Goal: Obtain resource: Download file/media

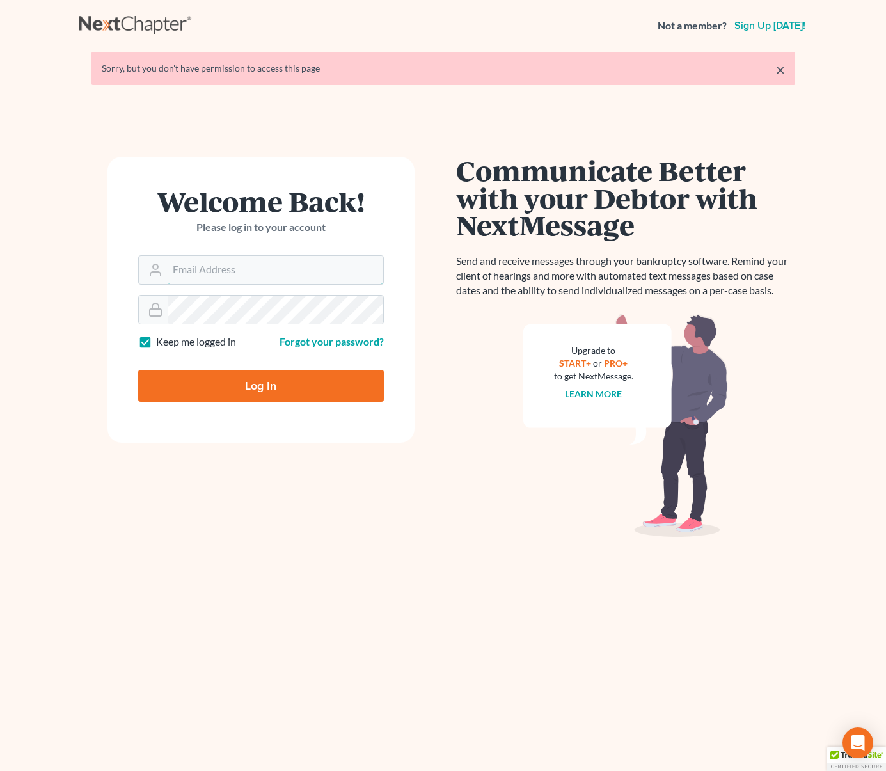
type input "[EMAIL_ADDRESS][DOMAIN_NAME]"
click at [272, 376] on input "Log In" at bounding box center [261, 386] width 246 height 32
type input "Thinking..."
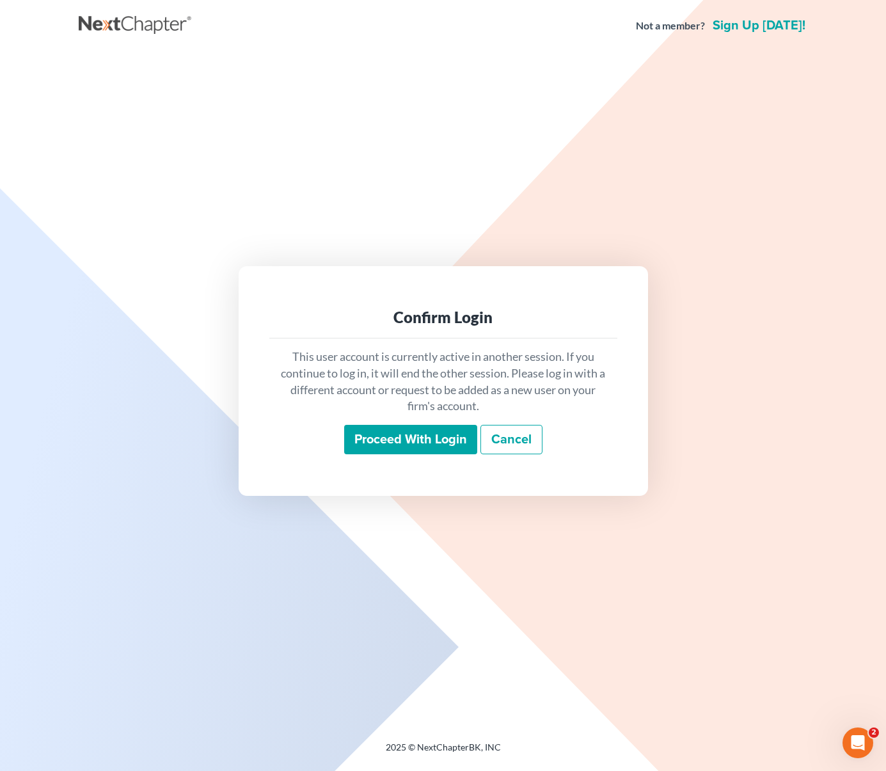
click at [436, 445] on input "Proceed with login" at bounding box center [410, 439] width 133 height 29
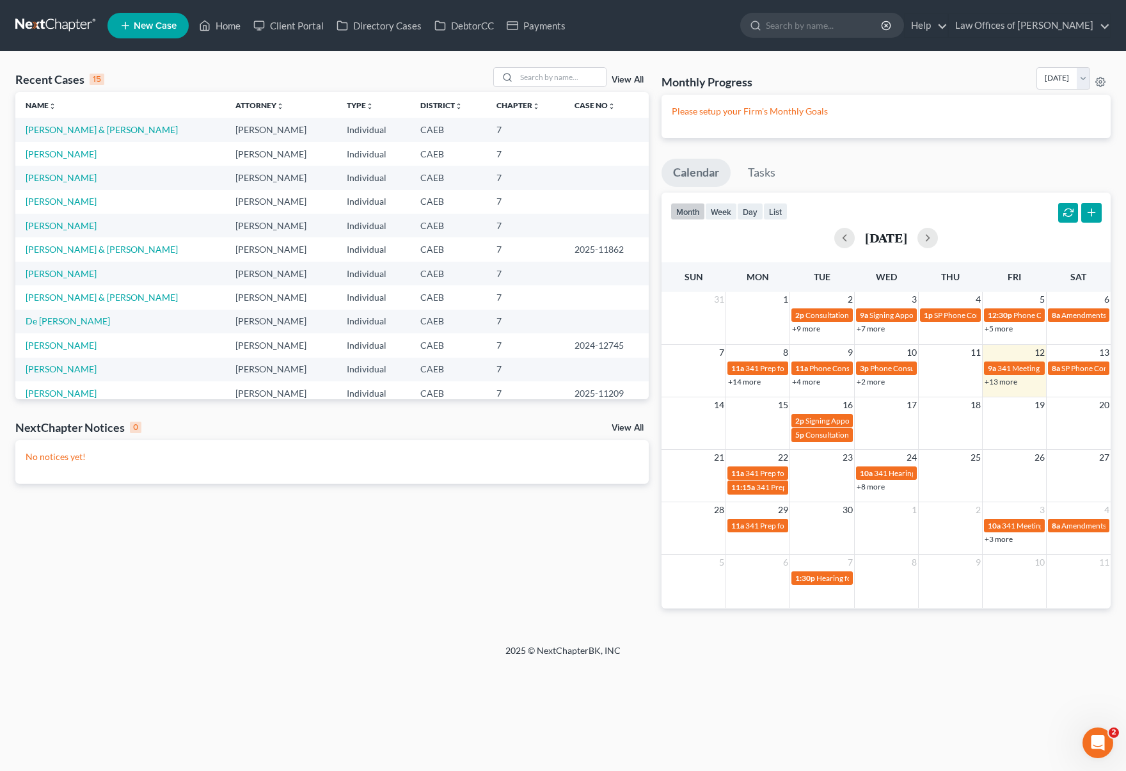
click at [886, 381] on link "+13 more" at bounding box center [1001, 382] width 33 height 10
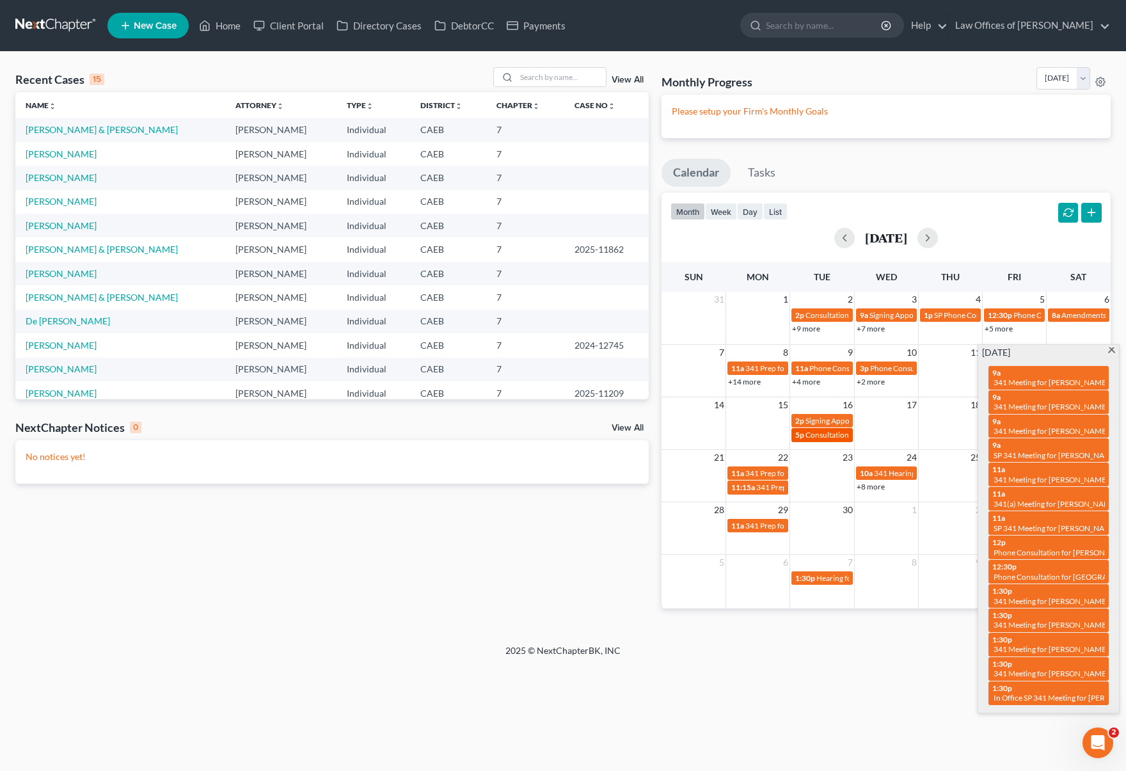
click at [814, 437] on span "Consultation for [PERSON_NAME][GEOGRAPHIC_DATA]" at bounding box center [903, 435] width 194 height 10
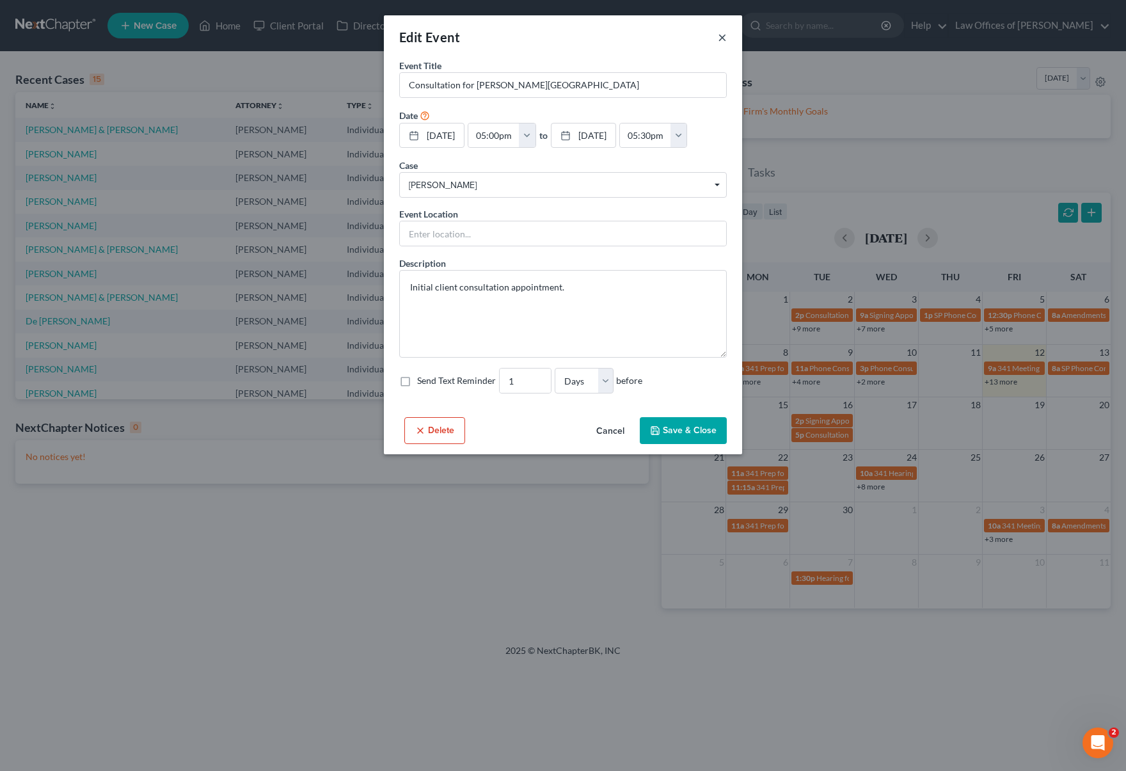
click at [726, 42] on button "×" at bounding box center [722, 36] width 9 height 15
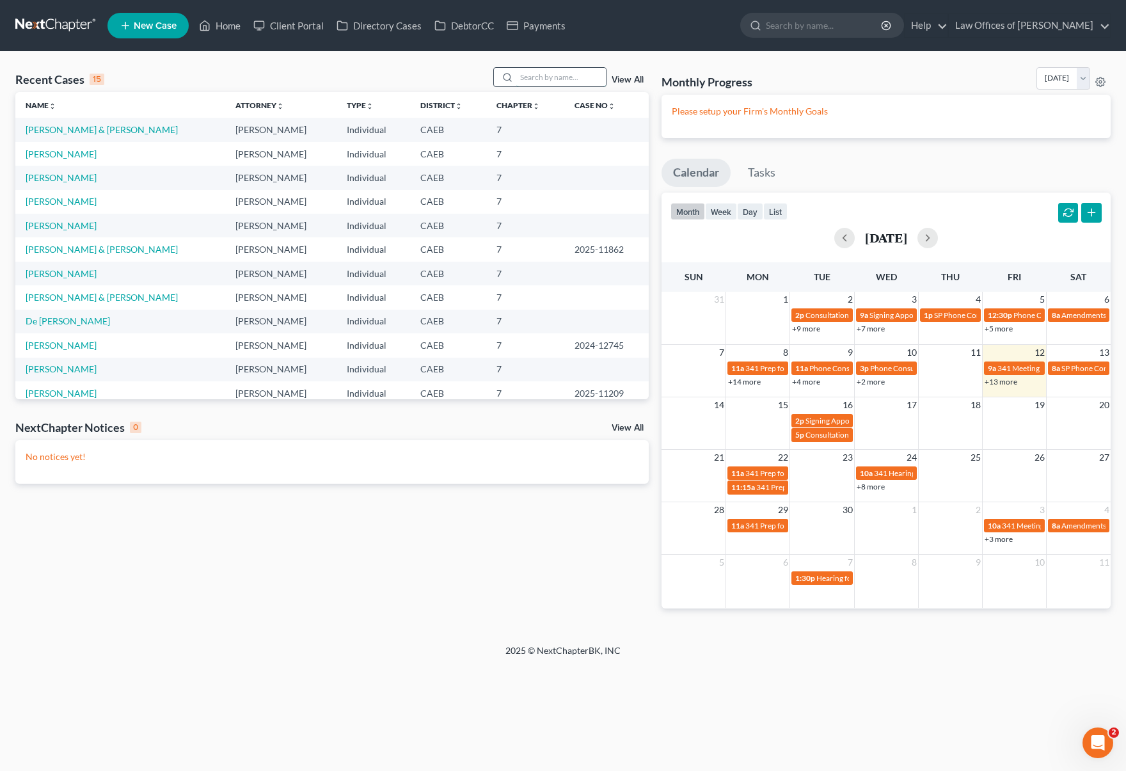
click at [545, 80] on input "search" at bounding box center [562, 77] width 90 height 19
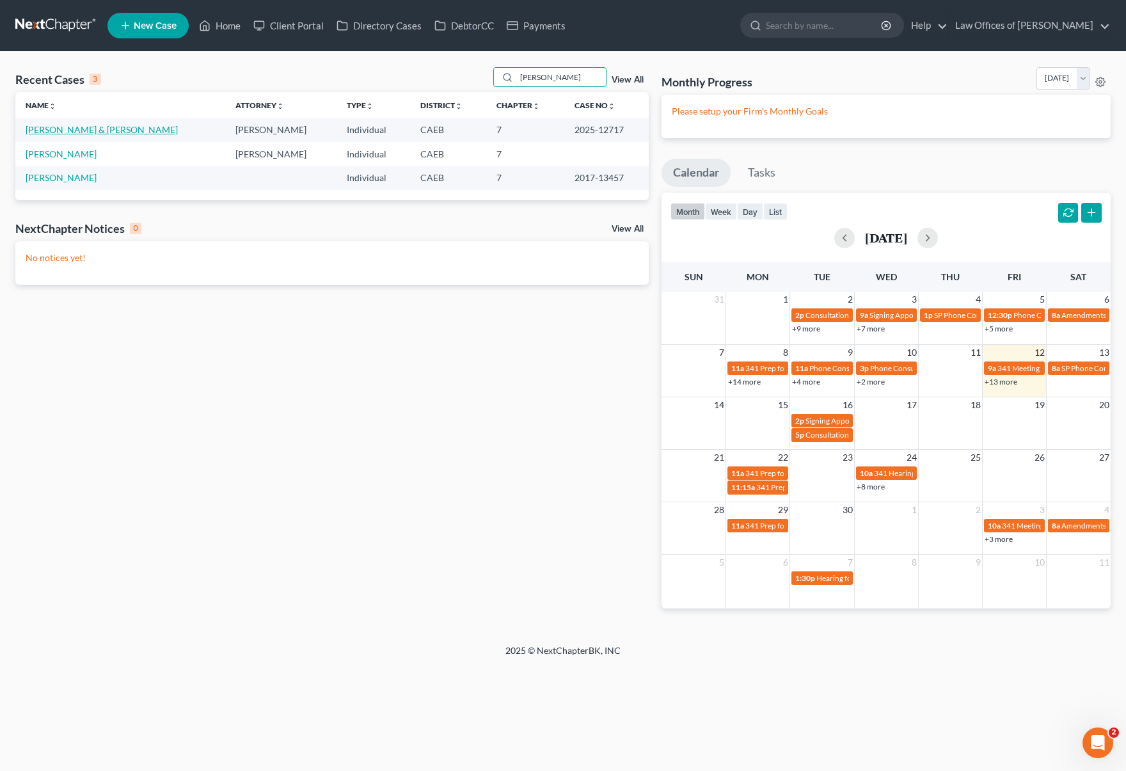
type input "[PERSON_NAME]"
click at [143, 132] on link "[PERSON_NAME] & [PERSON_NAME]" at bounding box center [102, 129] width 152 height 11
select select "6"
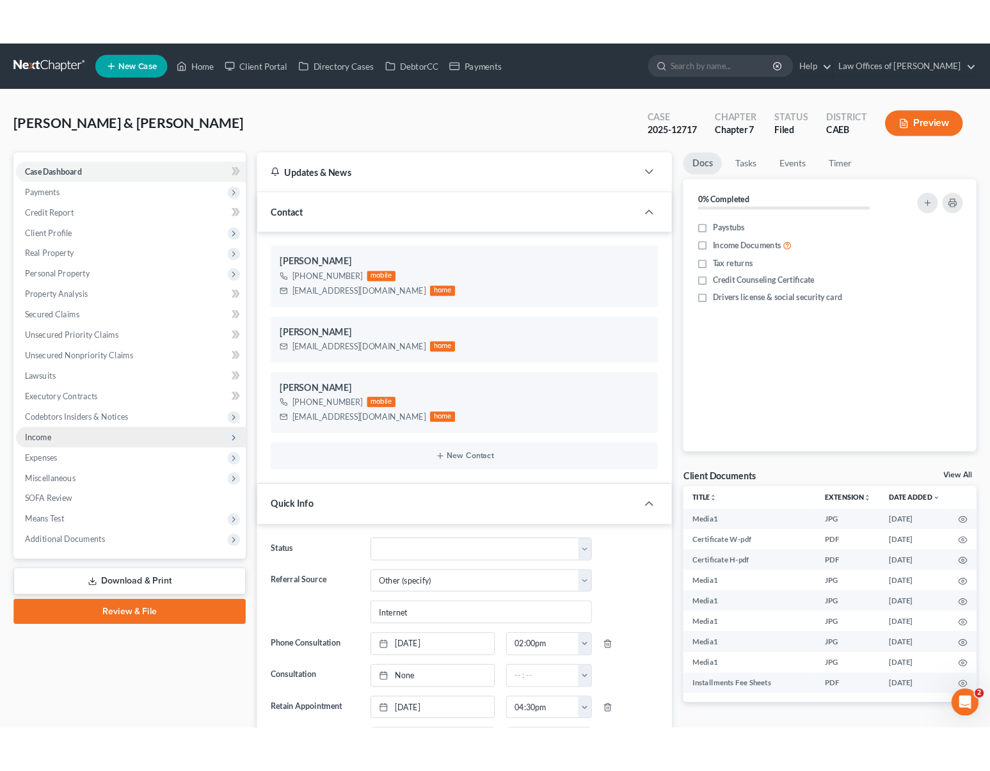
scroll to position [7056, 0]
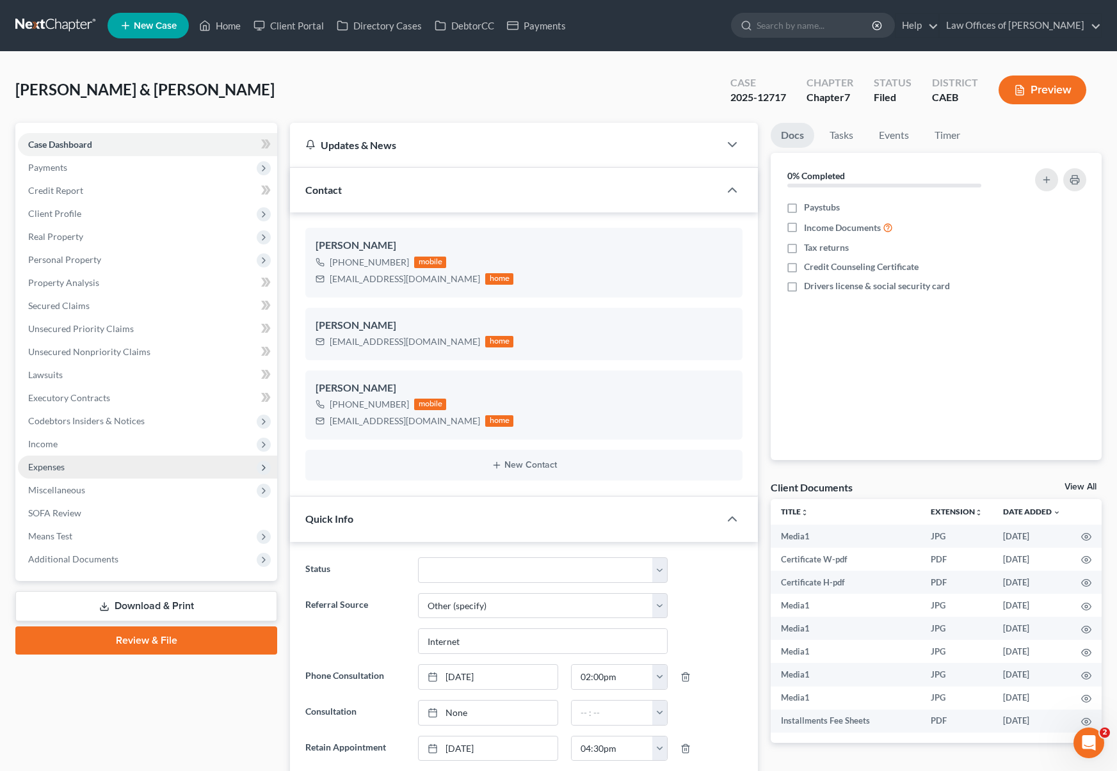
click at [89, 466] on span "Expenses" at bounding box center [147, 467] width 259 height 23
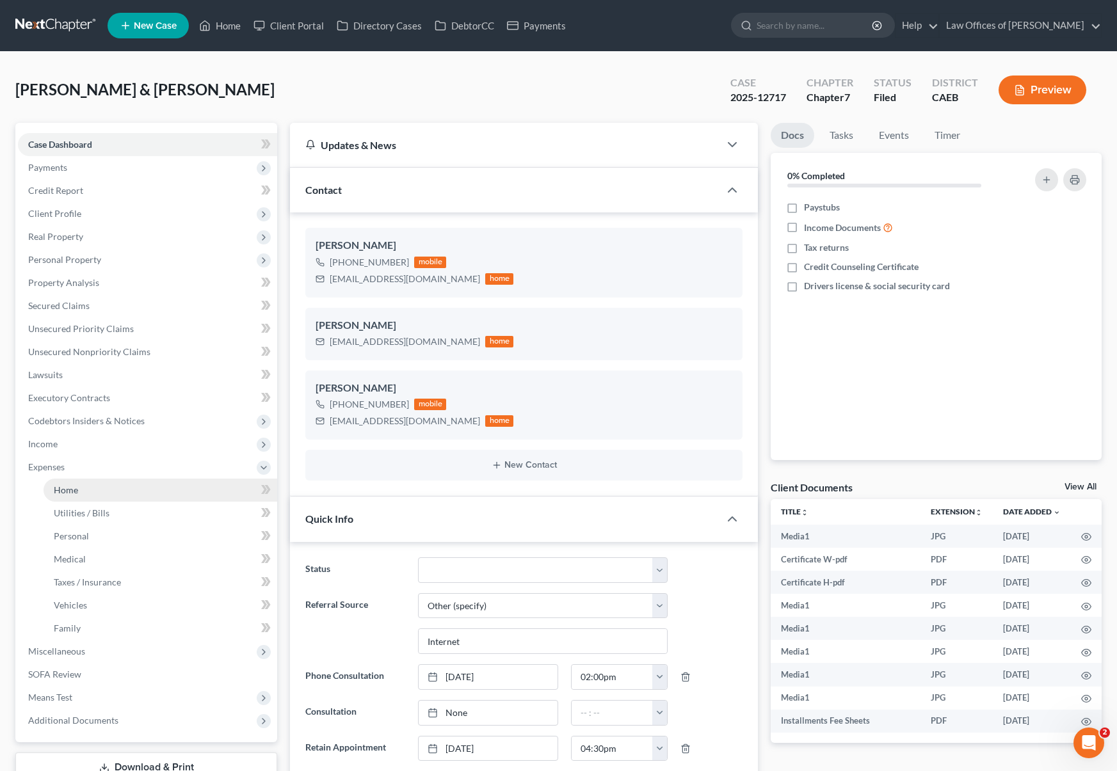
click at [83, 482] on link "Home" at bounding box center [161, 490] width 234 height 23
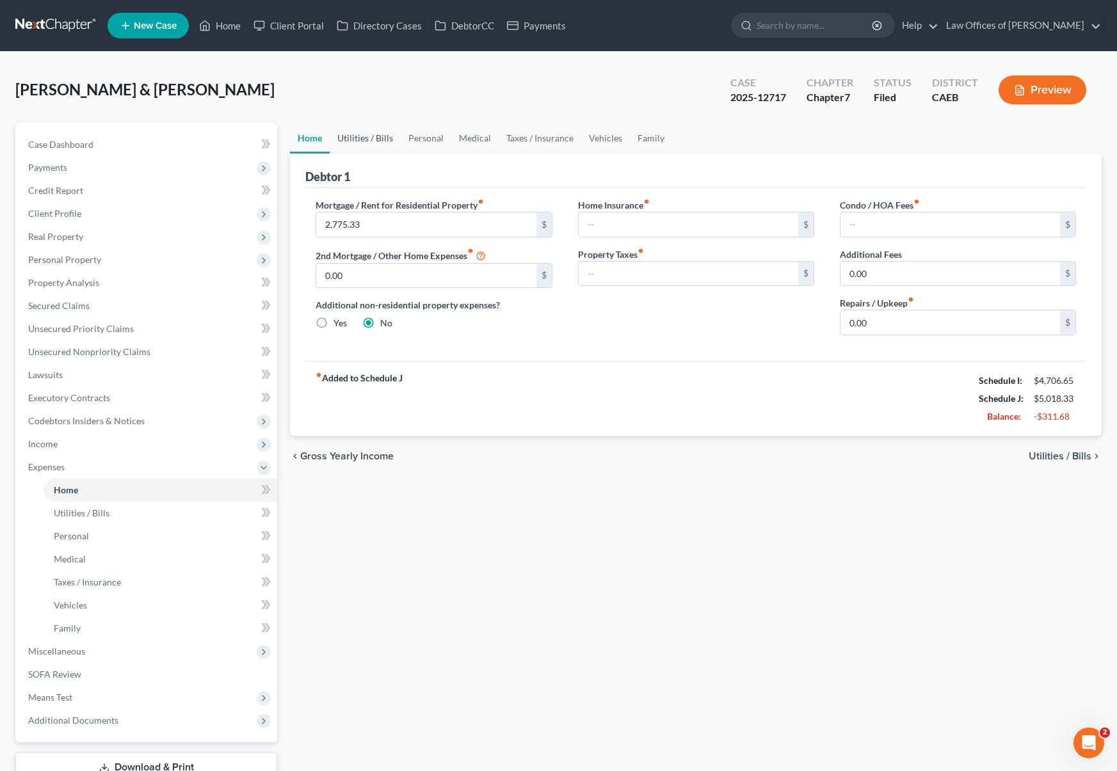
click at [355, 141] on link "Utilities / Bills" at bounding box center [365, 138] width 71 height 31
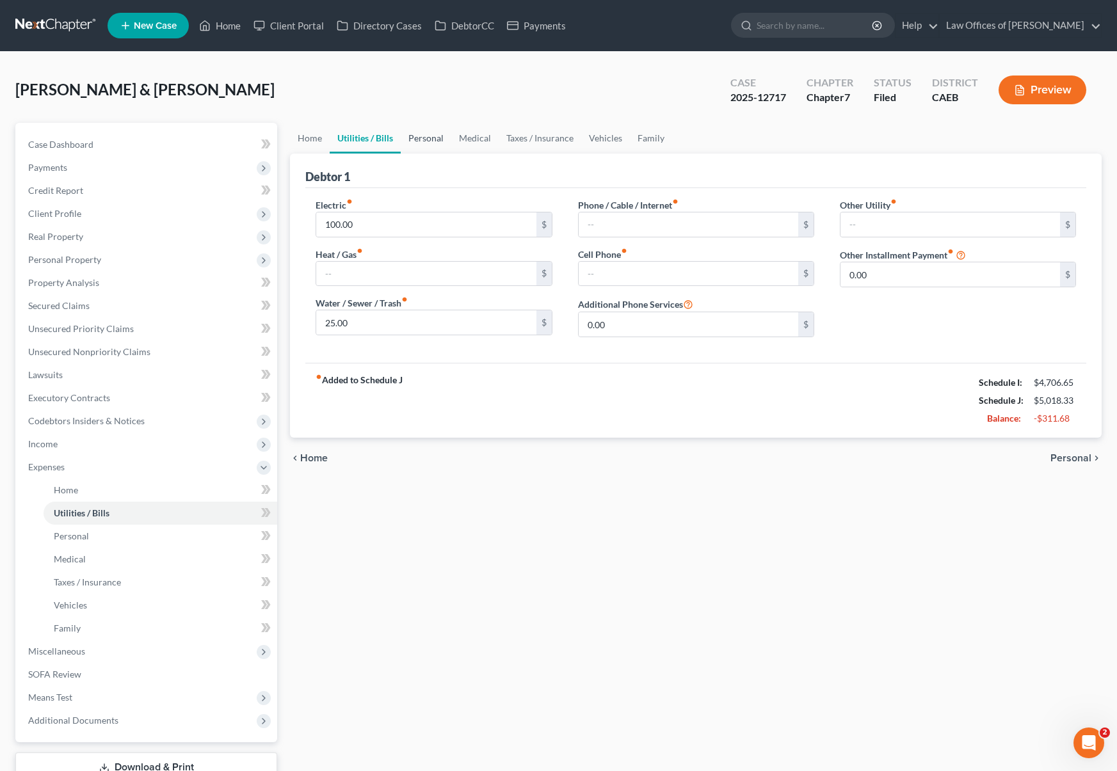
click at [435, 136] on link "Personal" at bounding box center [426, 138] width 51 height 31
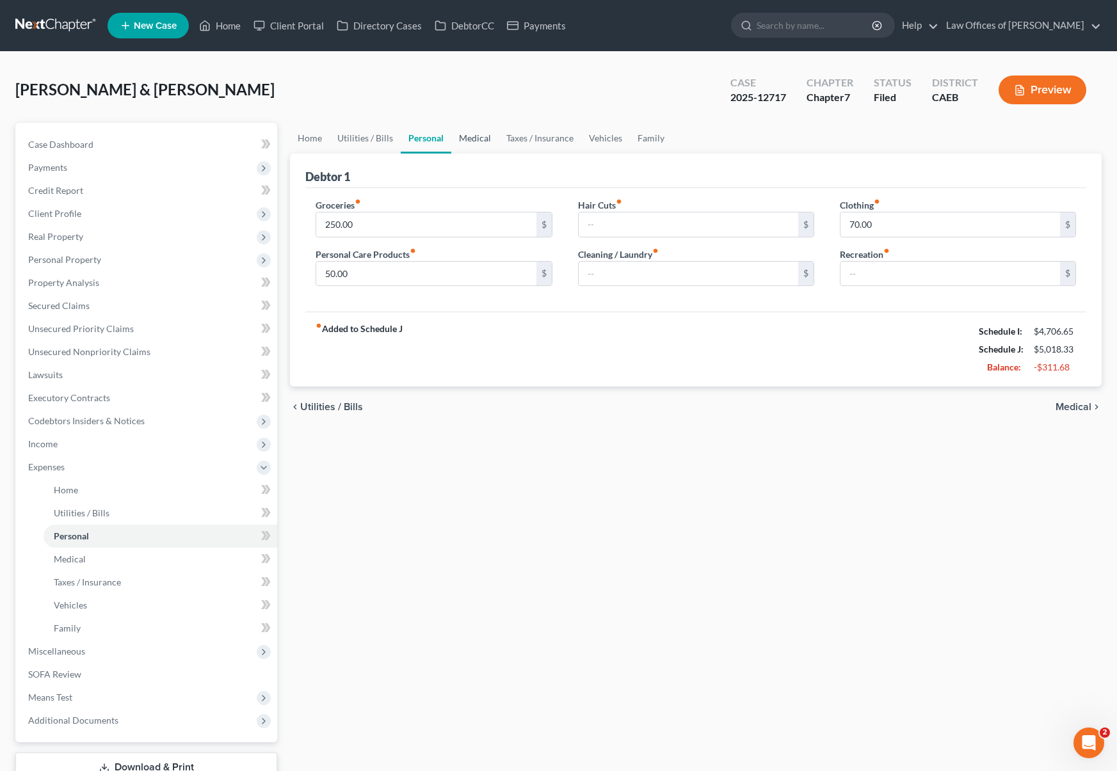
click at [477, 134] on link "Medical" at bounding box center [474, 138] width 47 height 31
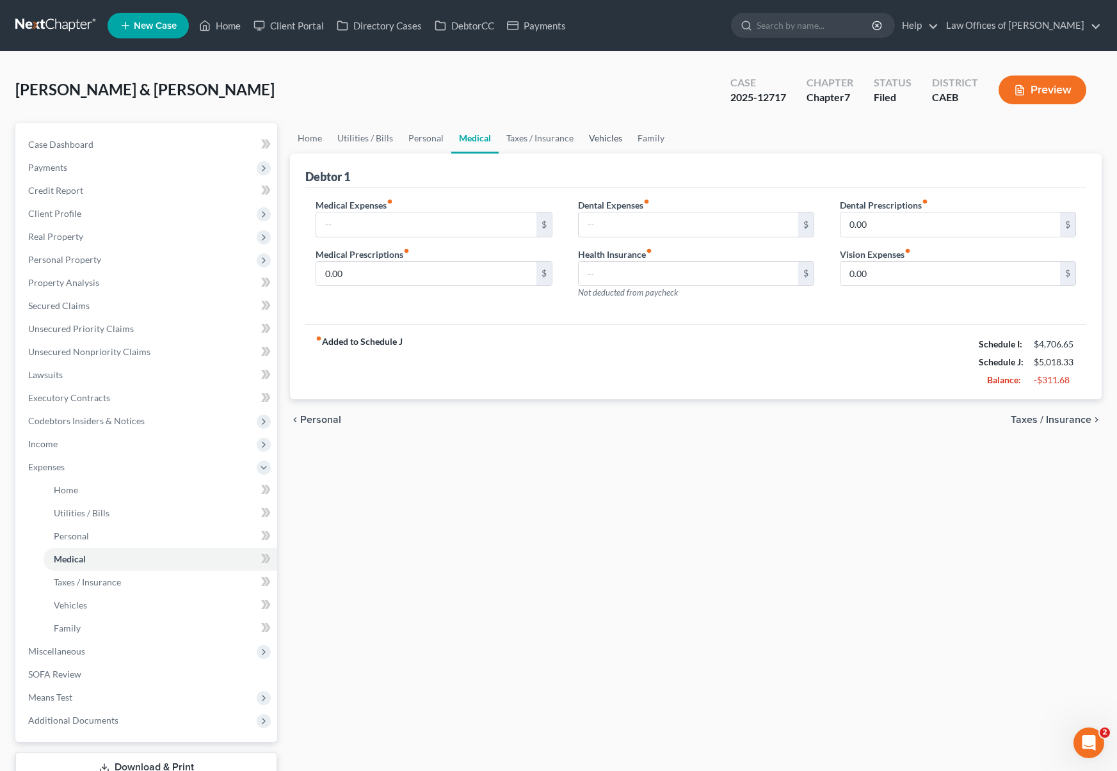
click at [602, 134] on link "Vehicles" at bounding box center [605, 138] width 49 height 31
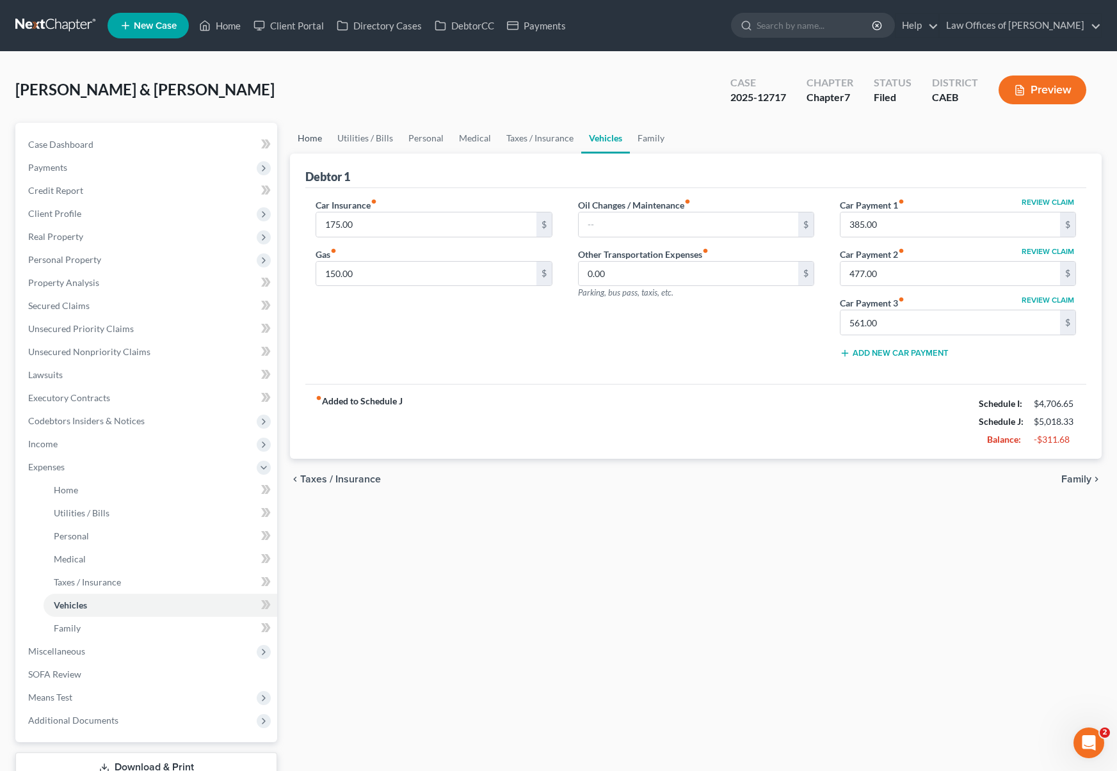
click at [307, 140] on link "Home" at bounding box center [310, 138] width 40 height 31
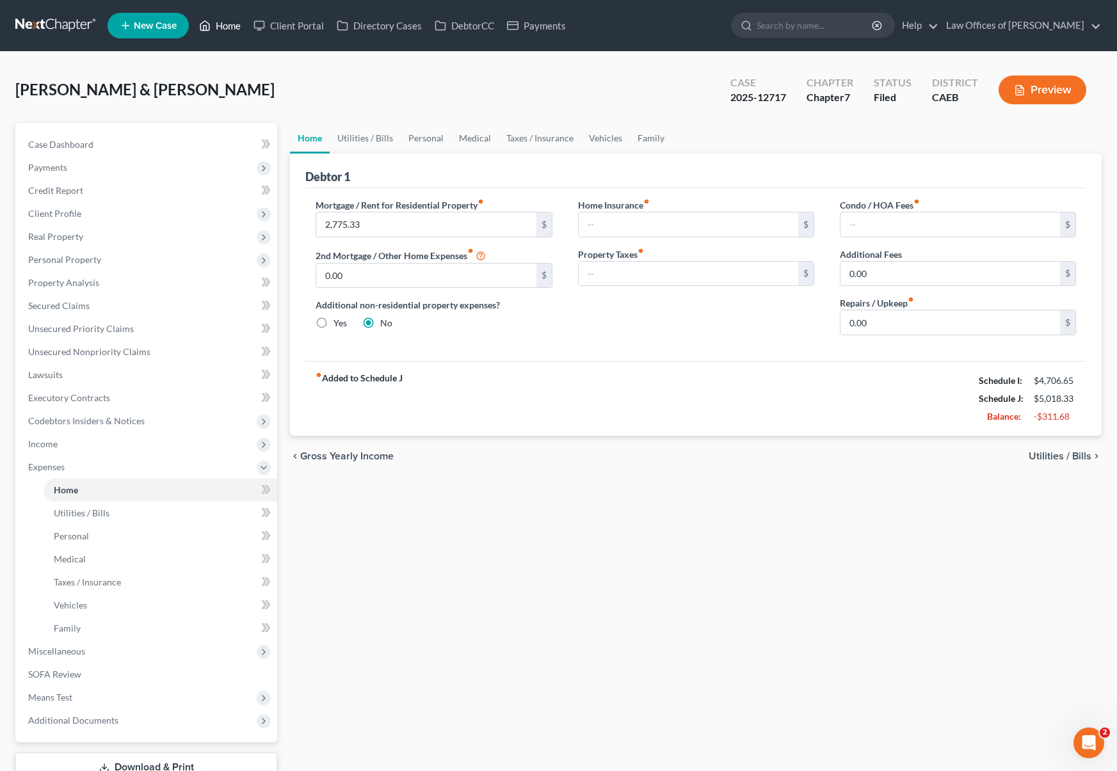
click at [227, 26] on link "Home" at bounding box center [220, 25] width 54 height 23
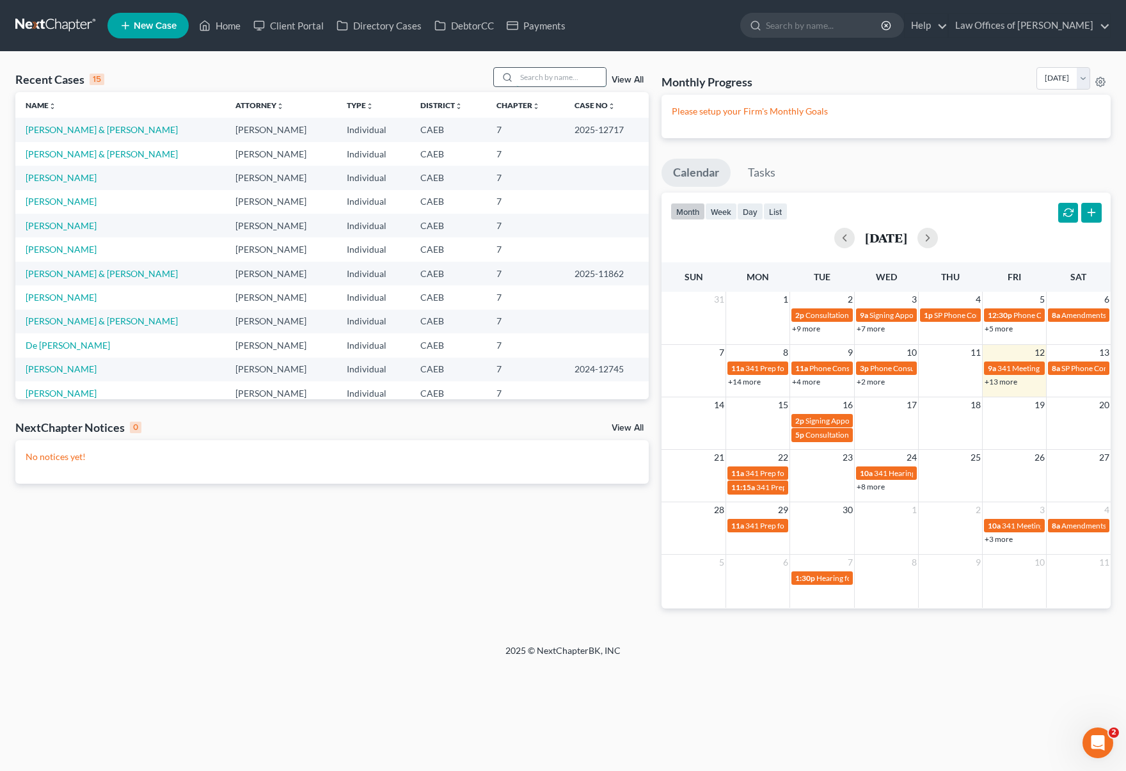
click at [564, 81] on input "search" at bounding box center [562, 77] width 90 height 19
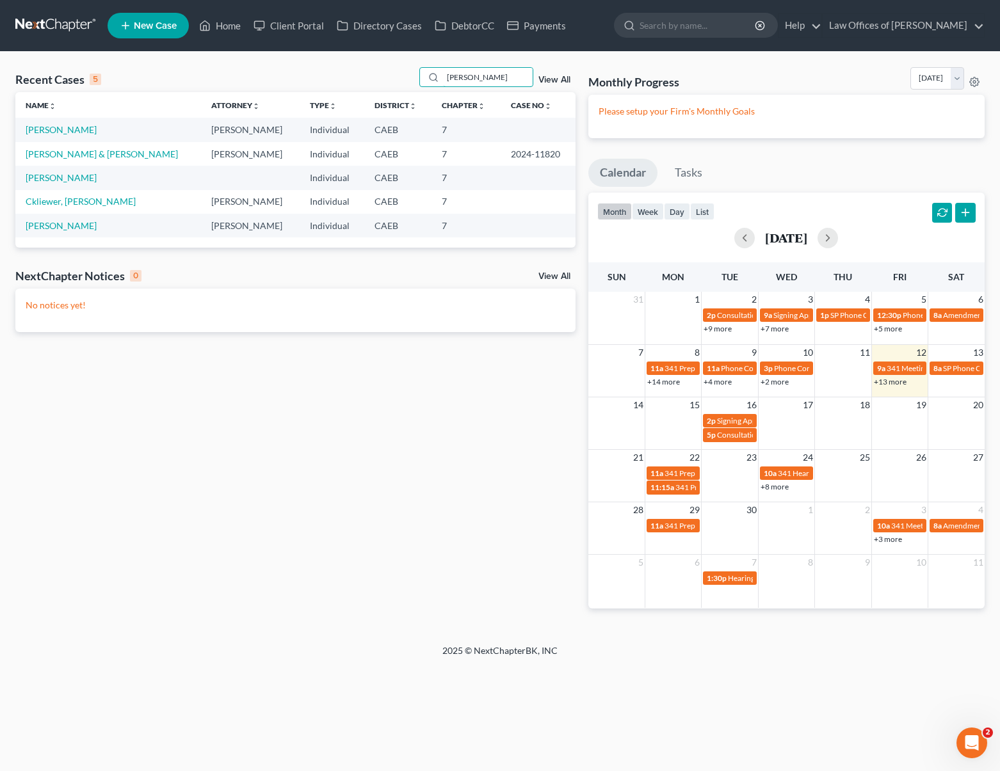
type input "[PERSON_NAME]"
click at [97, 131] on link "[PERSON_NAME]" at bounding box center [61, 129] width 71 height 11
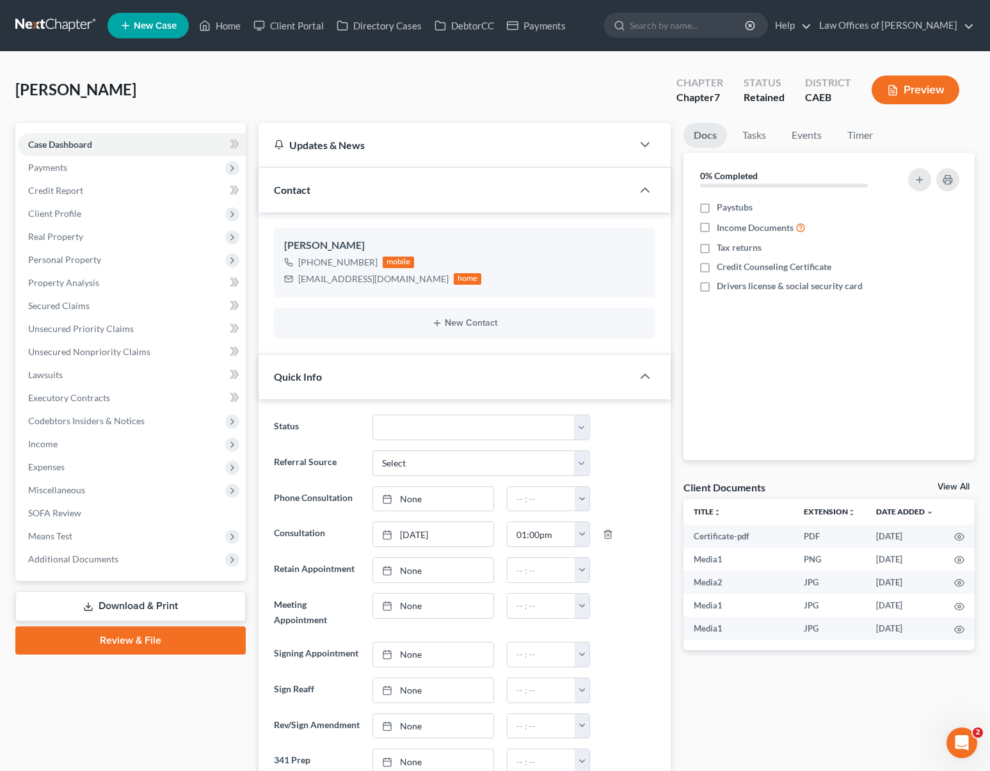
scroll to position [4602, 0]
click at [110, 610] on link "Download & Print" at bounding box center [130, 606] width 230 height 30
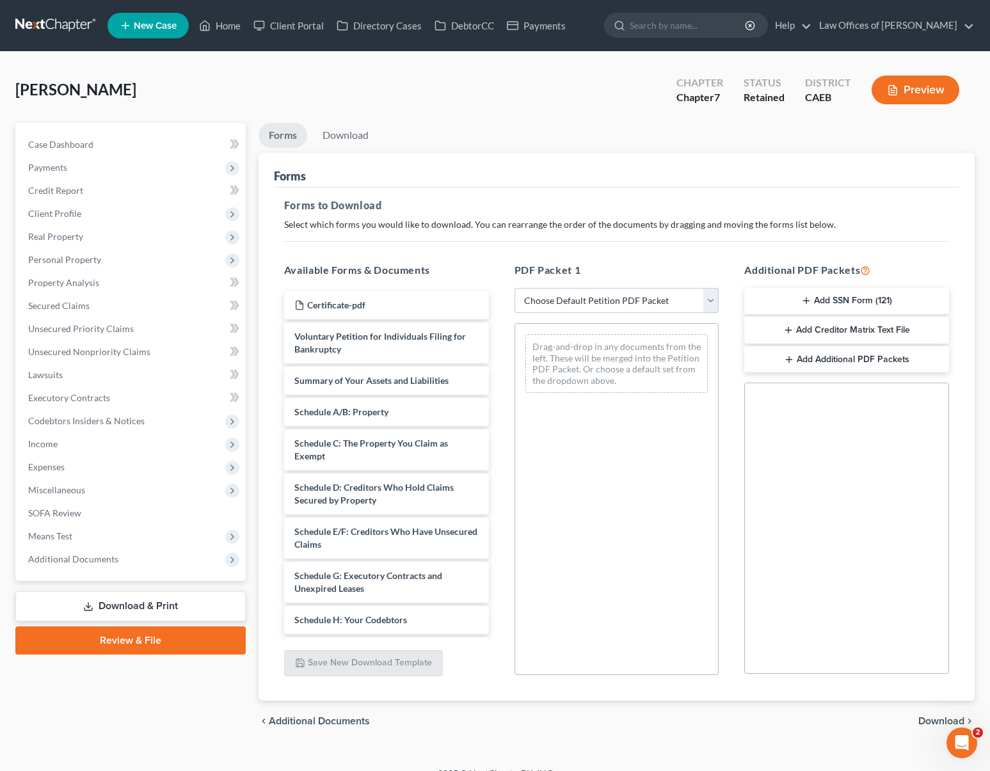
click at [707, 299] on select "Choose Default Petition PDF Packet Complete Bankruptcy Petition (all forms and …" at bounding box center [617, 301] width 205 height 26
select select "5"
click at [515, 288] on select "Choose Default Petition PDF Packet Complete Bankruptcy Petition (all forms and …" at bounding box center [617, 301] width 205 height 26
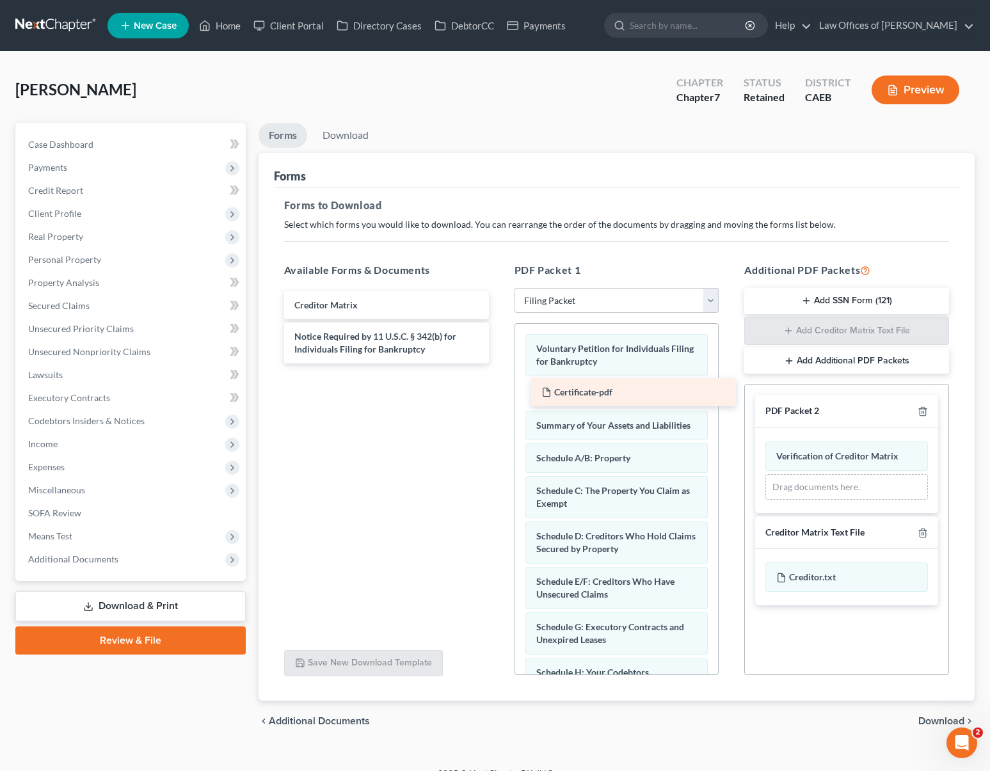
drag, startPoint x: 341, startPoint y: 300, endPoint x: 588, endPoint y: 387, distance: 262.1
click at [499, 364] on div "Certificate-pdf Certificate-pdf Creditor Matrix Notice Required by 11 U.S.C. § …" at bounding box center [386, 327] width 225 height 72
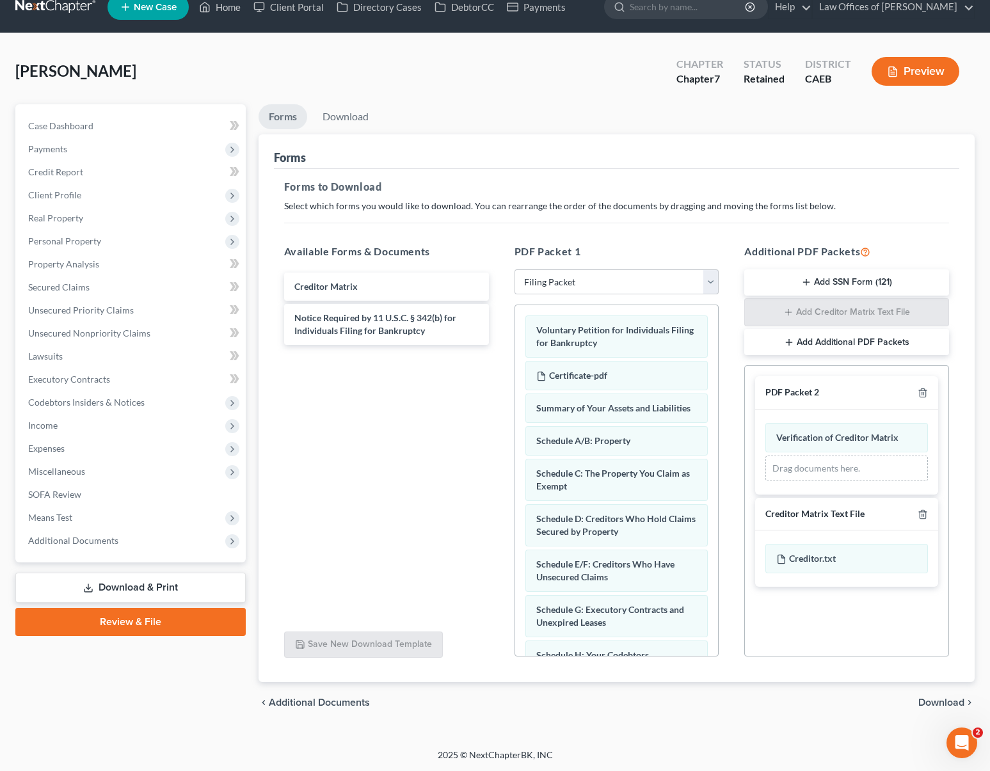
click at [886, 699] on span "Download" at bounding box center [941, 703] width 46 height 10
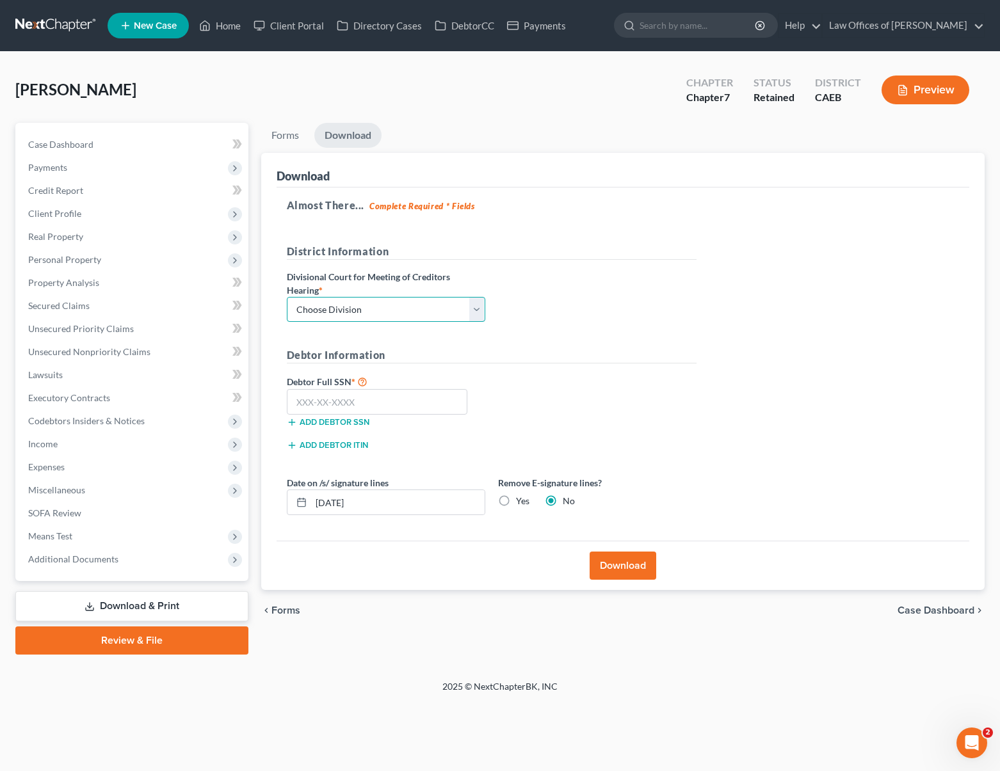
click at [470, 305] on select "Choose Division Fresno Modesto [GEOGRAPHIC_DATA]" at bounding box center [386, 310] width 198 height 26
select select "0"
click at [287, 297] on select "Choose Division Fresno Modesto [GEOGRAPHIC_DATA]" at bounding box center [386, 310] width 198 height 26
click at [378, 404] on input "text" at bounding box center [377, 402] width 181 height 26
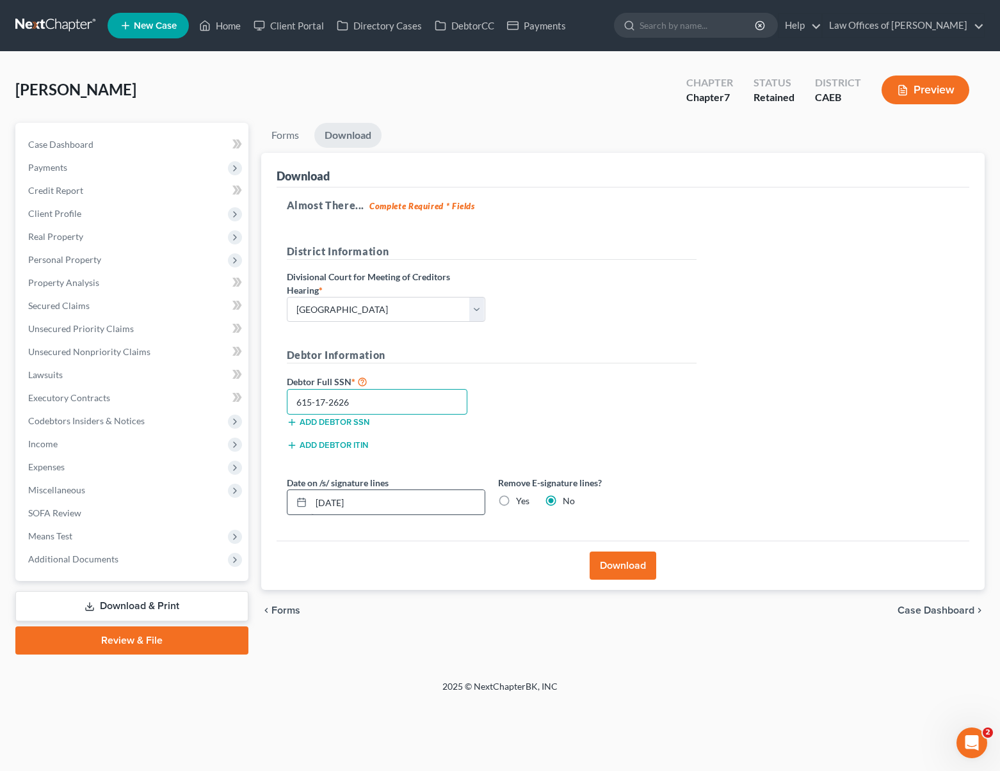
type input "615-17-2626"
click at [412, 509] on input "[DATE]" at bounding box center [397, 502] width 173 height 24
type input "[DATE]"
click at [624, 570] on button "Download" at bounding box center [622, 566] width 67 height 28
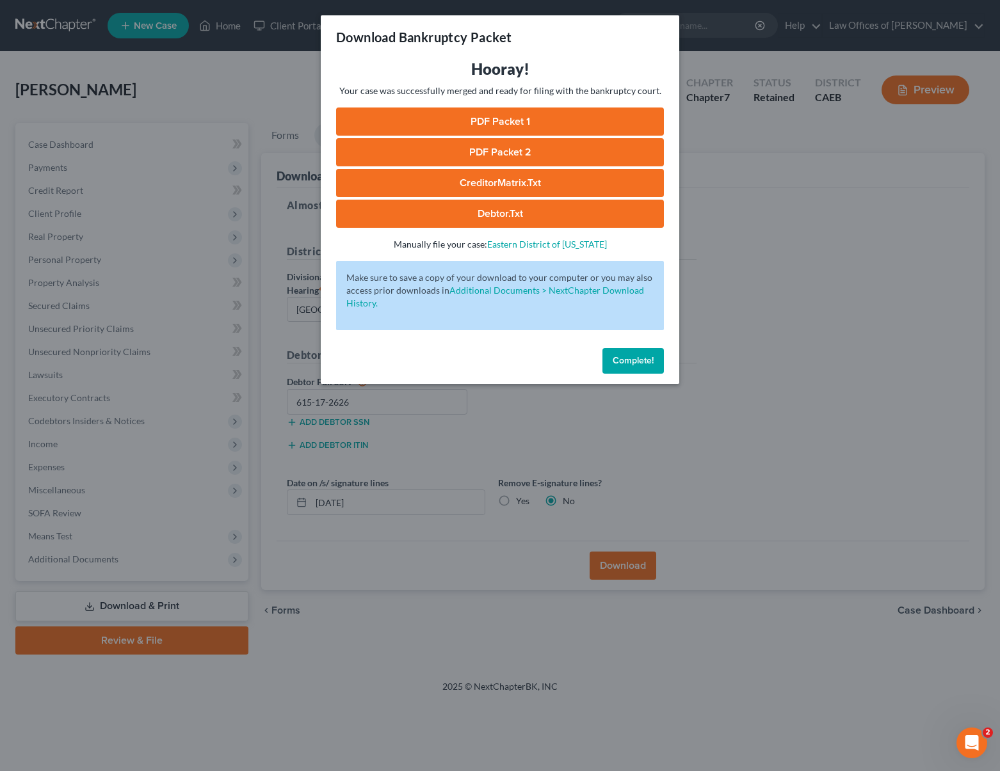
click at [483, 117] on link "PDF Packet 1" at bounding box center [500, 122] width 328 height 28
click at [502, 145] on link "PDF Packet 2" at bounding box center [500, 152] width 328 height 28
click at [498, 177] on link "CreditorMatrix.txt" at bounding box center [500, 183] width 328 height 28
click at [522, 210] on link "Debtor.txt" at bounding box center [500, 214] width 328 height 28
click at [552, 211] on link "Debtor.txt" at bounding box center [500, 214] width 328 height 28
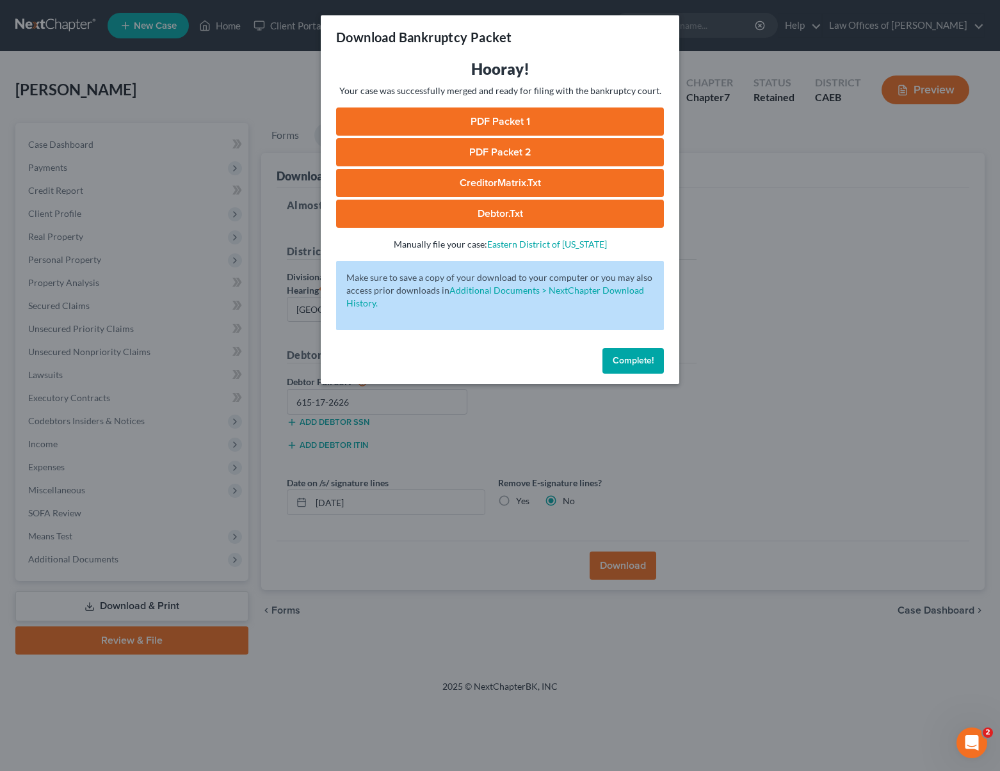
click at [633, 363] on span "Complete!" at bounding box center [633, 360] width 41 height 11
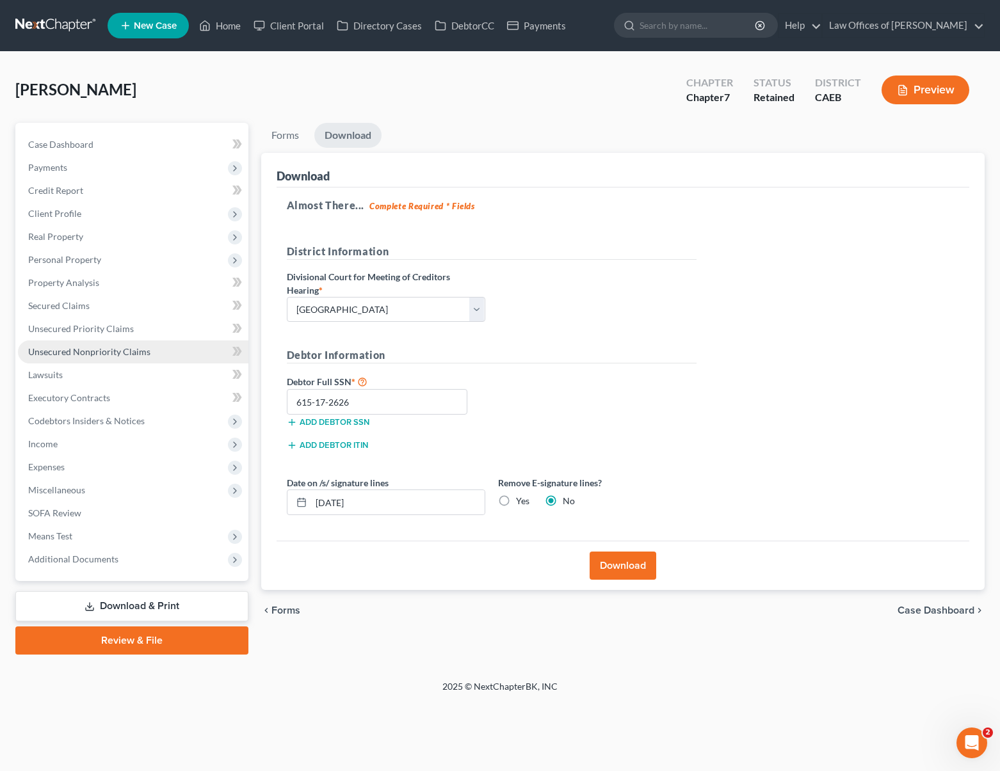
click at [101, 355] on span "Unsecured Nonpriority Claims" at bounding box center [89, 351] width 122 height 11
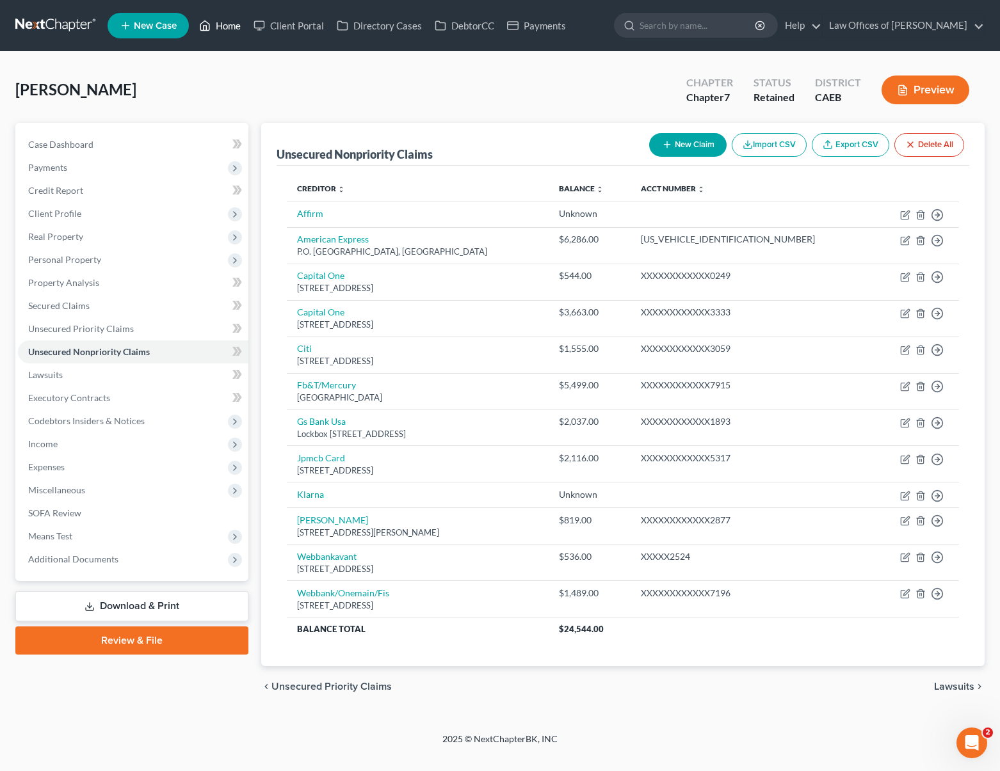
click at [239, 36] on link "Home" at bounding box center [220, 25] width 54 height 23
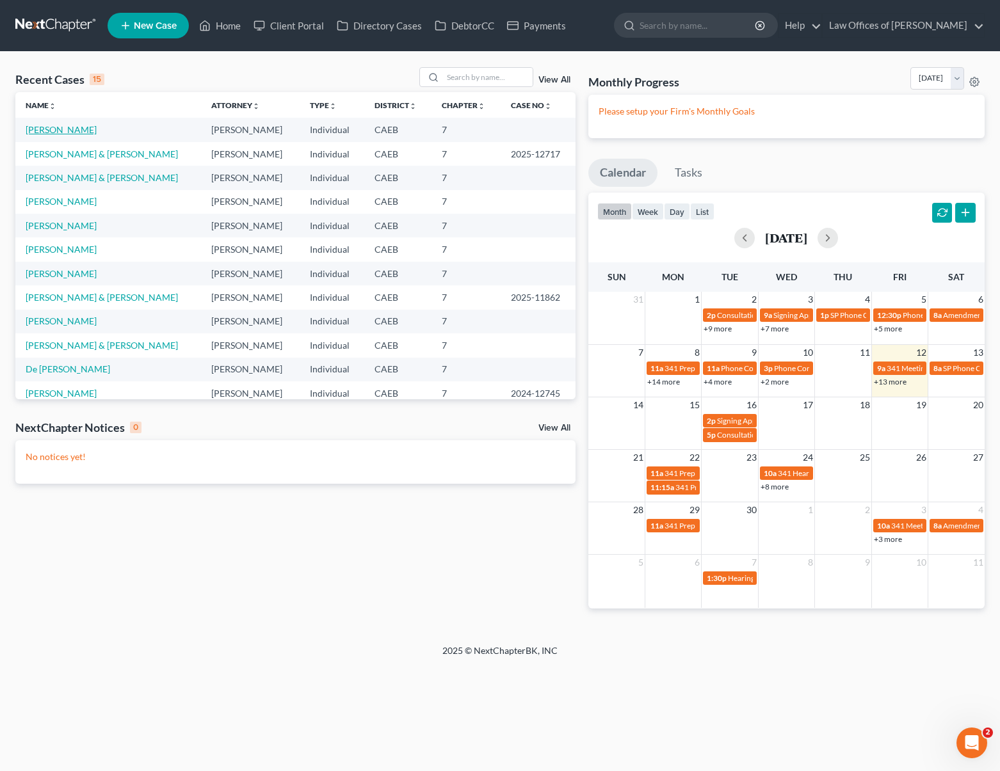
click at [95, 134] on link "[PERSON_NAME]" at bounding box center [61, 129] width 71 height 11
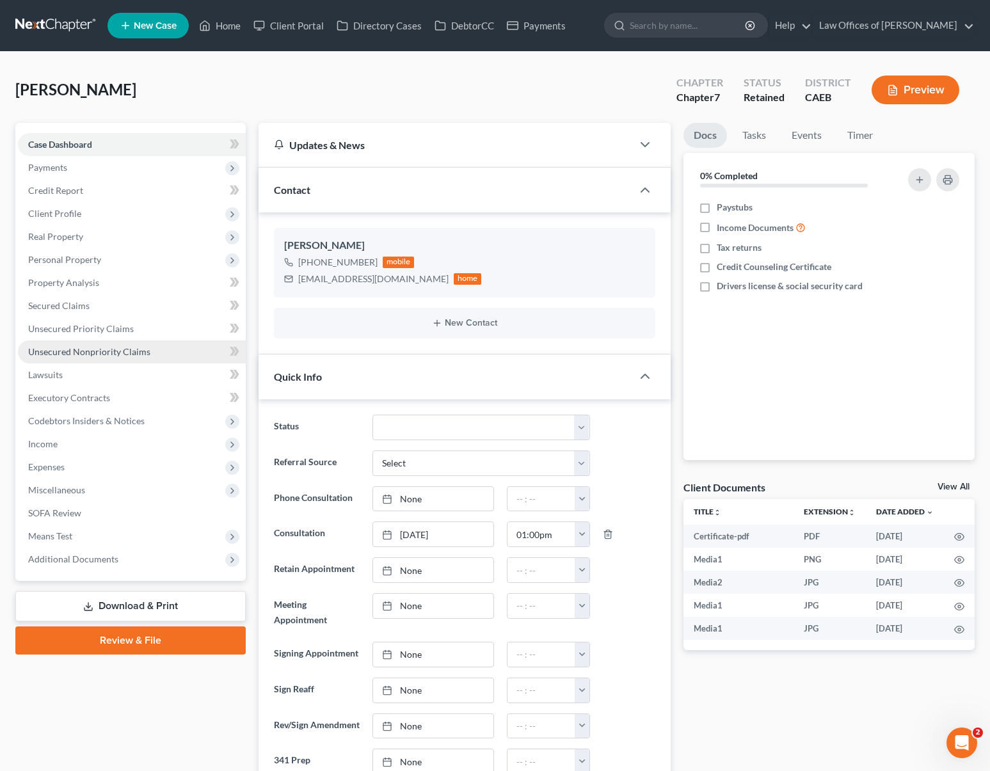
scroll to position [577, 0]
click at [136, 360] on link "Unsecured Nonpriority Claims" at bounding box center [132, 351] width 228 height 23
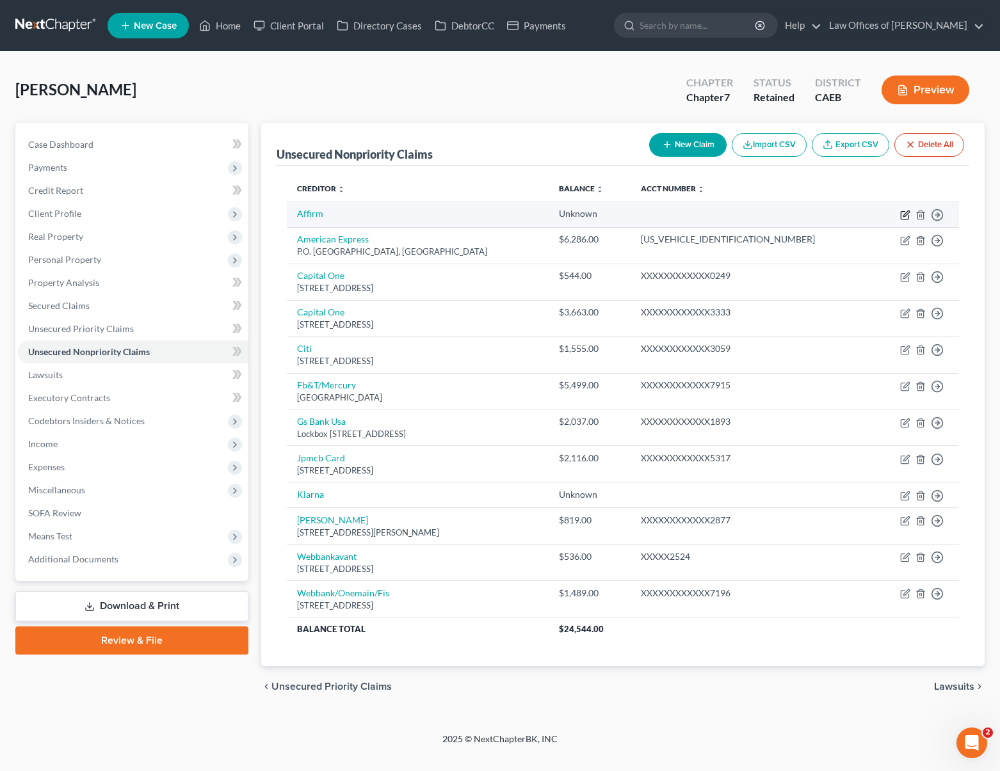
click at [886, 214] on icon "button" at bounding box center [905, 215] width 10 height 10
select select "0"
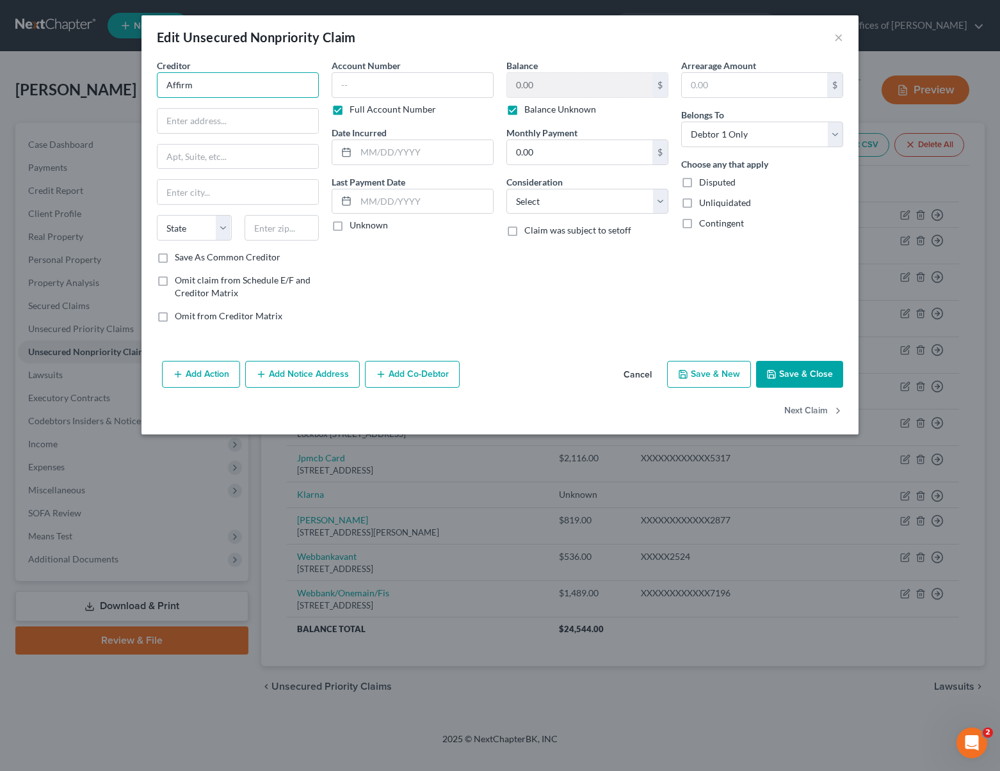
click at [218, 78] on input "Affirm" at bounding box center [238, 85] width 162 height 26
type input "A"
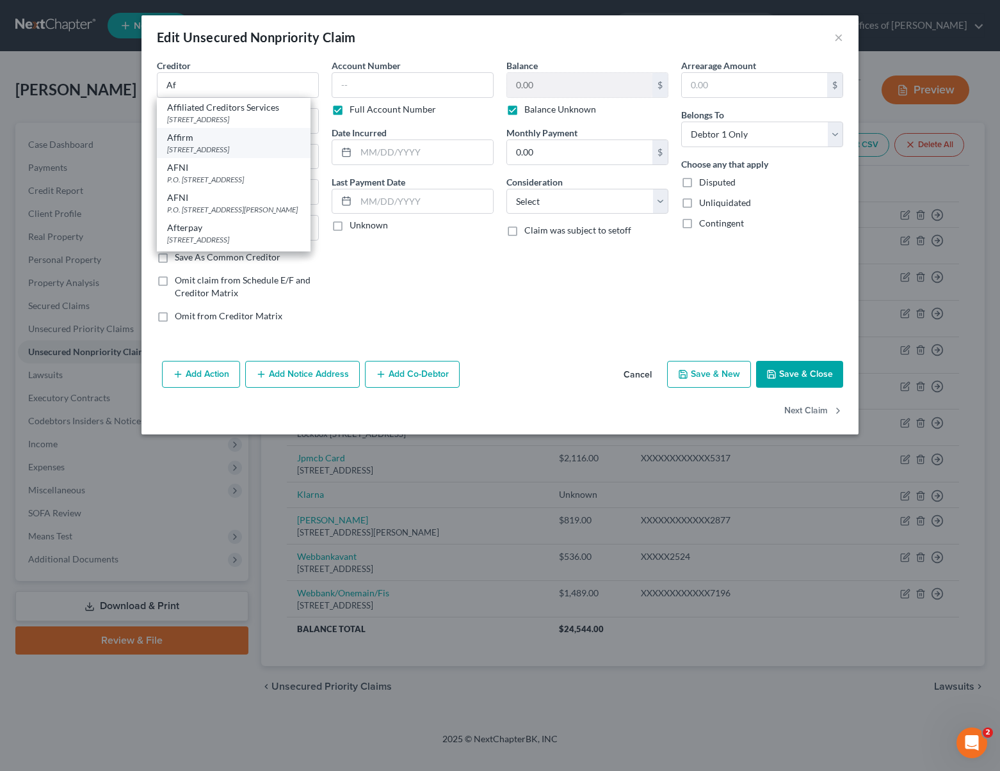
click at [217, 152] on div "[STREET_ADDRESS]" at bounding box center [233, 149] width 133 height 11
type input "Affirm"
type input "[STREET_ADDRESS]"
type input "[GEOGRAPHIC_DATA]"
select select "4"
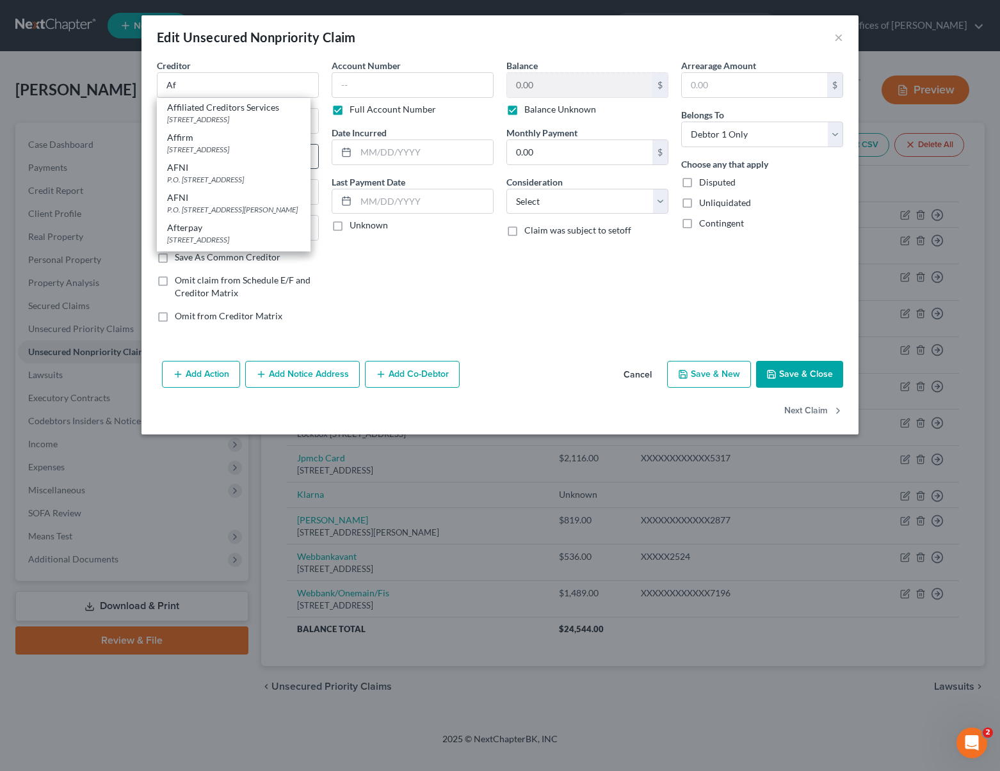
type input "94107"
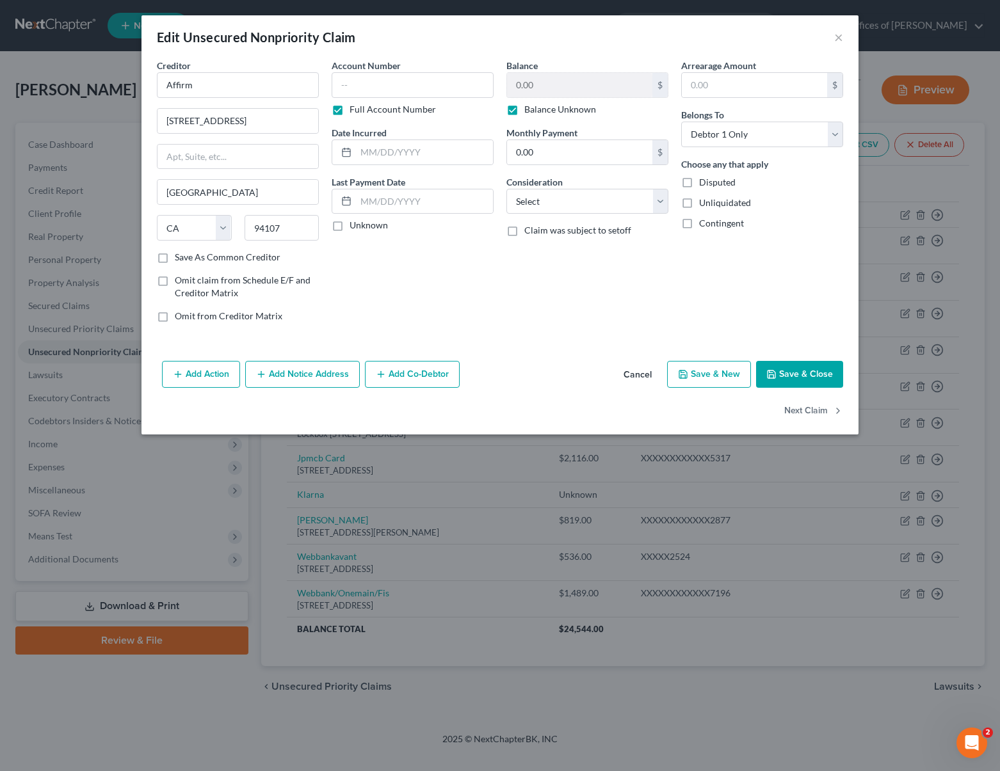
click at [801, 374] on button "Save & Close" at bounding box center [799, 374] width 87 height 27
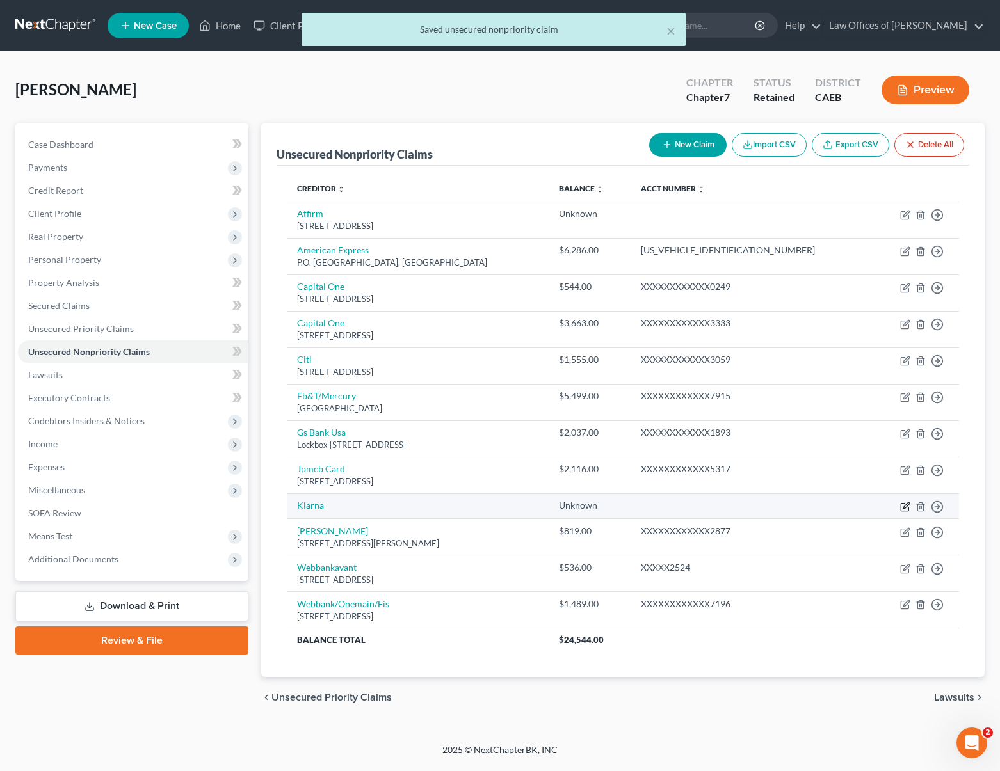
click at [886, 508] on icon "button" at bounding box center [905, 507] width 10 height 10
select select "0"
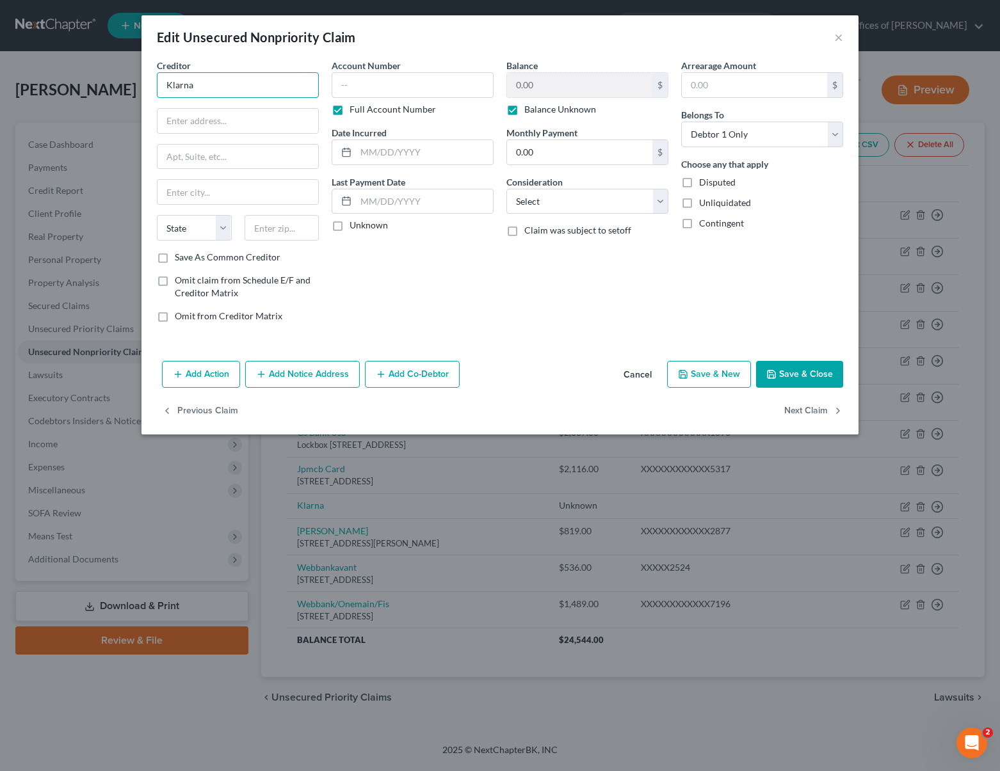
click at [203, 86] on input "Klarna" at bounding box center [238, 85] width 162 height 26
drag, startPoint x: 203, startPoint y: 86, endPoint x: 128, endPoint y: 74, distance: 75.8
click at [128, 74] on div "Edit Unsecured Nonpriority Claim × Creditor * Klarna State [US_STATE] AK AR AZ …" at bounding box center [500, 385] width 1000 height 771
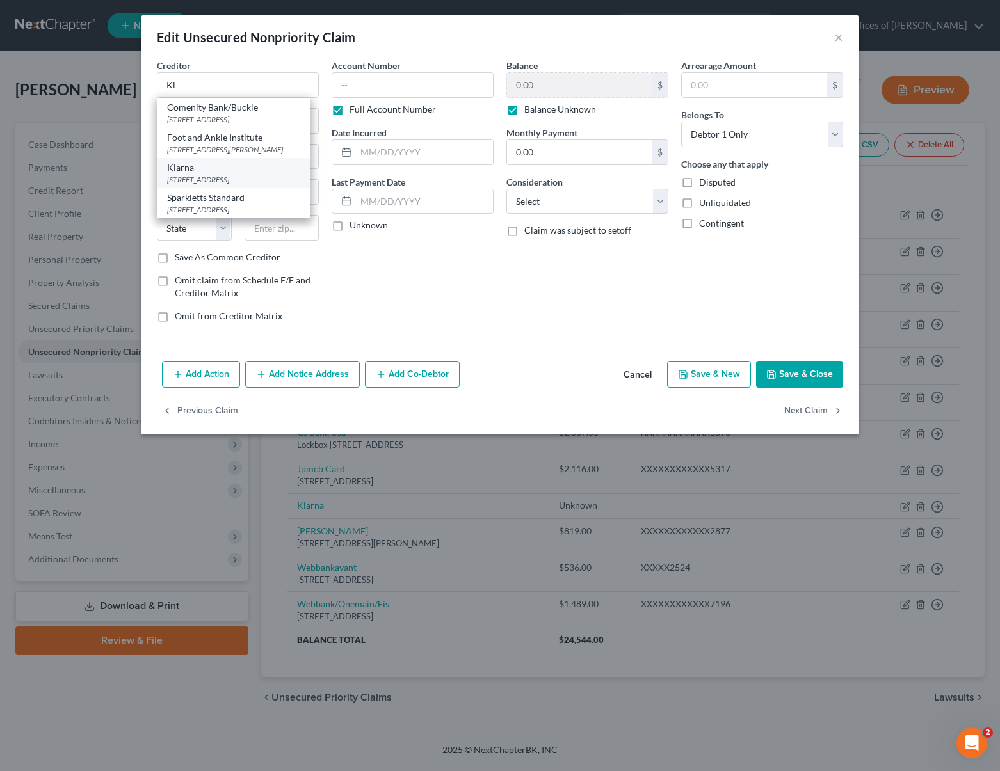
click at [230, 185] on div "[STREET_ADDRESS]" at bounding box center [233, 179] width 133 height 11
type input "Klarna"
type input "[STREET_ADDRESS]"
type input "Columbus"
select select "36"
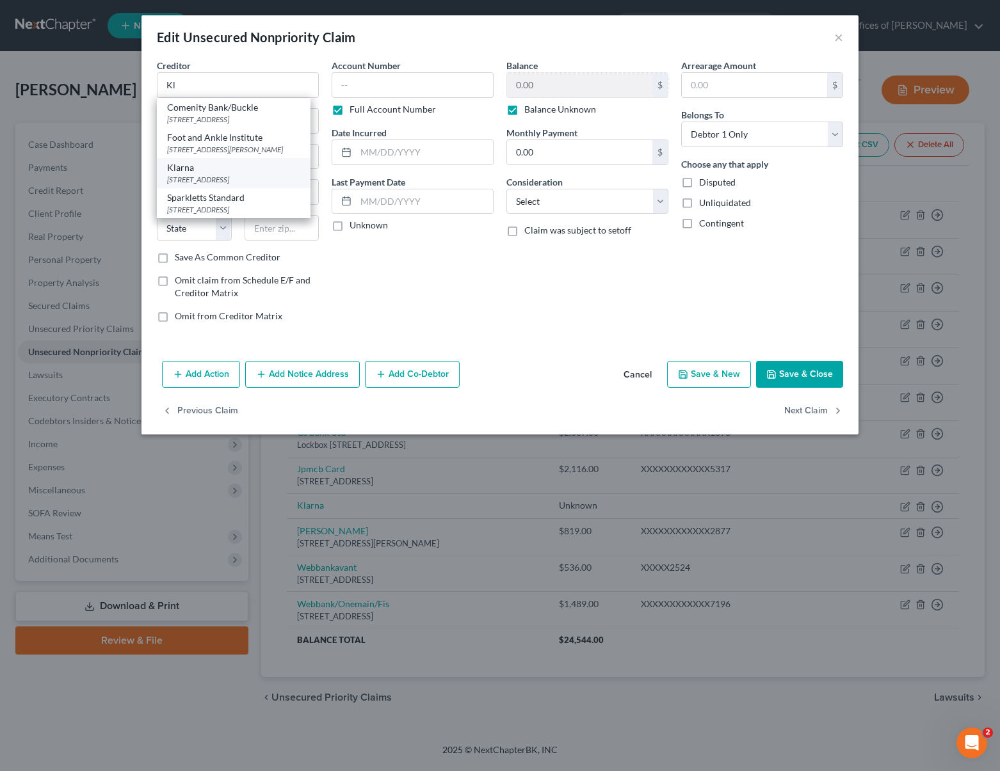
type input "43215"
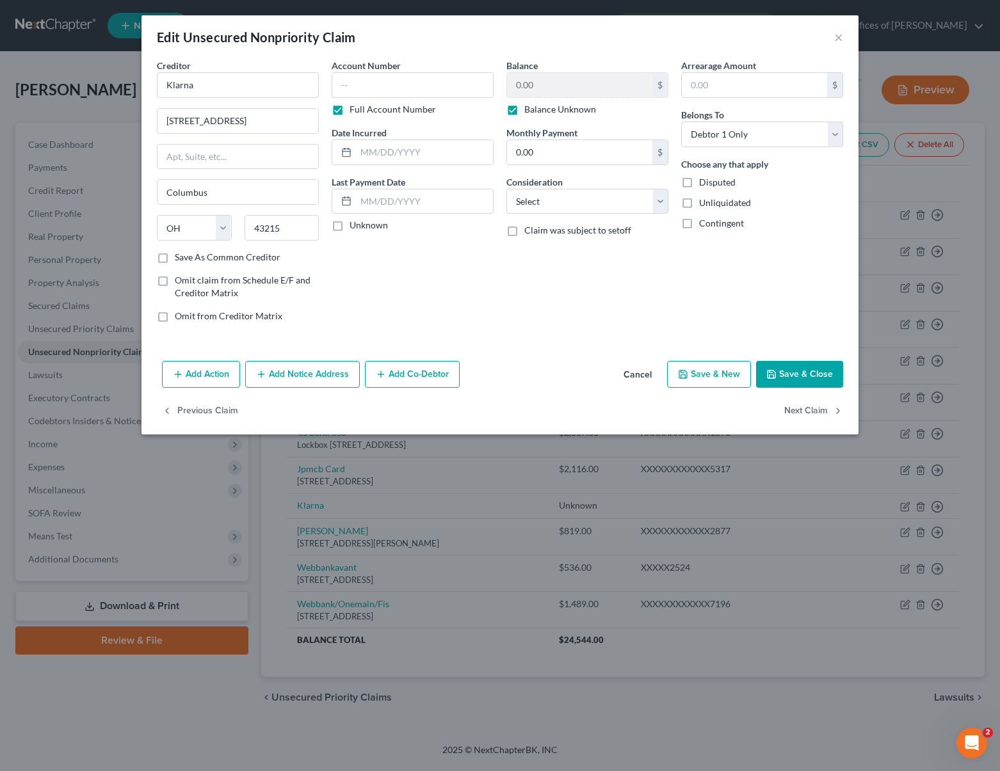
click at [812, 372] on button "Save & Close" at bounding box center [799, 374] width 87 height 27
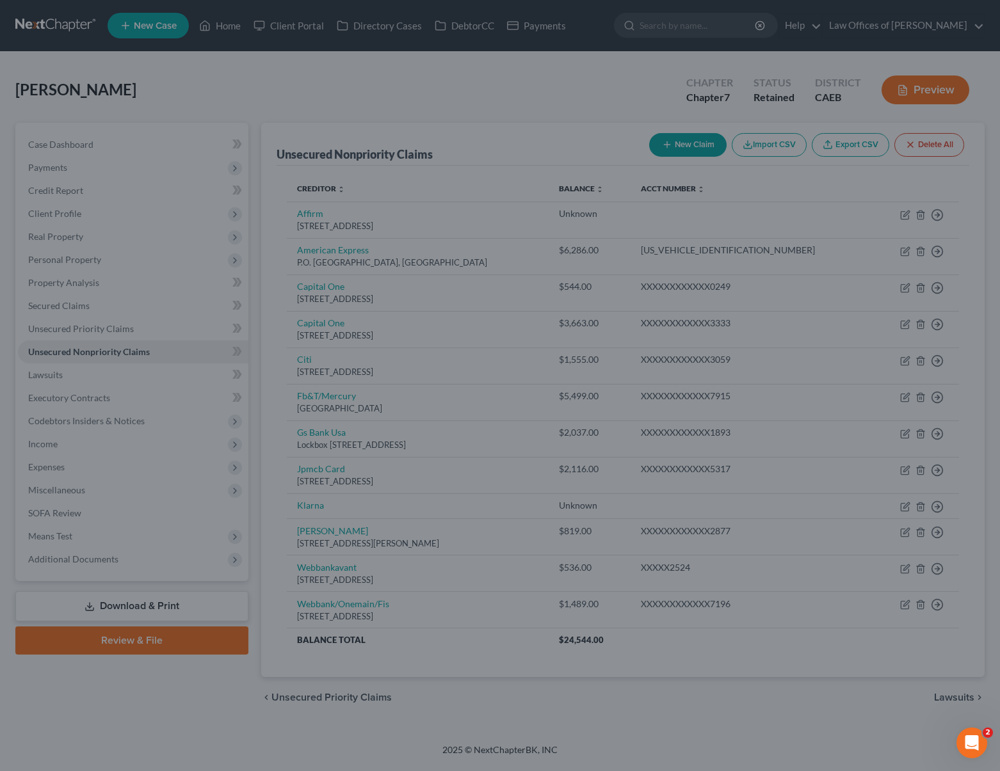
type input "0"
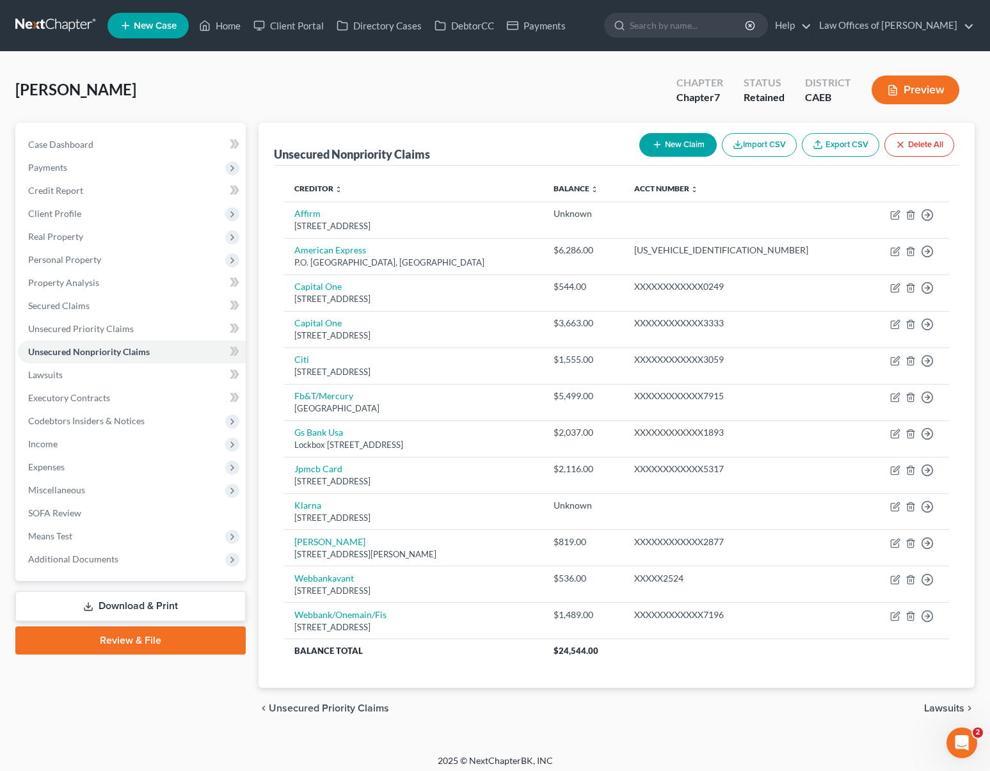
click at [197, 597] on link "Download & Print" at bounding box center [130, 606] width 230 height 30
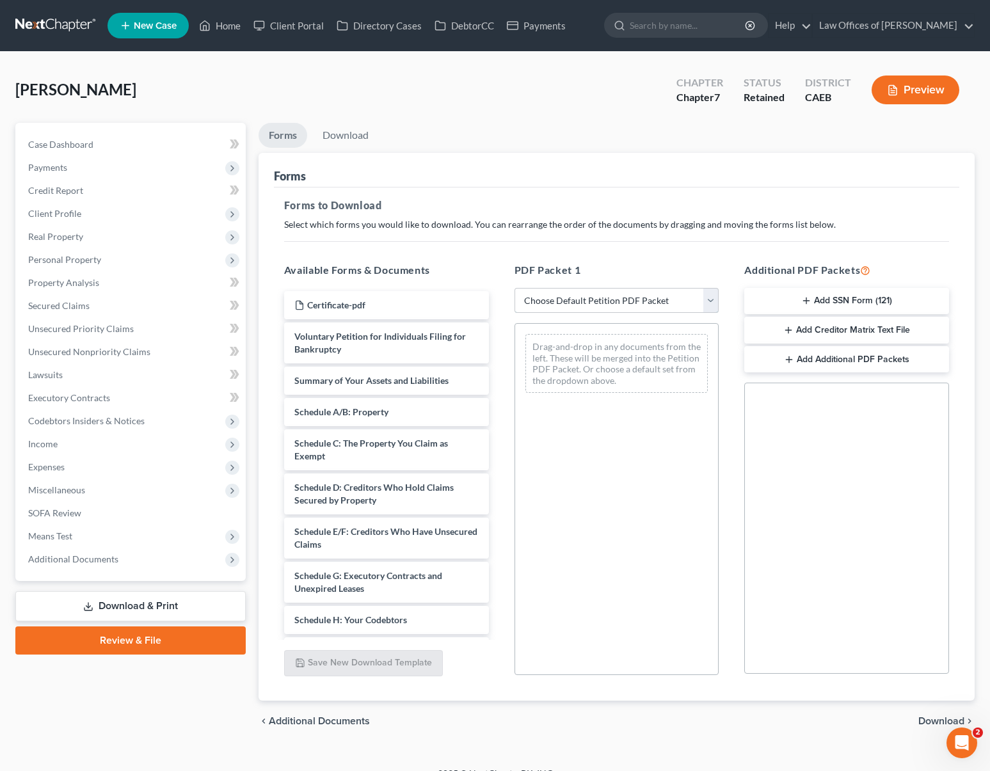
click at [711, 302] on select "Choose Default Petition PDF Packet Complete Bankruptcy Petition (all forms and …" at bounding box center [617, 301] width 205 height 26
select select "5"
click at [515, 288] on select "Choose Default Petition PDF Packet Complete Bankruptcy Petition (all forms and …" at bounding box center [617, 301] width 205 height 26
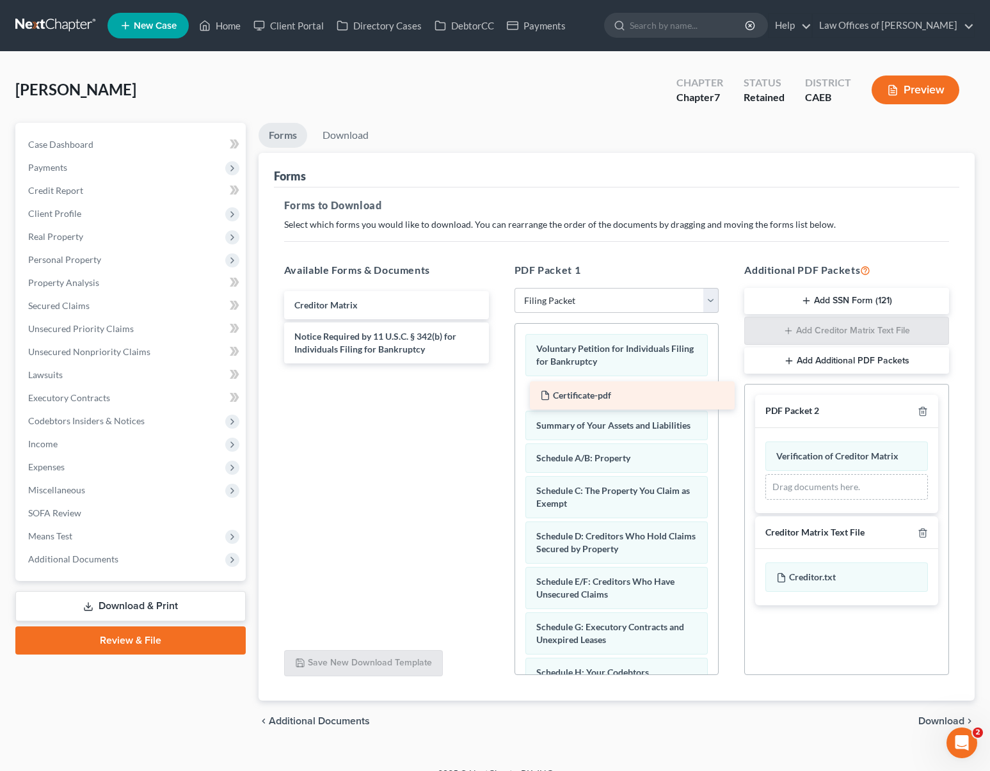
drag, startPoint x: 361, startPoint y: 307, endPoint x: 607, endPoint y: 397, distance: 262.0
click at [499, 364] on div "Certificate-pdf Certificate-pdf Creditor Matrix Notice Required by 11 U.S.C. § …" at bounding box center [386, 327] width 225 height 72
click at [886, 721] on span "Download" at bounding box center [941, 721] width 46 height 10
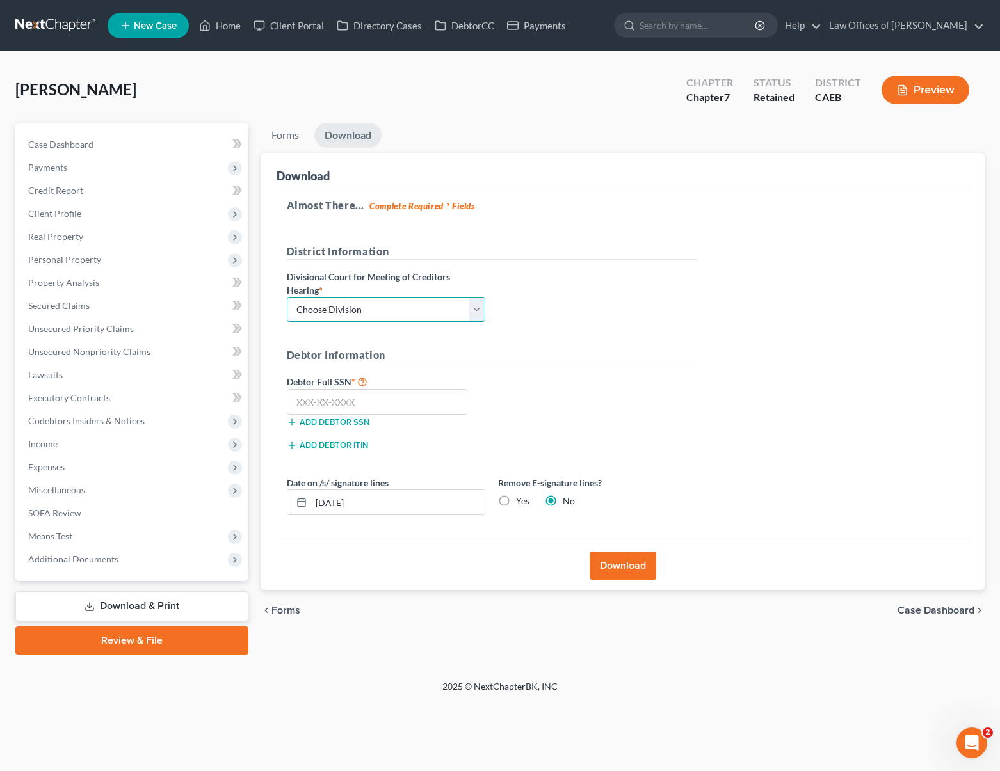
click at [479, 308] on select "Choose Division Fresno Modesto [GEOGRAPHIC_DATA]" at bounding box center [386, 310] width 198 height 26
select select "0"
click at [287, 297] on select "Choose Division Fresno Modesto [GEOGRAPHIC_DATA]" at bounding box center [386, 310] width 198 height 26
click at [399, 399] on input "text" at bounding box center [377, 402] width 181 height 26
type input "111-11-1111"
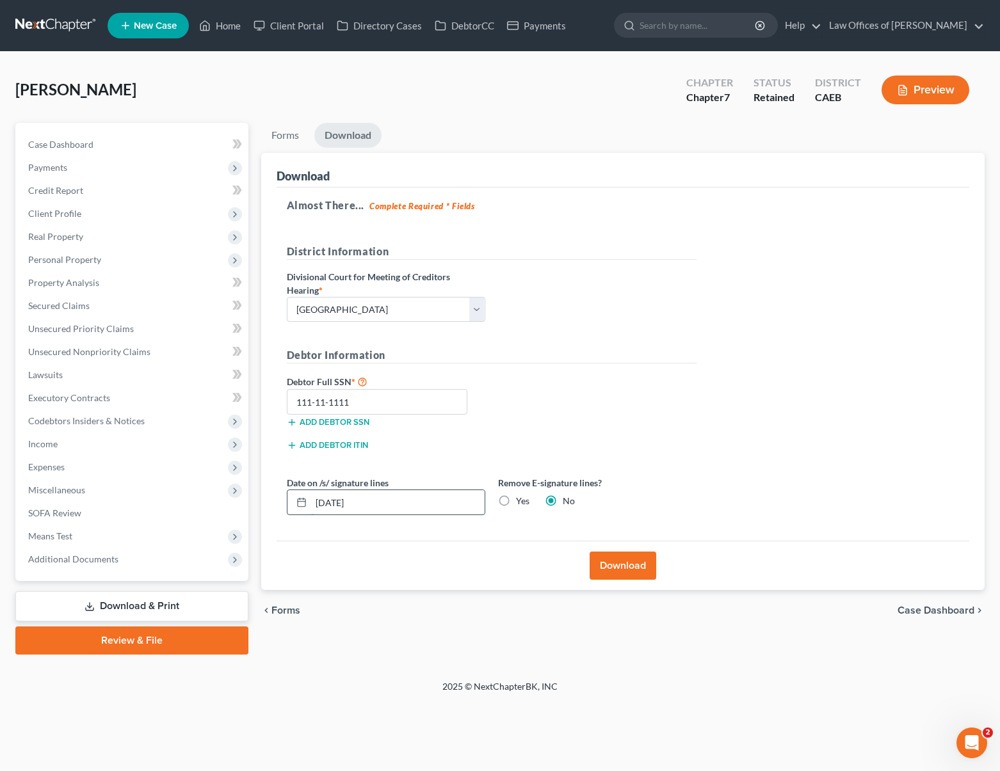
click at [380, 506] on input "[DATE]" at bounding box center [397, 502] width 173 height 24
type input "[DATE]"
click at [638, 564] on button "Download" at bounding box center [622, 566] width 67 height 28
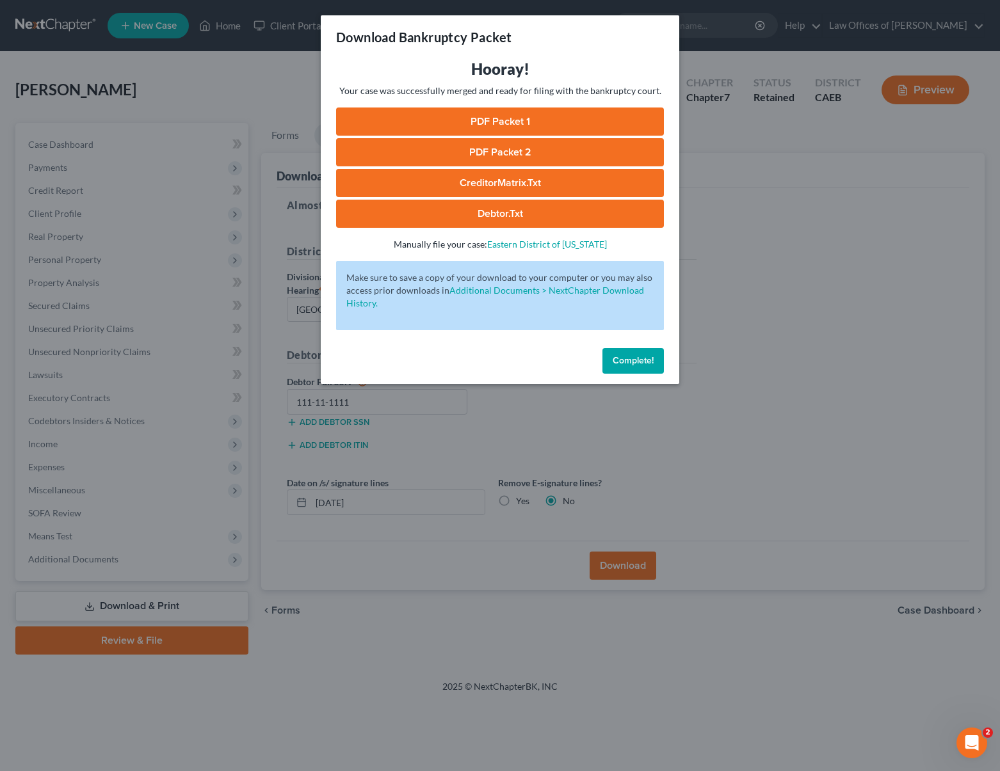
click at [517, 121] on link "PDF Packet 1" at bounding box center [500, 122] width 328 height 28
click at [539, 184] on link "CreditorMatrix.txt" at bounding box center [500, 183] width 328 height 28
click at [624, 360] on span "Complete!" at bounding box center [633, 360] width 41 height 11
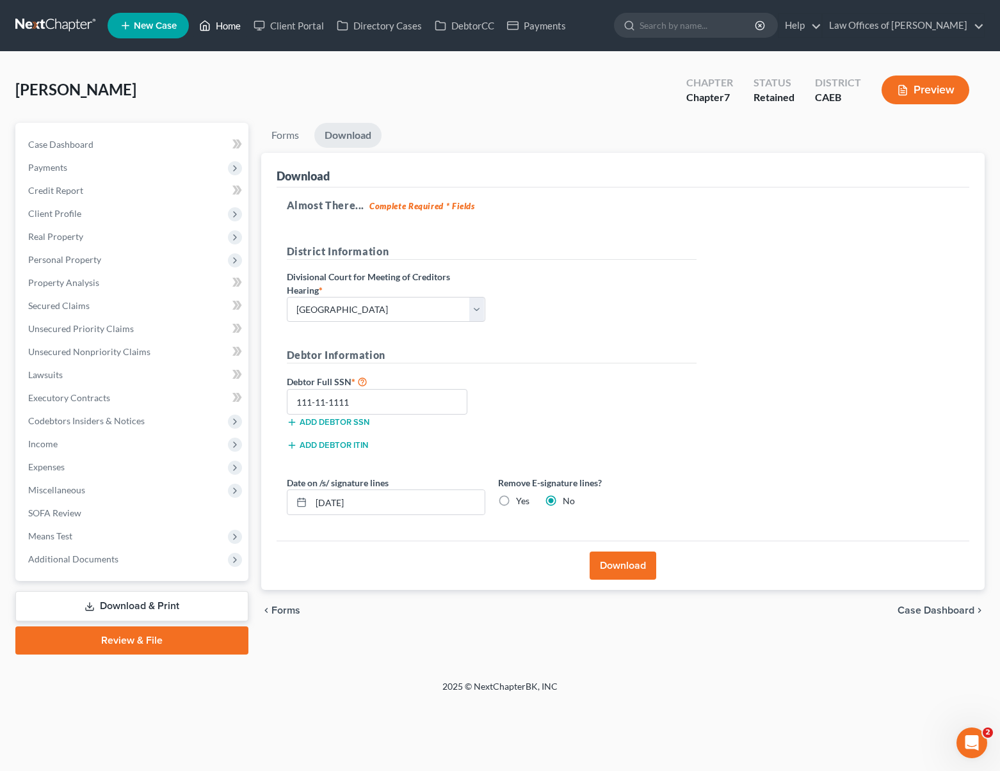
click at [219, 26] on link "Home" at bounding box center [220, 25] width 54 height 23
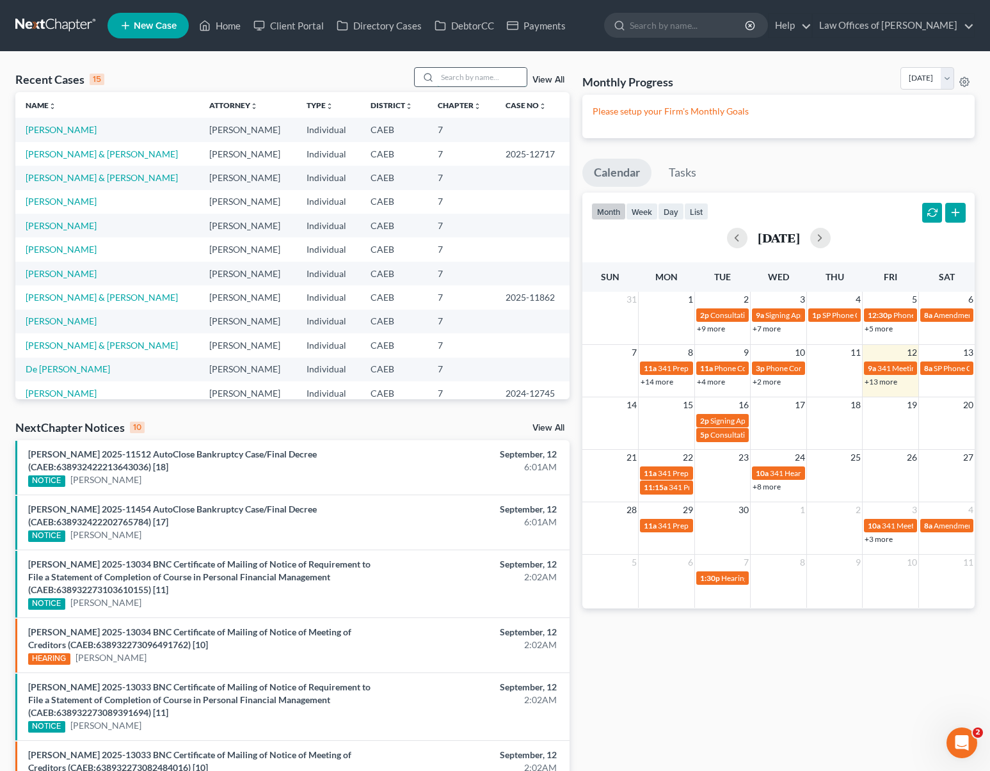
click at [488, 74] on input "search" at bounding box center [482, 77] width 90 height 19
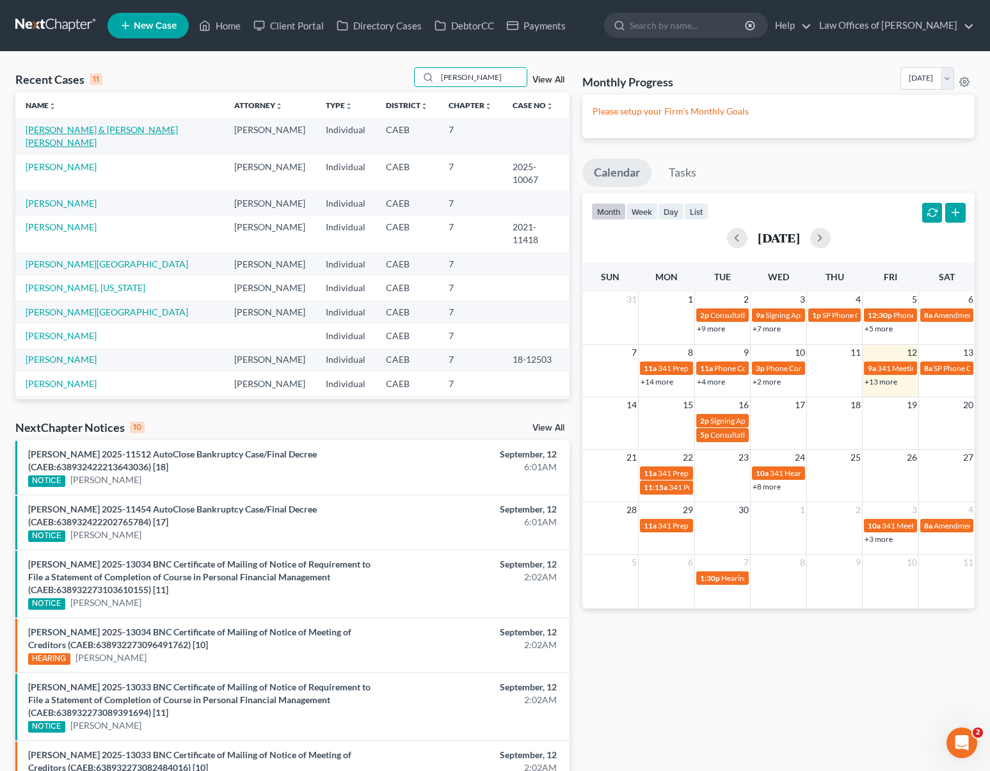
type input "[PERSON_NAME]"
click at [102, 127] on link "[PERSON_NAME] & [PERSON_NAME] [PERSON_NAME]" at bounding box center [102, 136] width 152 height 24
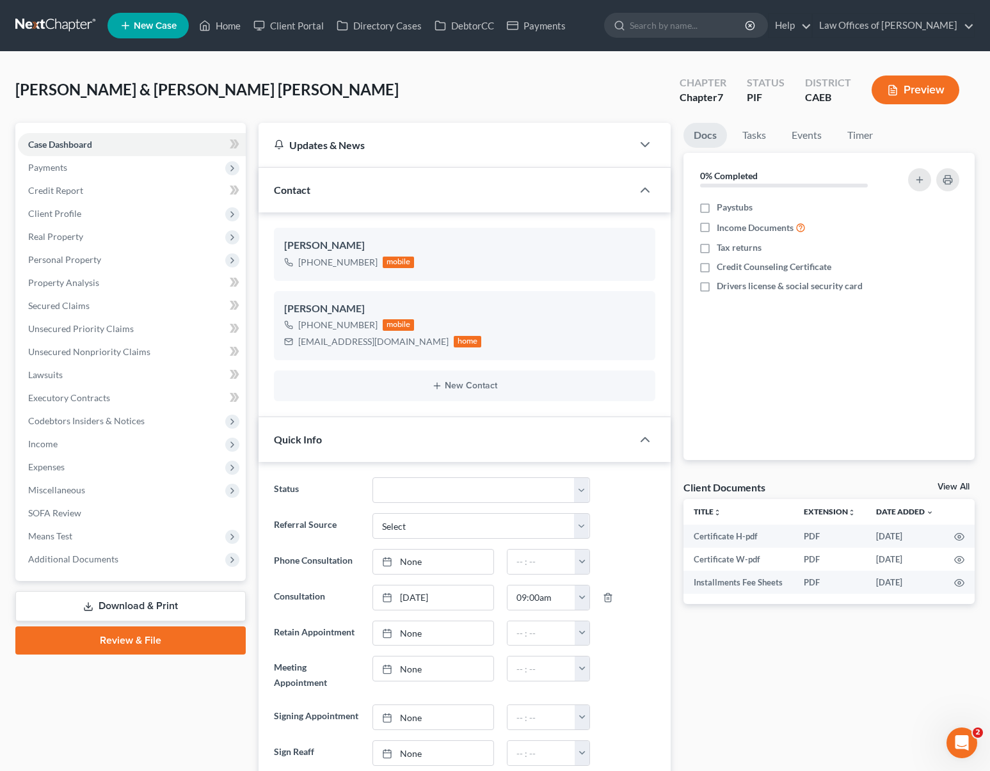
scroll to position [350, 0]
click at [173, 607] on link "Download & Print" at bounding box center [130, 606] width 230 height 30
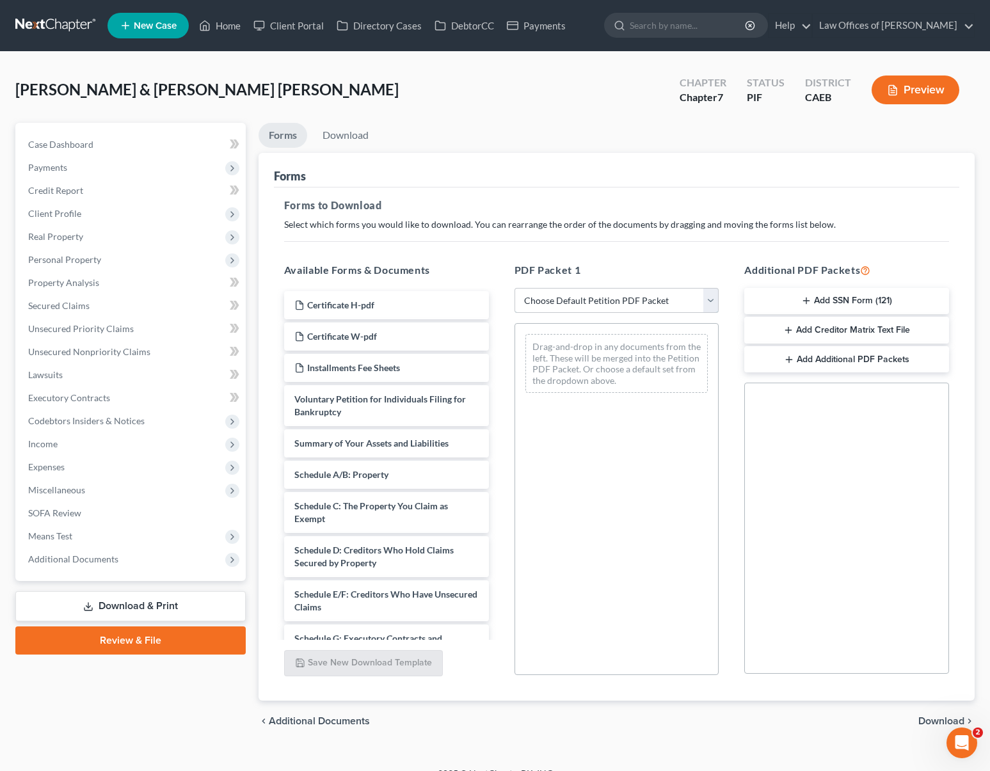
click at [711, 301] on select "Choose Default Petition PDF Packet Complete Bankruptcy Petition (all forms and …" at bounding box center [617, 301] width 205 height 26
select select "5"
click at [515, 288] on select "Choose Default Petition PDF Packet Complete Bankruptcy Petition (all forms and …" at bounding box center [617, 301] width 205 height 26
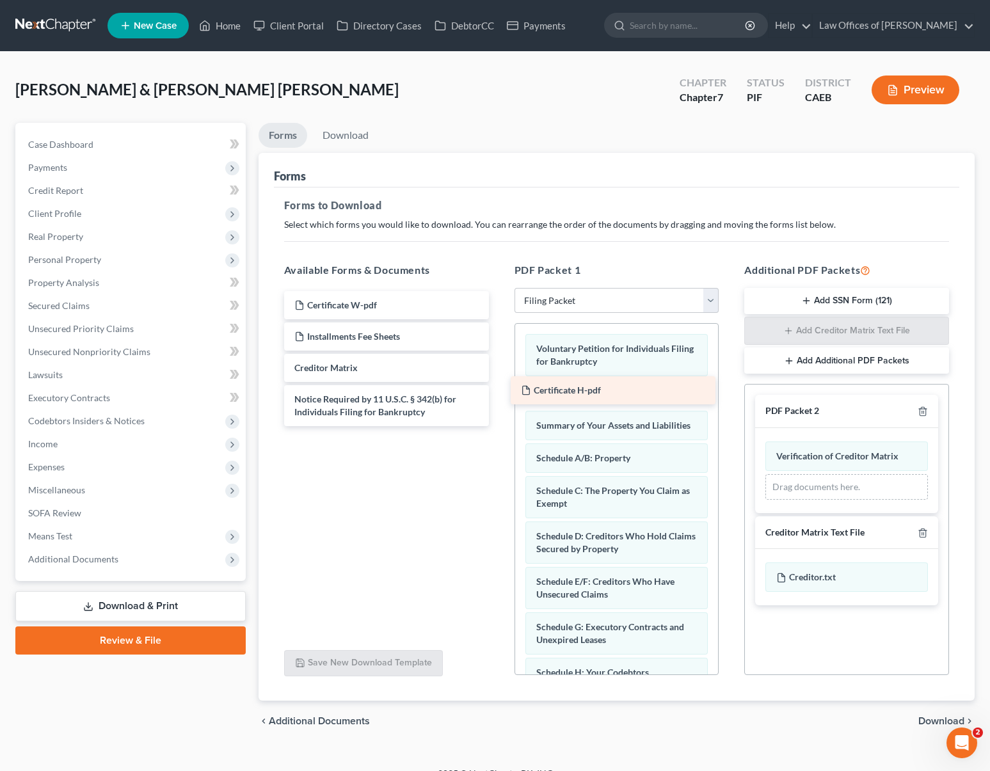
drag, startPoint x: 421, startPoint y: 305, endPoint x: 648, endPoint y: 391, distance: 242.3
click at [499, 391] on div "Certificate H-pdf Certificate H-pdf Certificate W-pdf Installments Fee Sheets C…" at bounding box center [386, 358] width 225 height 135
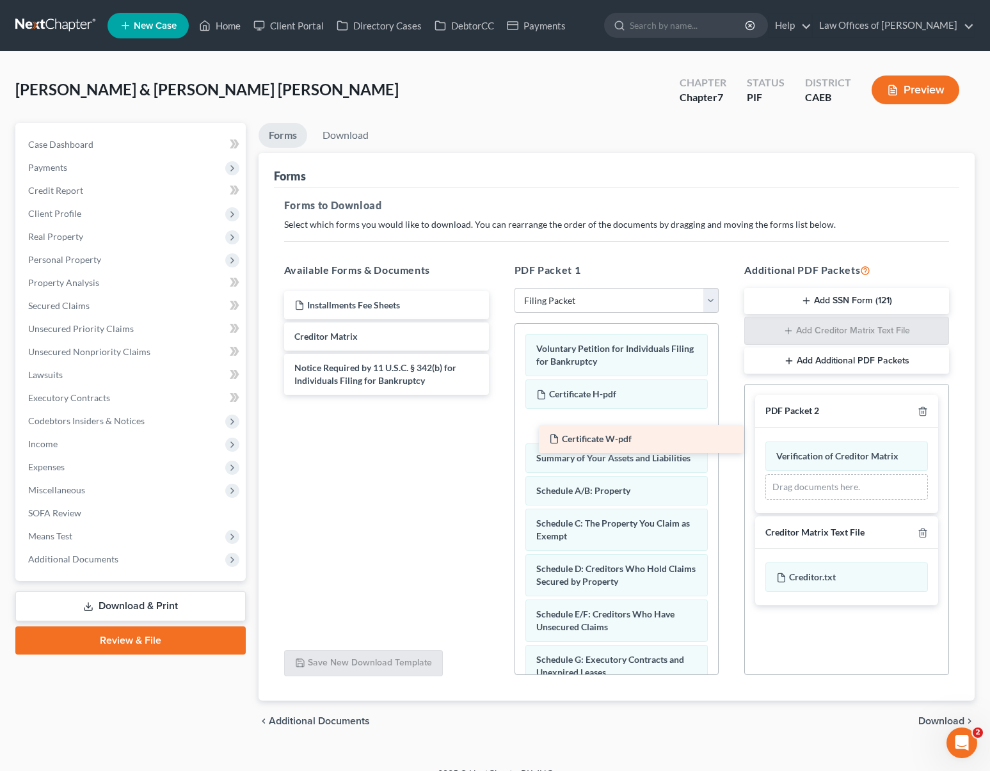
drag, startPoint x: 373, startPoint y: 300, endPoint x: 628, endPoint y: 434, distance: 288.0
click at [499, 395] on div "Certificate W-pdf Certificate W-pdf Installments Fee Sheets Creditor Matrix Not…" at bounding box center [386, 343] width 225 height 104
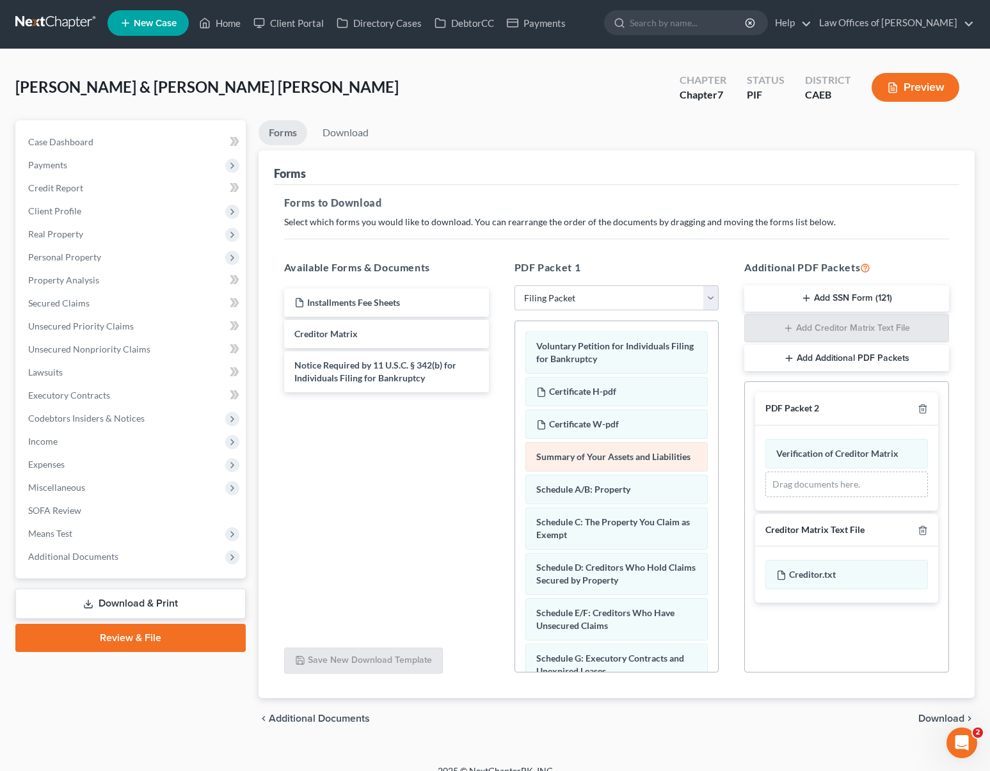
scroll to position [19, 0]
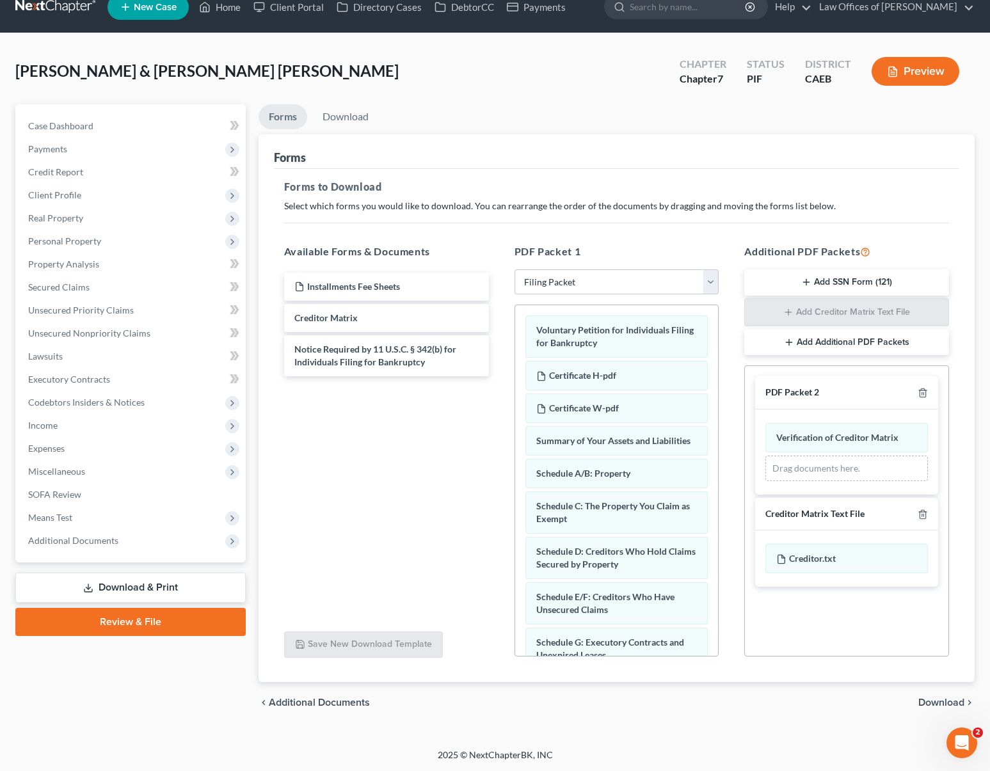
click at [886, 698] on span "Download" at bounding box center [941, 703] width 46 height 10
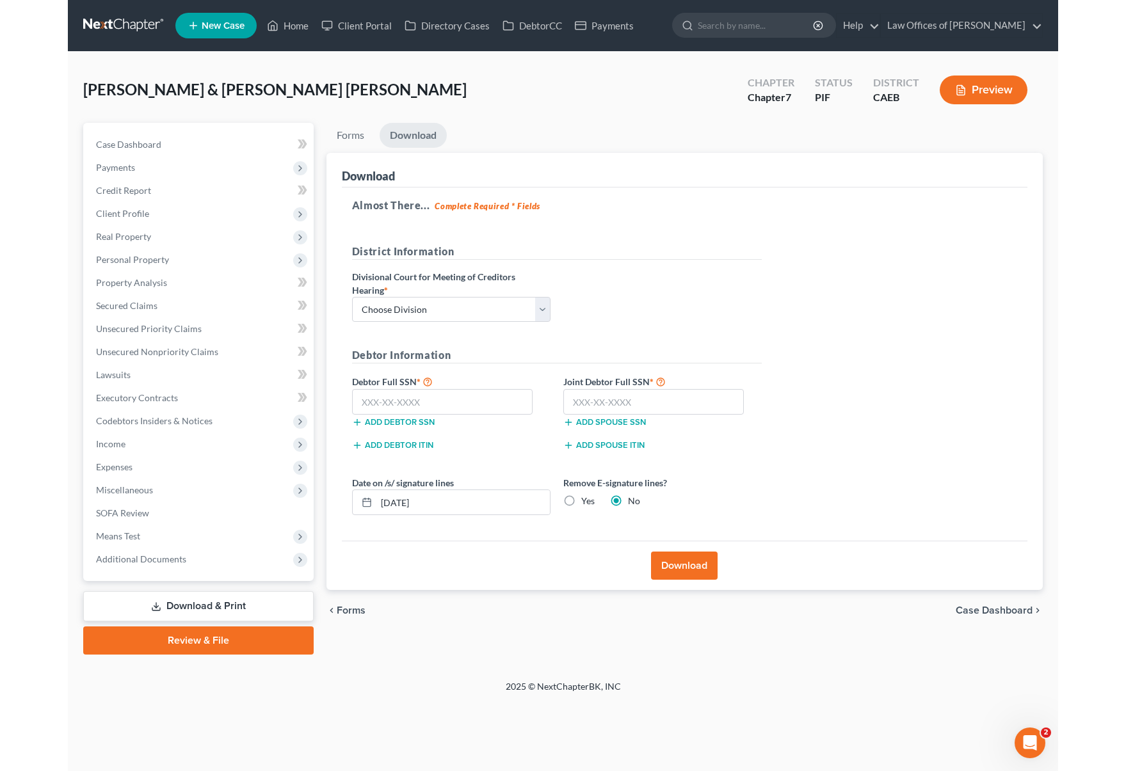
scroll to position [0, 0]
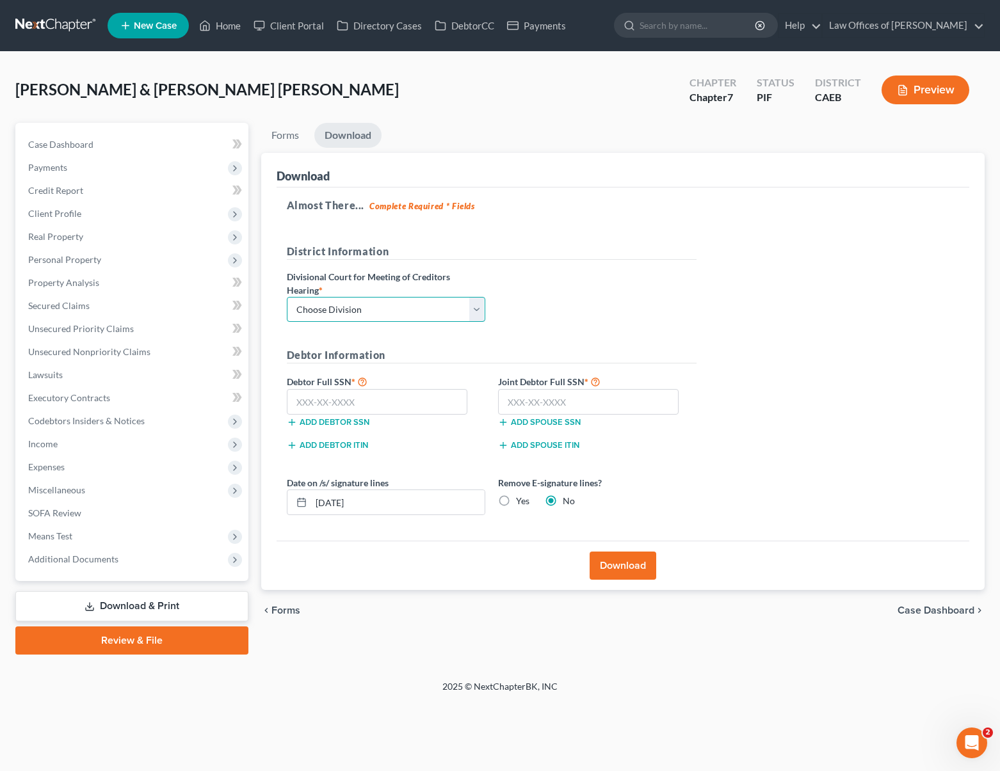
click at [477, 307] on select "Choose Division Fresno Modesto [GEOGRAPHIC_DATA]" at bounding box center [386, 310] width 198 height 26
select select "0"
click at [287, 297] on select "Choose Division Fresno Modesto [GEOGRAPHIC_DATA]" at bounding box center [386, 310] width 198 height 26
click at [385, 403] on input "text" at bounding box center [377, 402] width 181 height 26
type input "610-24-3619"
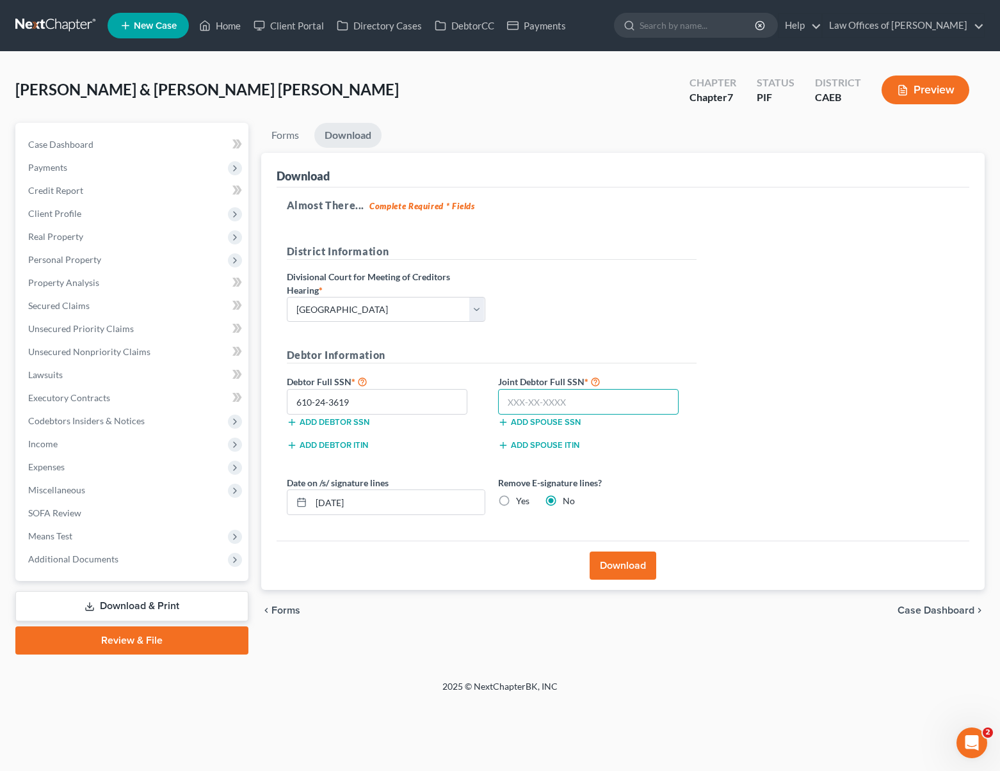
click at [602, 399] on input "text" at bounding box center [588, 402] width 181 height 26
type input "618-04-7391"
click at [387, 401] on input "610-24-3619" at bounding box center [377, 402] width 181 height 26
click at [386, 491] on input "[DATE]" at bounding box center [397, 502] width 173 height 24
click at [382, 501] on input "[DATE]" at bounding box center [397, 502] width 173 height 24
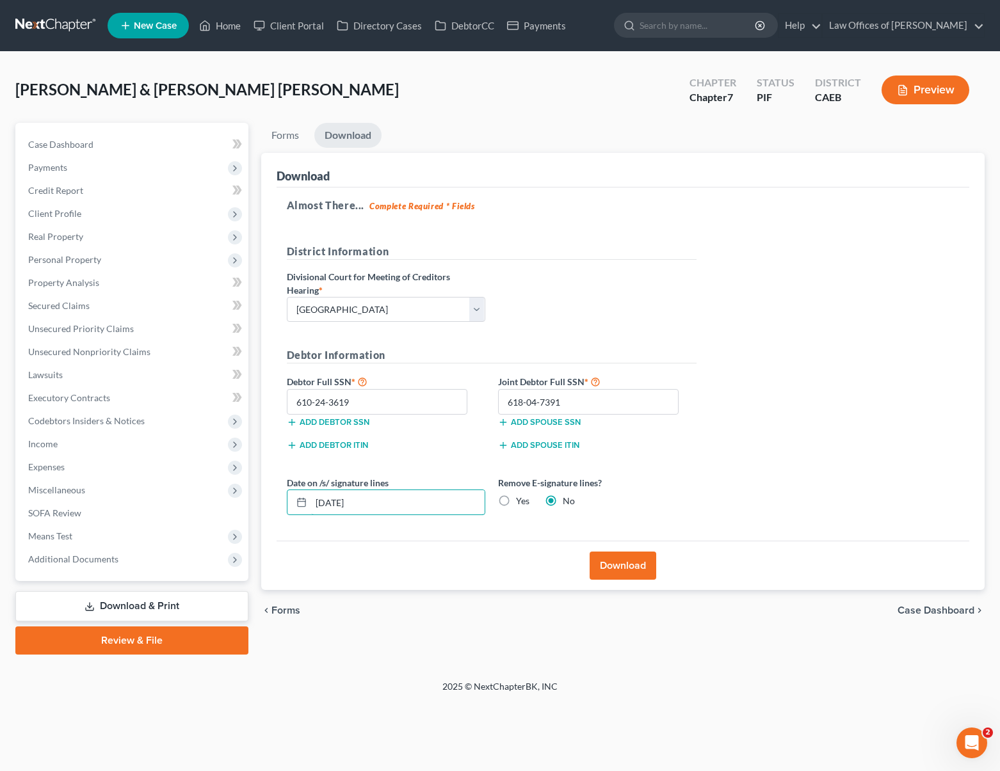
type input "[DATE]"
click at [632, 568] on button "Download" at bounding box center [622, 566] width 67 height 28
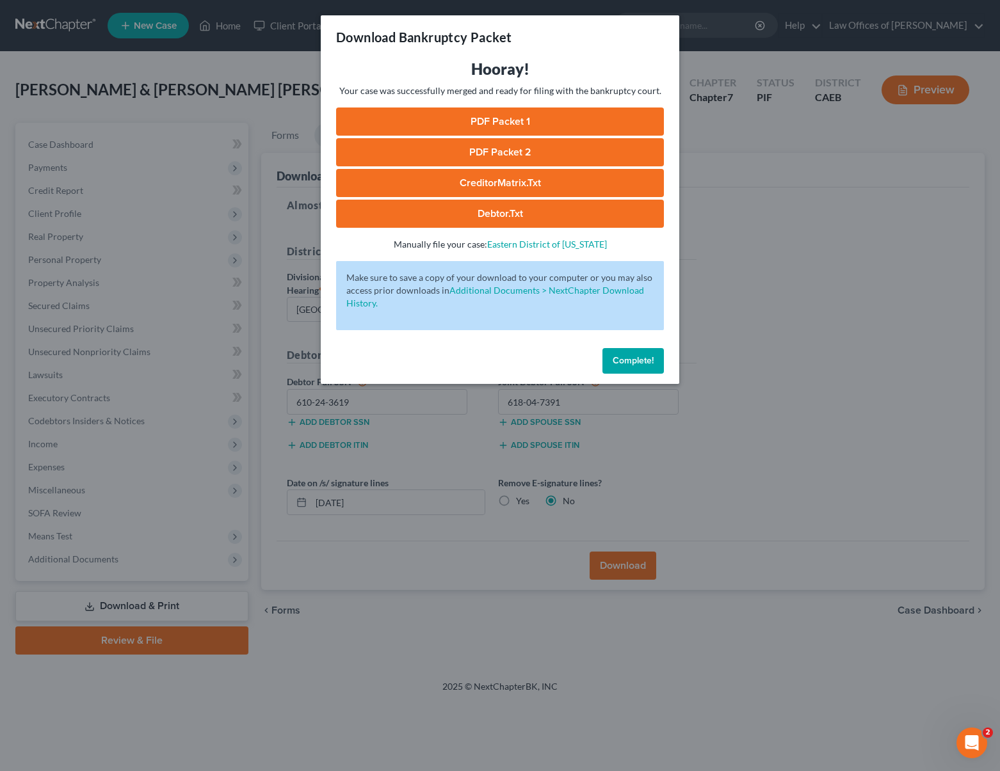
click at [491, 118] on link "PDF Packet 1" at bounding box center [500, 122] width 328 height 28
click at [515, 157] on link "PDF Packet 2" at bounding box center [500, 152] width 328 height 28
click at [502, 184] on link "CreditorMatrix.txt" at bounding box center [500, 183] width 328 height 28
click at [532, 218] on link "Debtor.txt" at bounding box center [500, 214] width 328 height 28
click at [641, 362] on span "Complete!" at bounding box center [633, 360] width 41 height 11
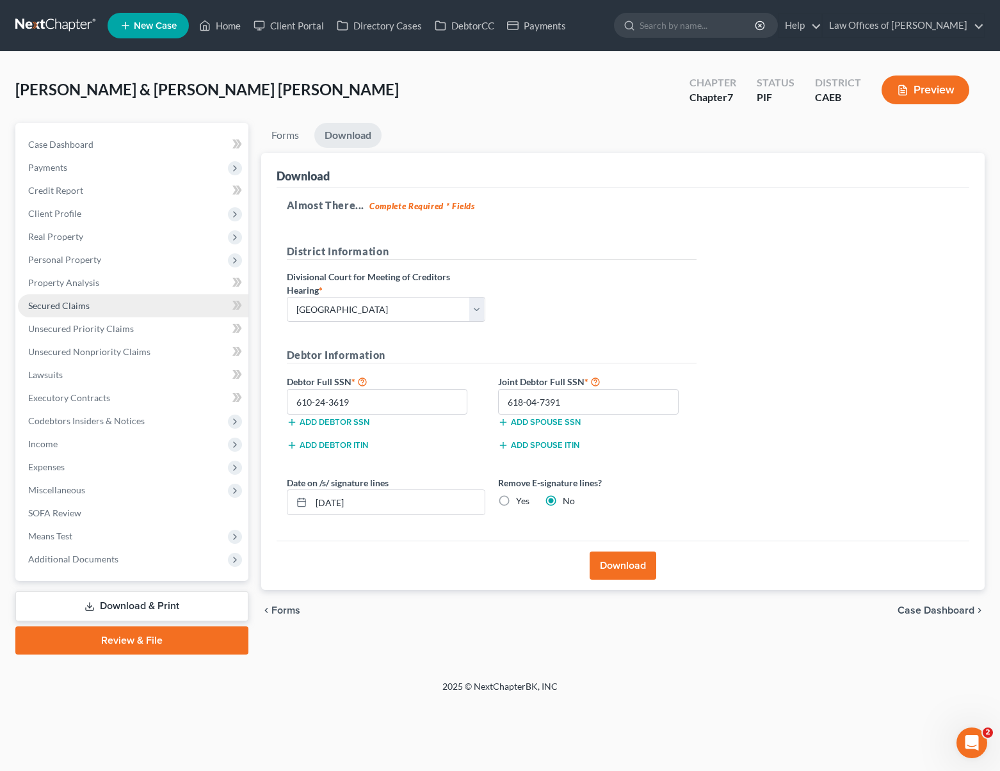
click at [93, 303] on link "Secured Claims" at bounding box center [133, 305] width 230 height 23
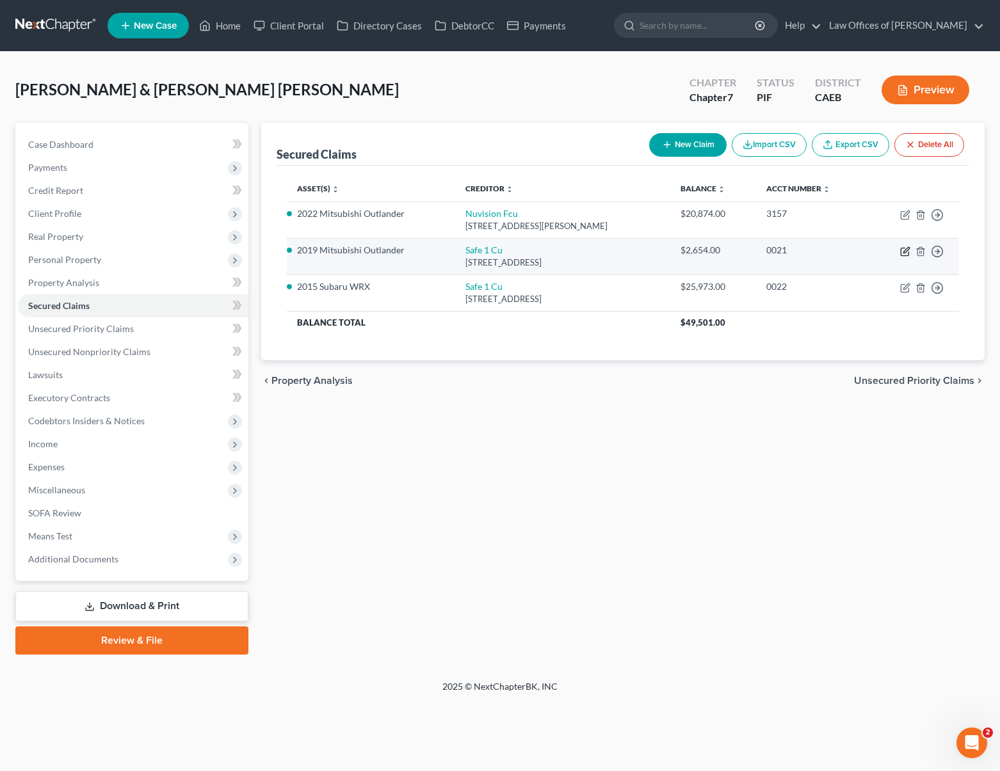
click at [886, 250] on icon "button" at bounding box center [905, 251] width 10 height 10
select select "4"
select select "0"
select select "4"
select select "2"
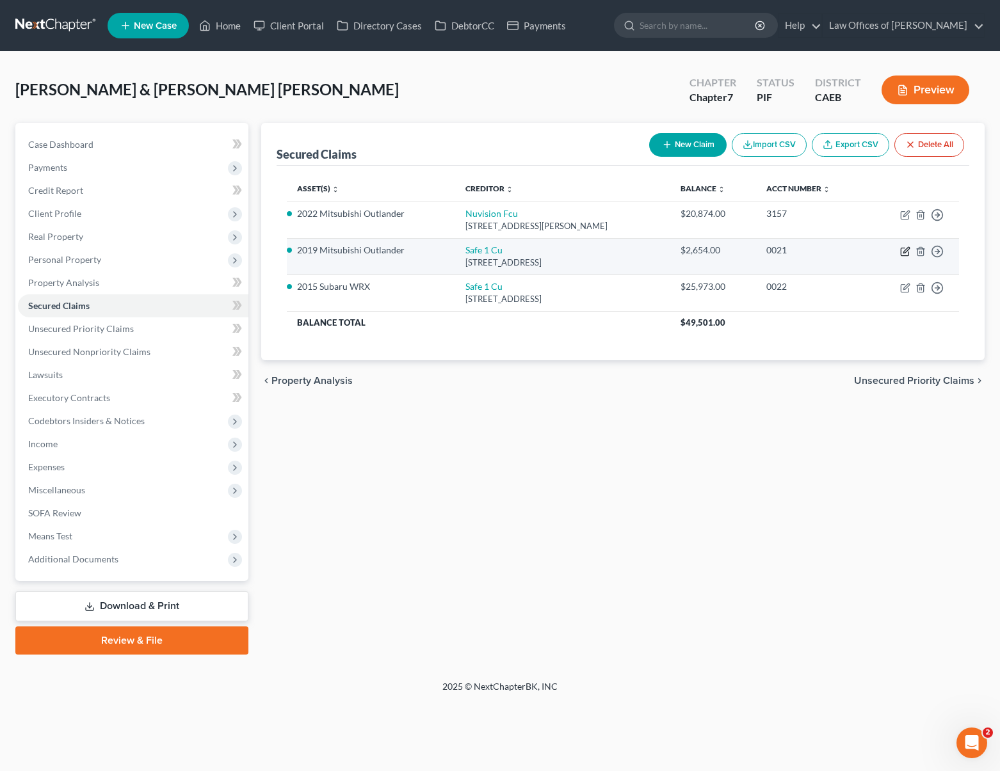
select select "0"
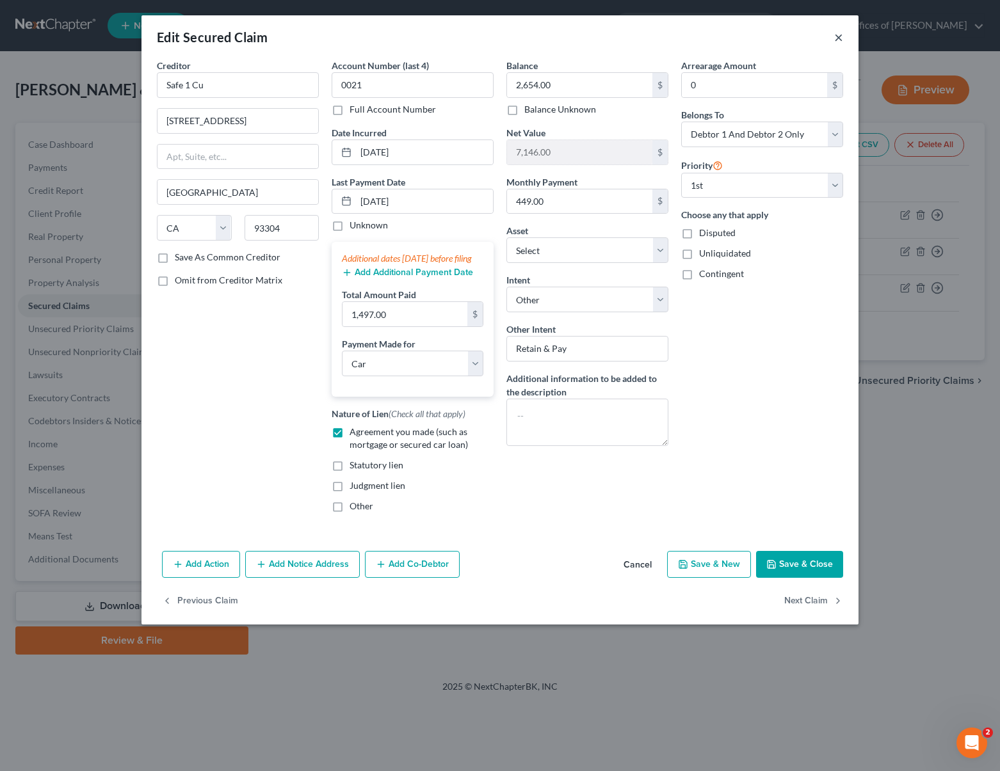
click at [838, 38] on button "×" at bounding box center [838, 36] width 9 height 15
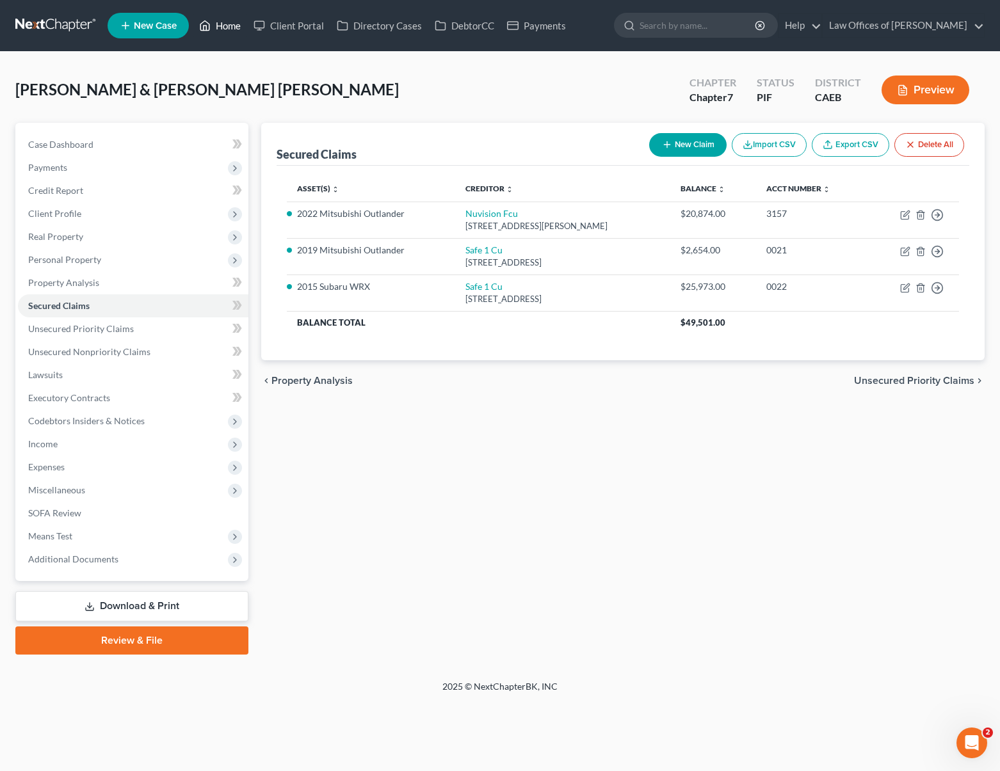
click at [225, 31] on link "Home" at bounding box center [220, 25] width 54 height 23
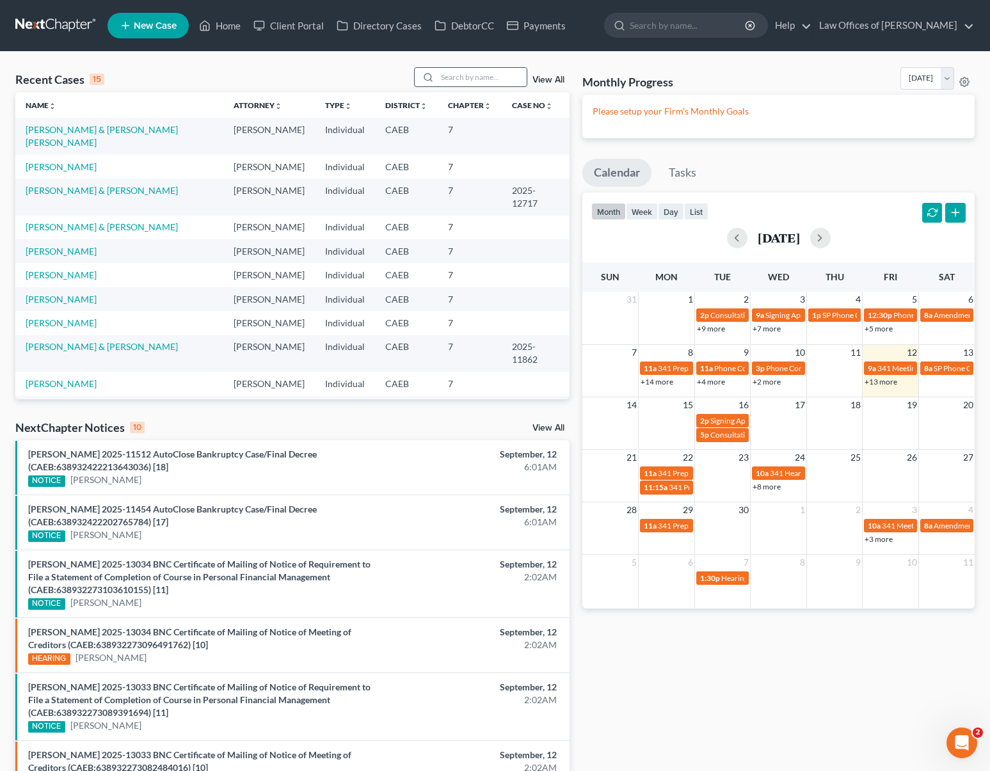
click at [465, 83] on input "search" at bounding box center [482, 77] width 90 height 19
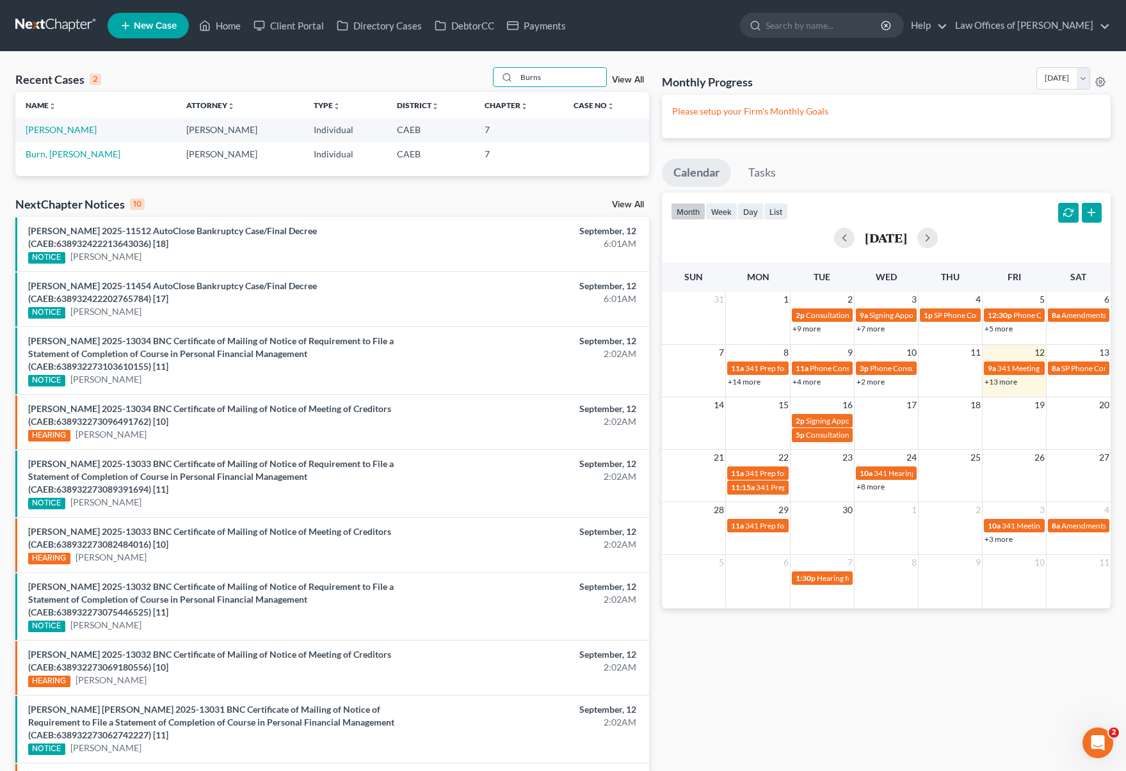
type input "Burns"
click at [55, 131] on link "[PERSON_NAME]" at bounding box center [61, 129] width 71 height 11
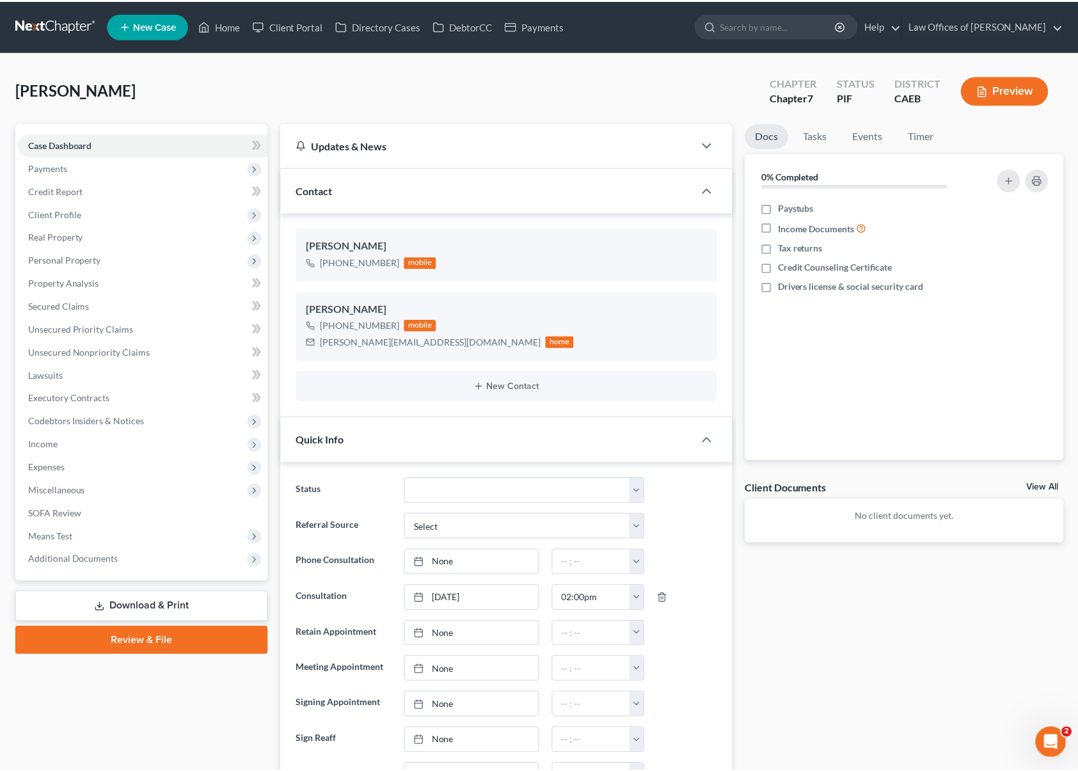
scroll to position [3564, 0]
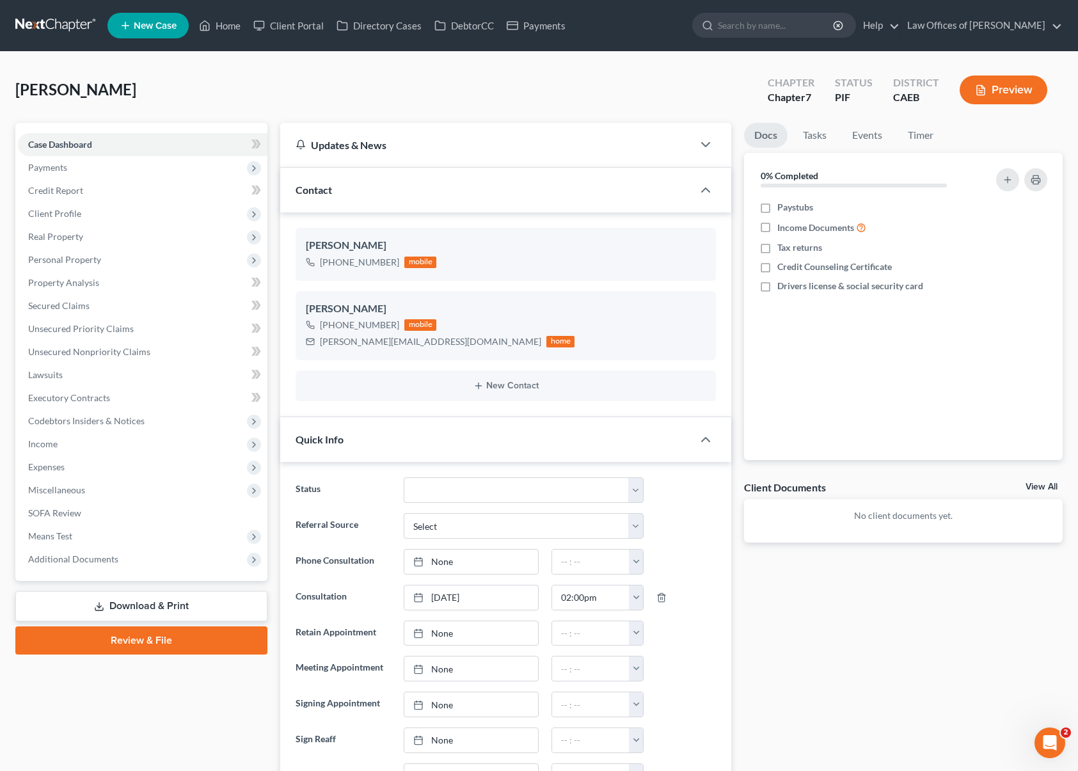
click at [168, 606] on link "Download & Print" at bounding box center [141, 606] width 252 height 30
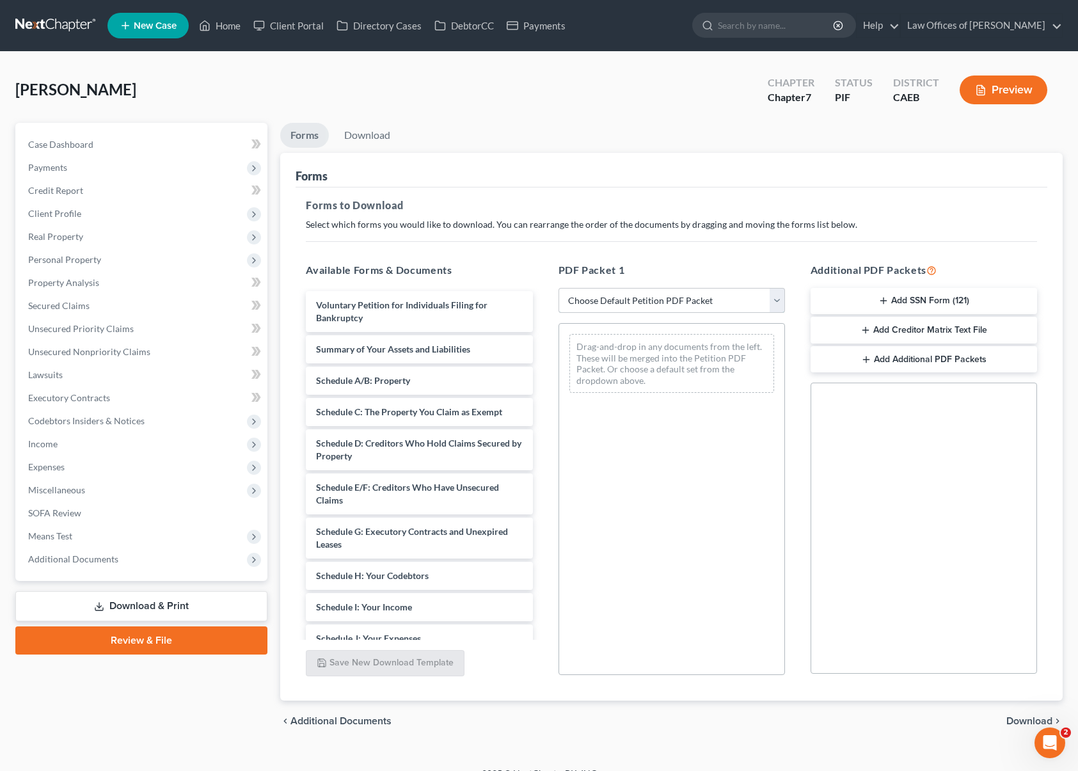
click at [778, 299] on select "Choose Default Petition PDF Packet Complete Bankruptcy Petition (all forms and …" at bounding box center [672, 301] width 227 height 26
select select "5"
click at [559, 288] on select "Choose Default Petition PDF Packet Complete Bankruptcy Petition (all forms and …" at bounding box center [672, 301] width 227 height 26
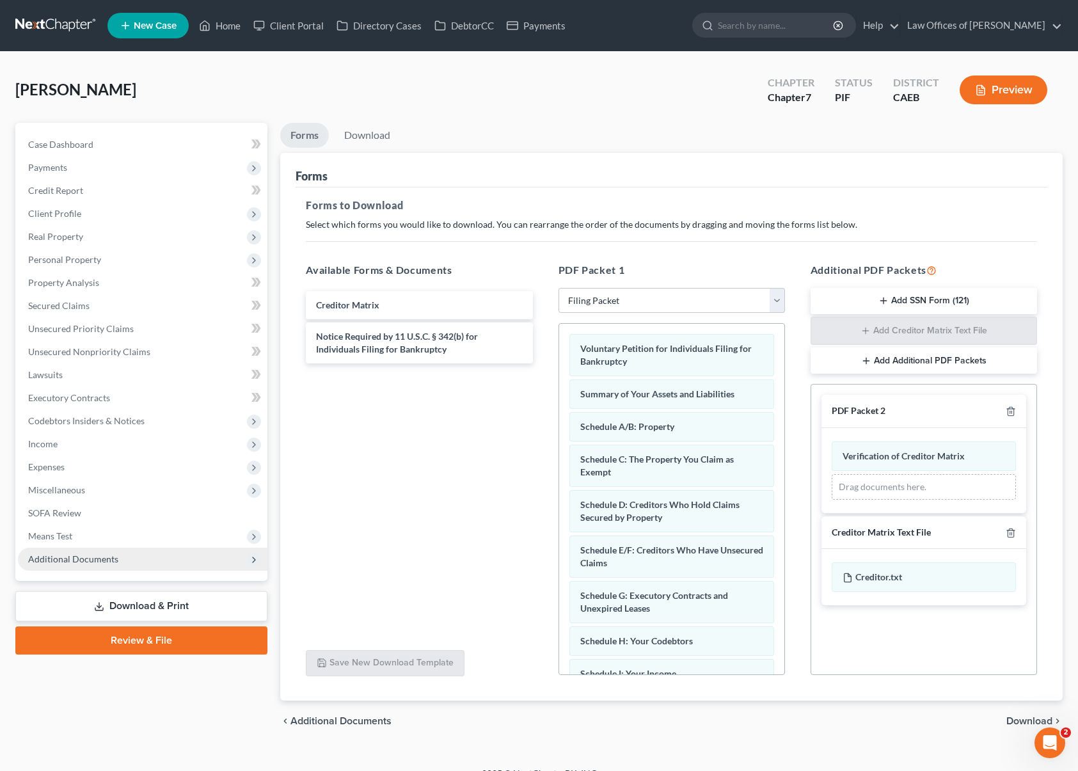
click at [114, 556] on span "Additional Documents" at bounding box center [73, 559] width 90 height 11
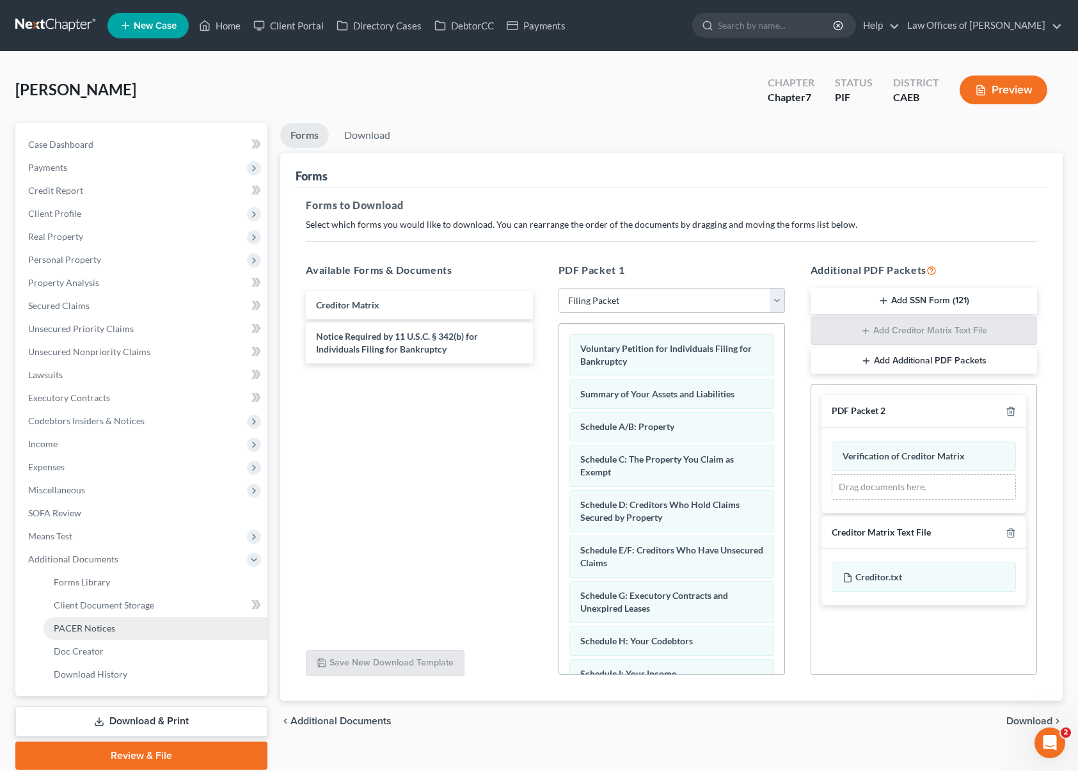
click at [101, 623] on span "PACER Notices" at bounding box center [84, 628] width 61 height 11
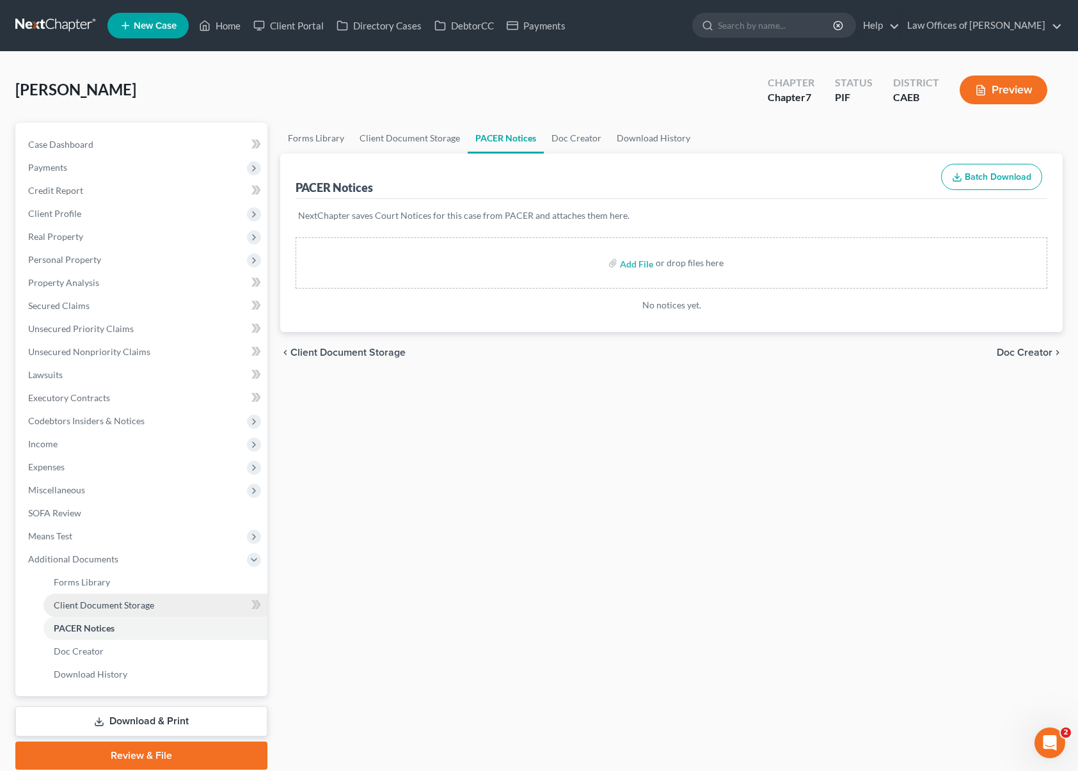
click at [129, 601] on span "Client Document Storage" at bounding box center [104, 605] width 100 height 11
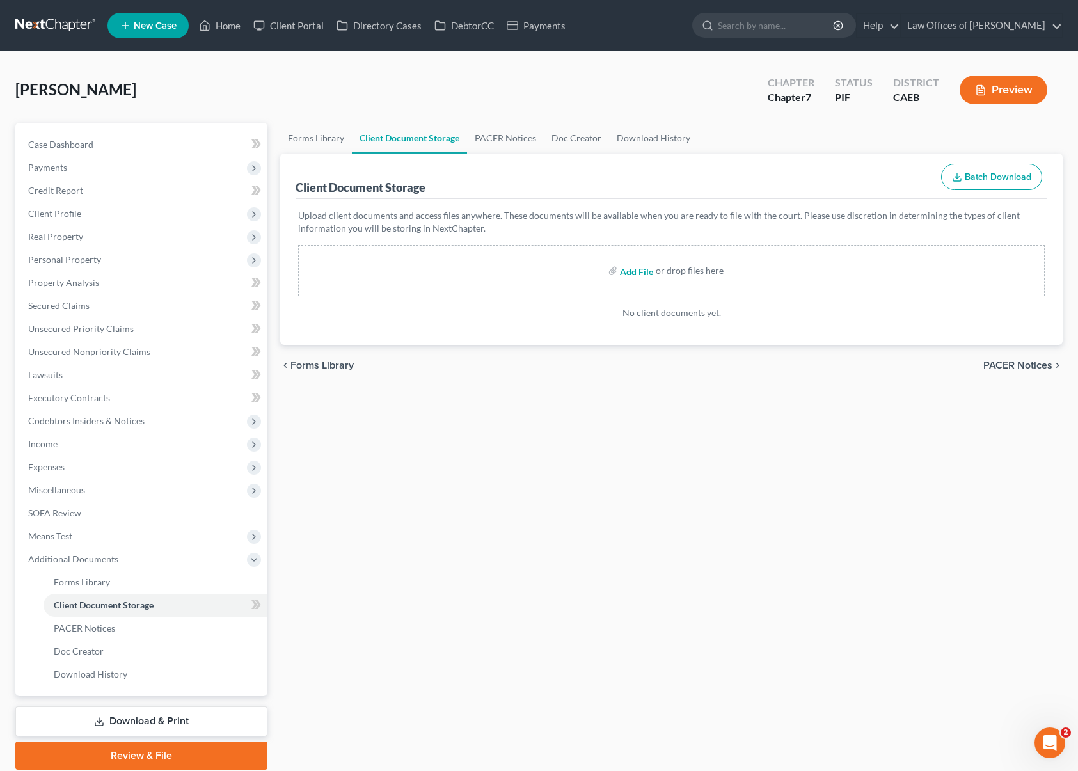
click at [634, 275] on input "file" at bounding box center [635, 270] width 31 height 23
type input "C:\fakepath\Certificate.pdf"
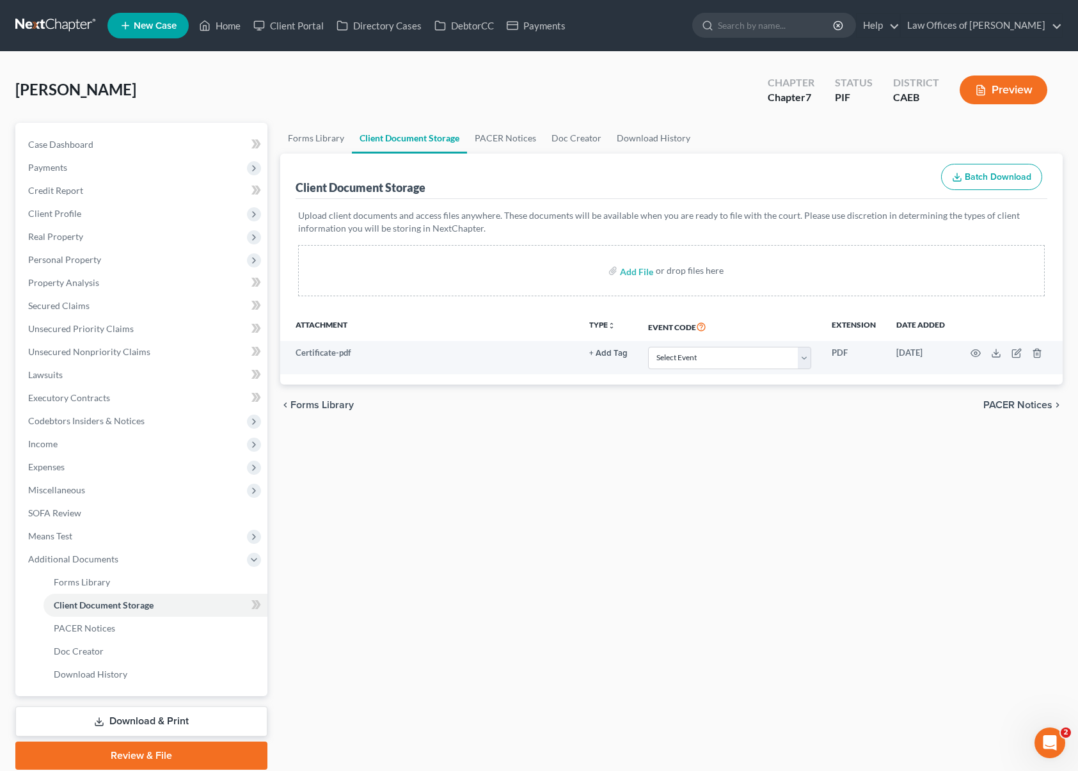
click at [140, 718] on link "Download & Print" at bounding box center [141, 722] width 252 height 30
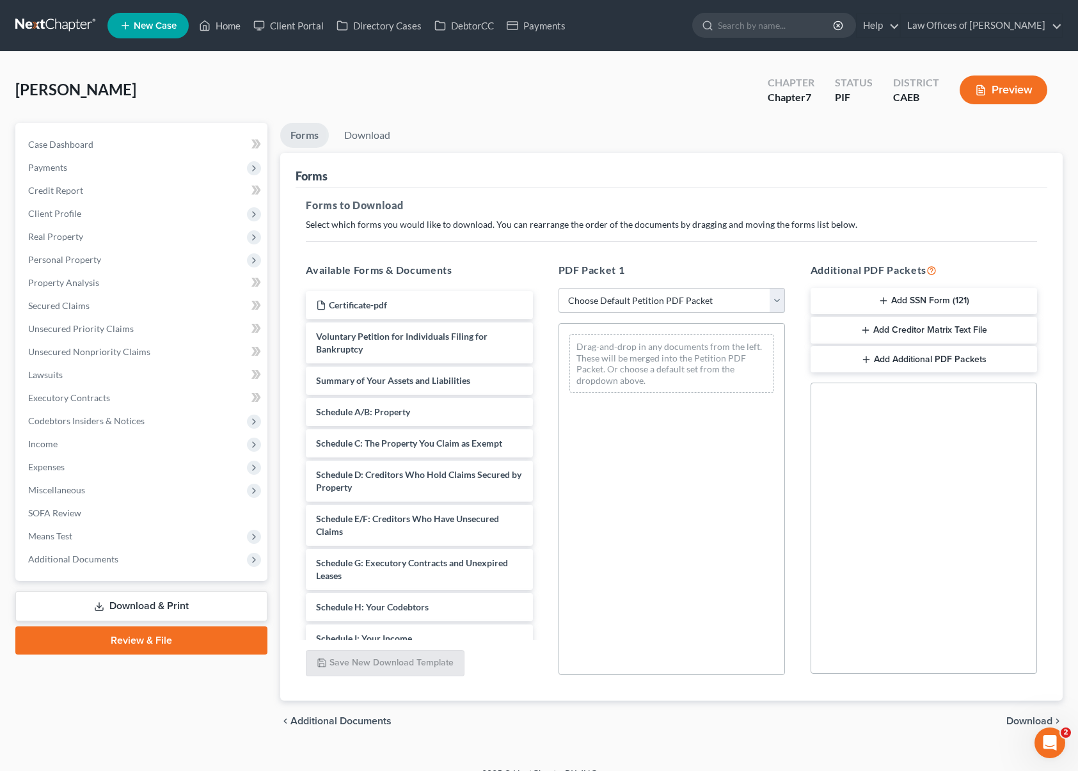
click at [774, 301] on select "Choose Default Petition PDF Packet Complete Bankruptcy Petition (all forms and …" at bounding box center [672, 301] width 227 height 26
select select "5"
click at [559, 288] on select "Choose Default Petition PDF Packet Complete Bankruptcy Petition (all forms and …" at bounding box center [672, 301] width 227 height 26
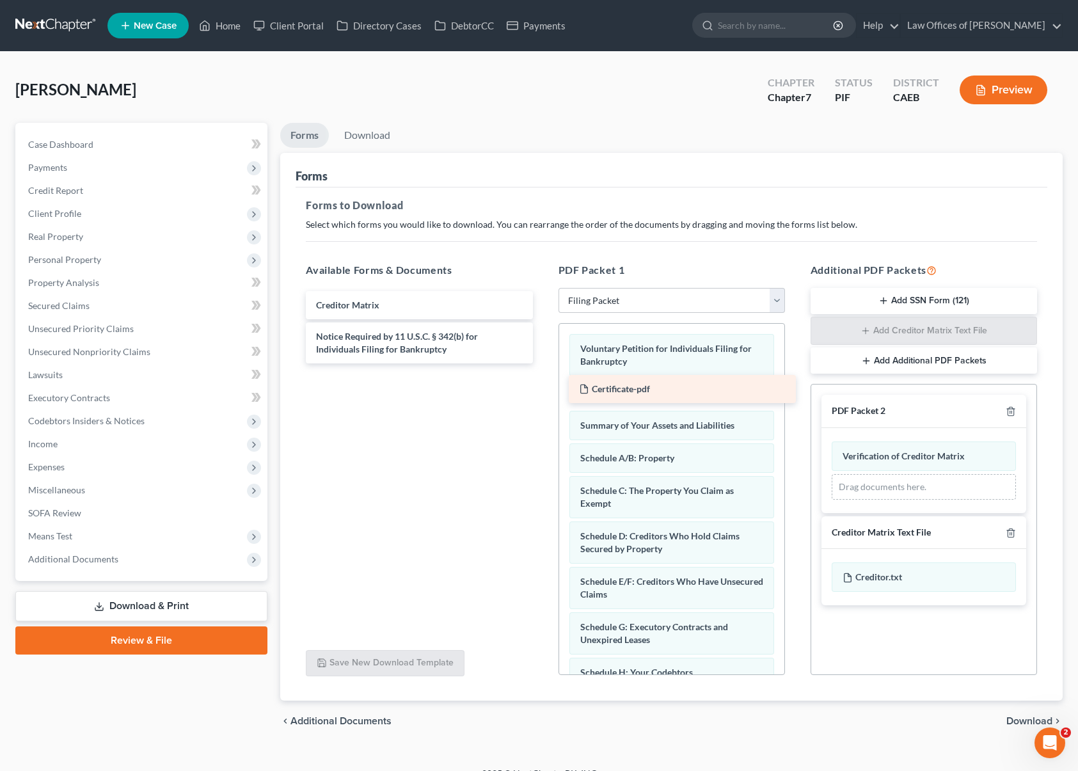
drag, startPoint x: 414, startPoint y: 305, endPoint x: 678, endPoint y: 390, distance: 276.9
click at [543, 364] on div "Certificate-pdf Certificate-pdf Creditor Matrix Notice Required by 11 U.S.C. § …" at bounding box center [419, 327] width 247 height 72
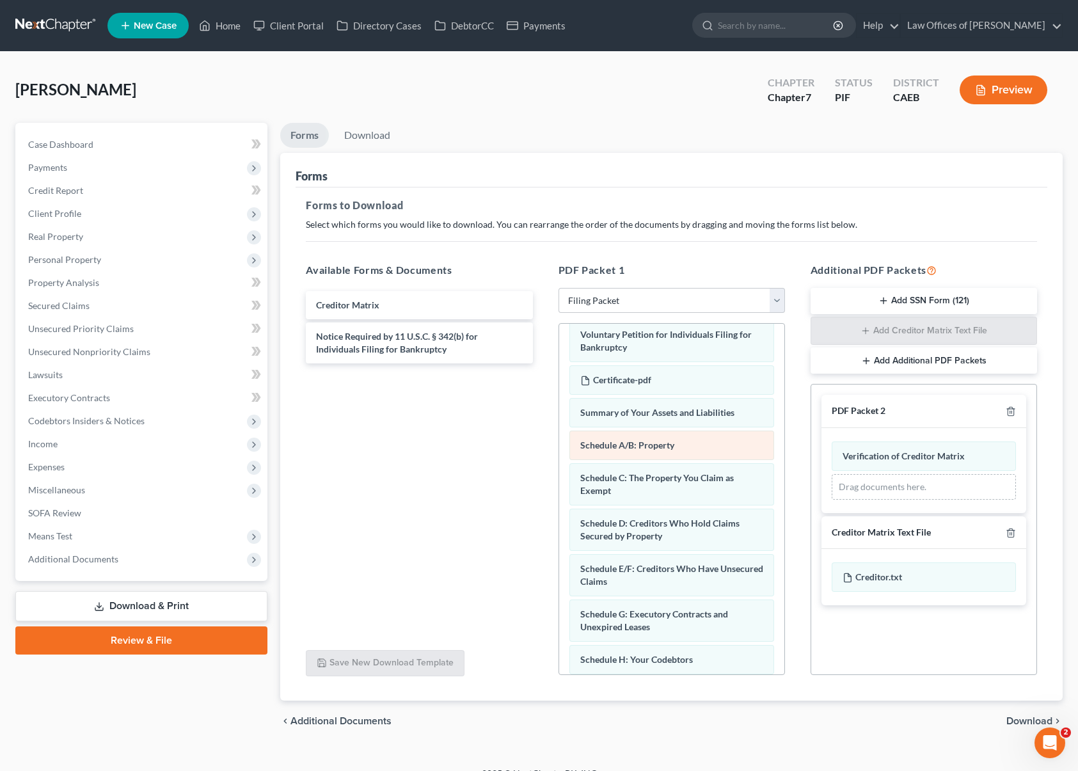
scroll to position [92, 0]
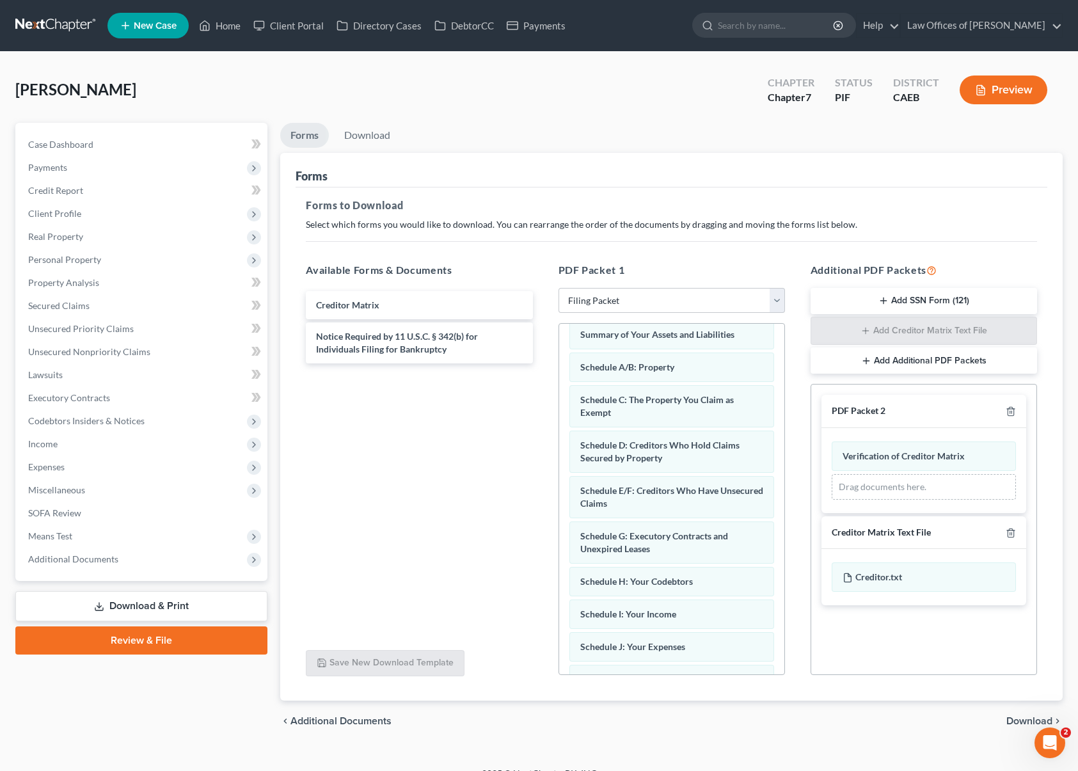
click at [886, 722] on span "Download" at bounding box center [1030, 721] width 46 height 10
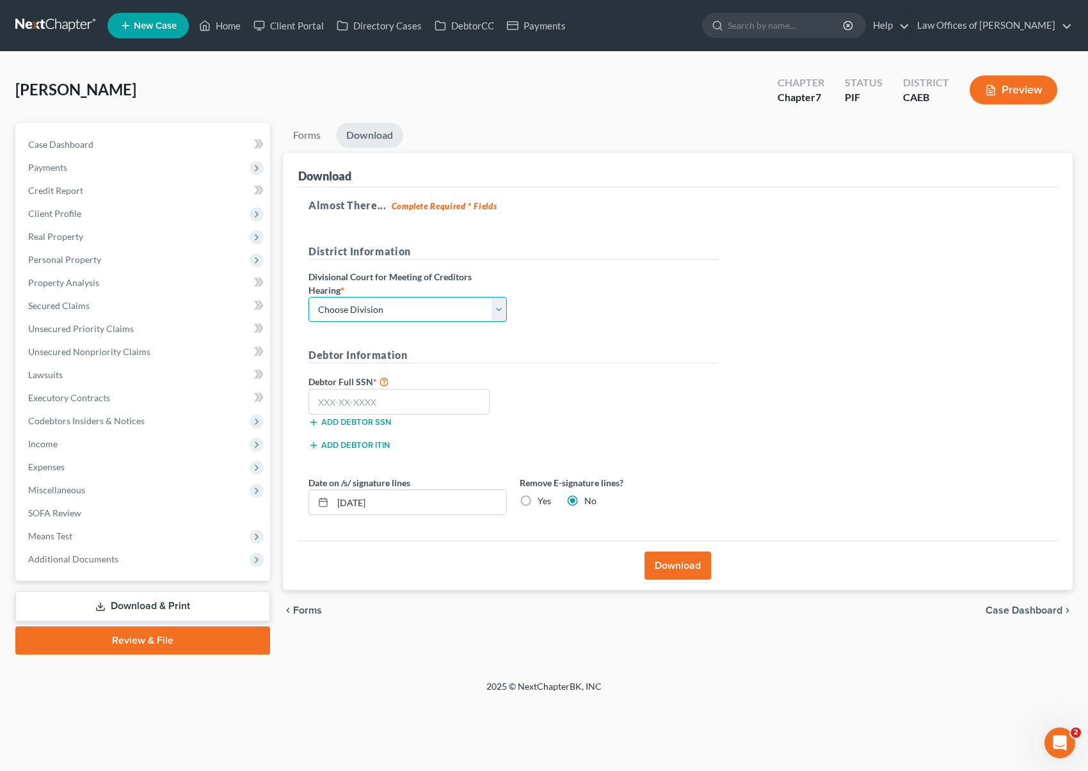
click at [497, 309] on select "Choose Division Fresno Modesto [GEOGRAPHIC_DATA]" at bounding box center [407, 310] width 198 height 26
select select "0"
click at [308, 297] on select "Choose Division Fresno Modesto [GEOGRAPHIC_DATA]" at bounding box center [407, 310] width 198 height 26
drag, startPoint x: 399, startPoint y: 394, endPoint x: 443, endPoint y: 406, distance: 45.8
click at [399, 394] on input "text" at bounding box center [398, 402] width 181 height 26
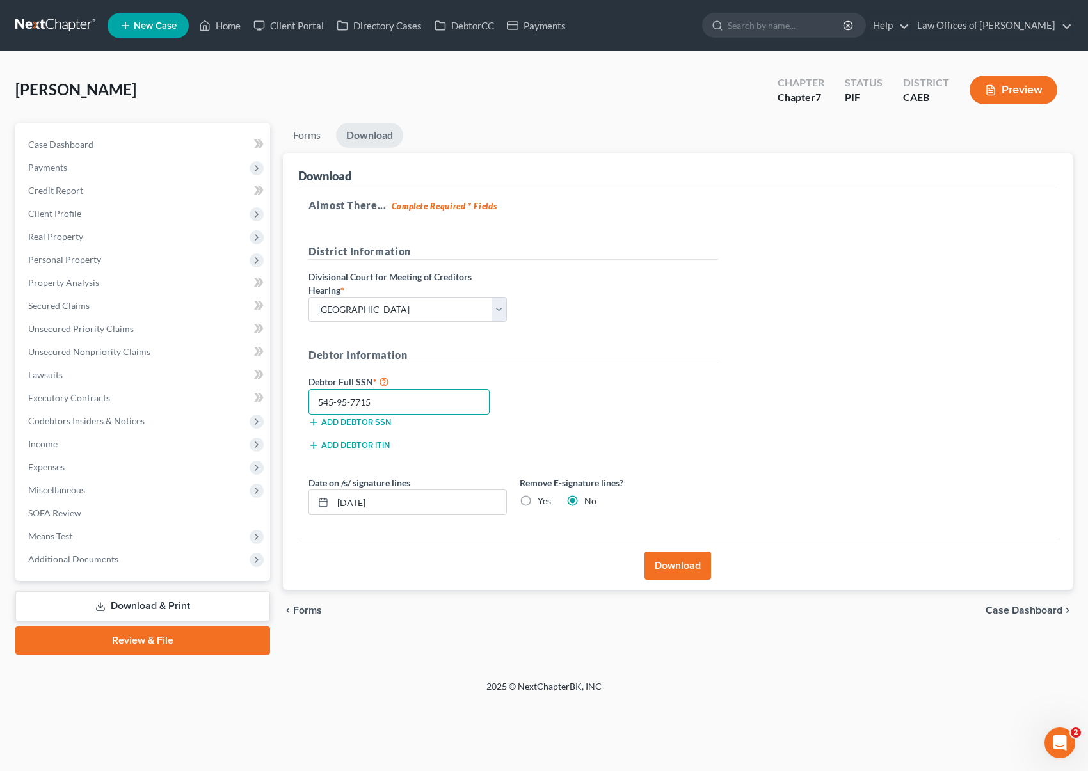
type input "545-95-7715"
click at [401, 503] on input "[DATE]" at bounding box center [419, 502] width 173 height 24
type input "[DATE]"
click at [683, 572] on button "Download" at bounding box center [678, 566] width 67 height 28
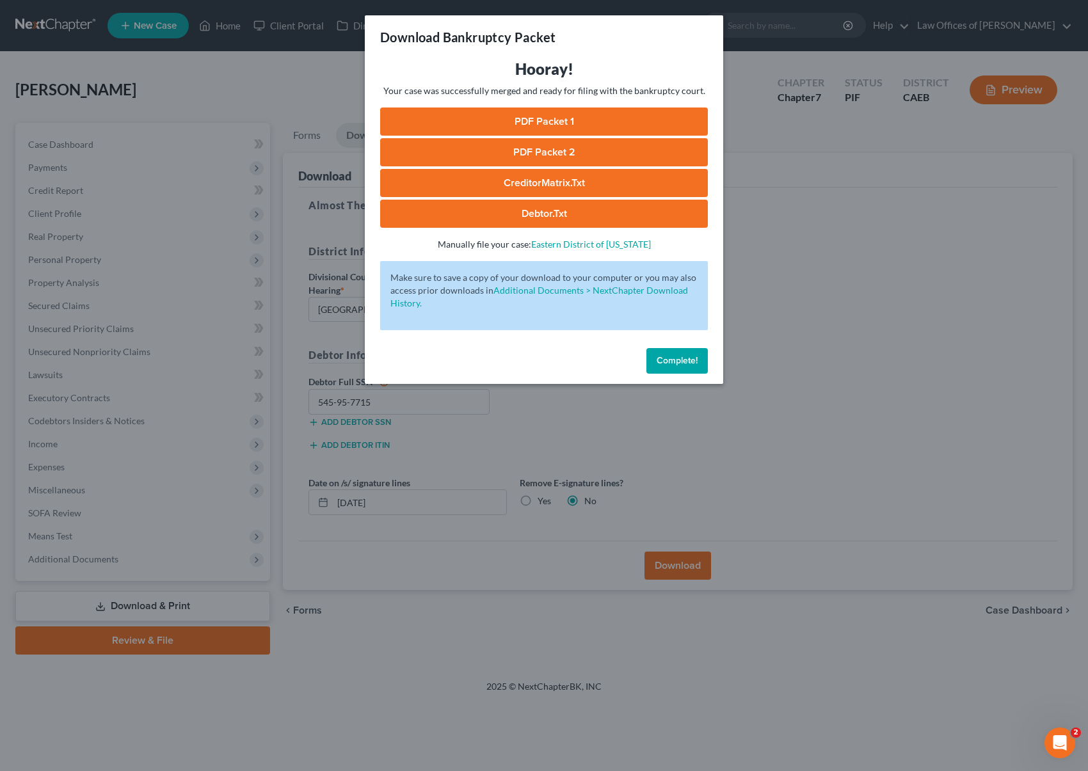
click at [538, 118] on link "PDF Packet 1" at bounding box center [544, 122] width 328 height 28
click at [536, 150] on link "PDF Packet 2" at bounding box center [544, 152] width 328 height 28
click at [546, 183] on link "CreditorMatrix.txt" at bounding box center [544, 183] width 328 height 28
click at [568, 210] on link "Debtor.txt" at bounding box center [544, 214] width 328 height 28
click at [665, 362] on span "Complete!" at bounding box center [677, 360] width 41 height 11
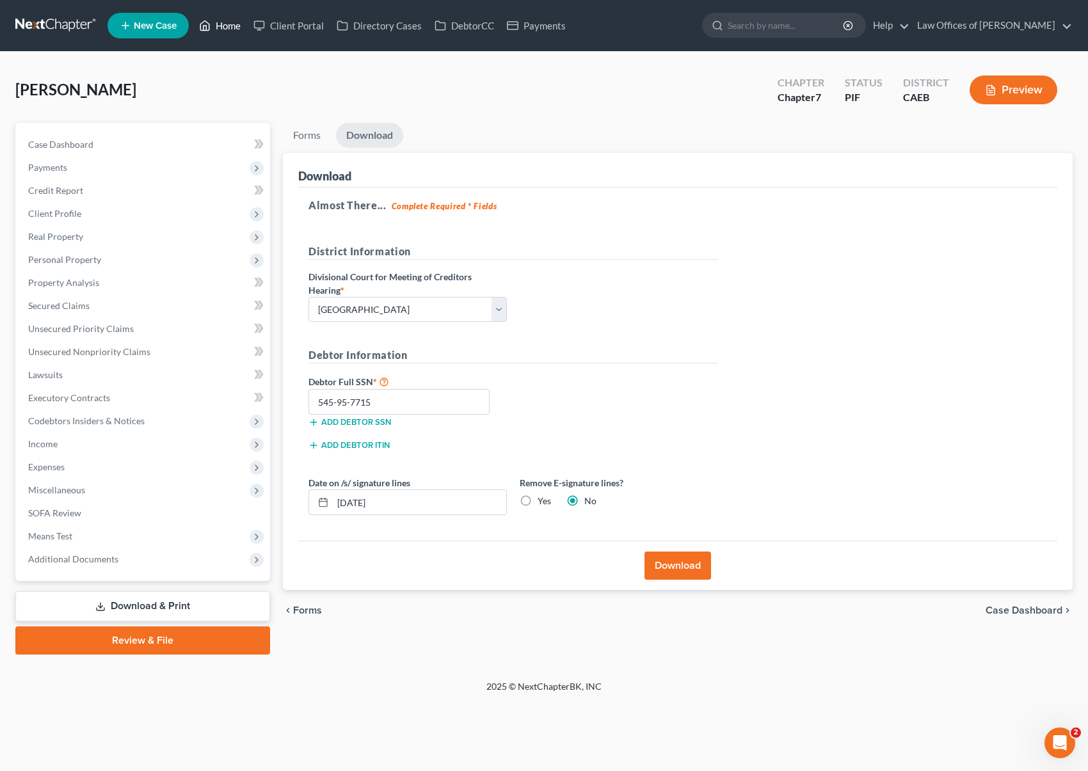
click at [236, 28] on link "Home" at bounding box center [220, 25] width 54 height 23
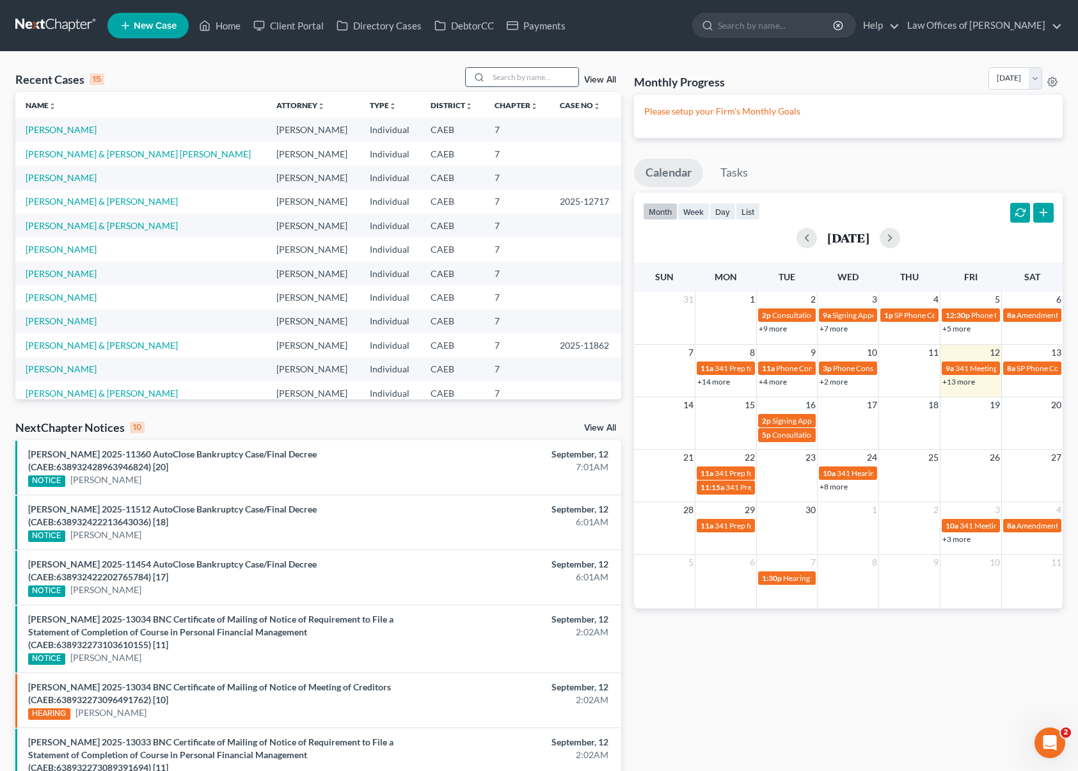
click at [517, 78] on input "search" at bounding box center [534, 77] width 90 height 19
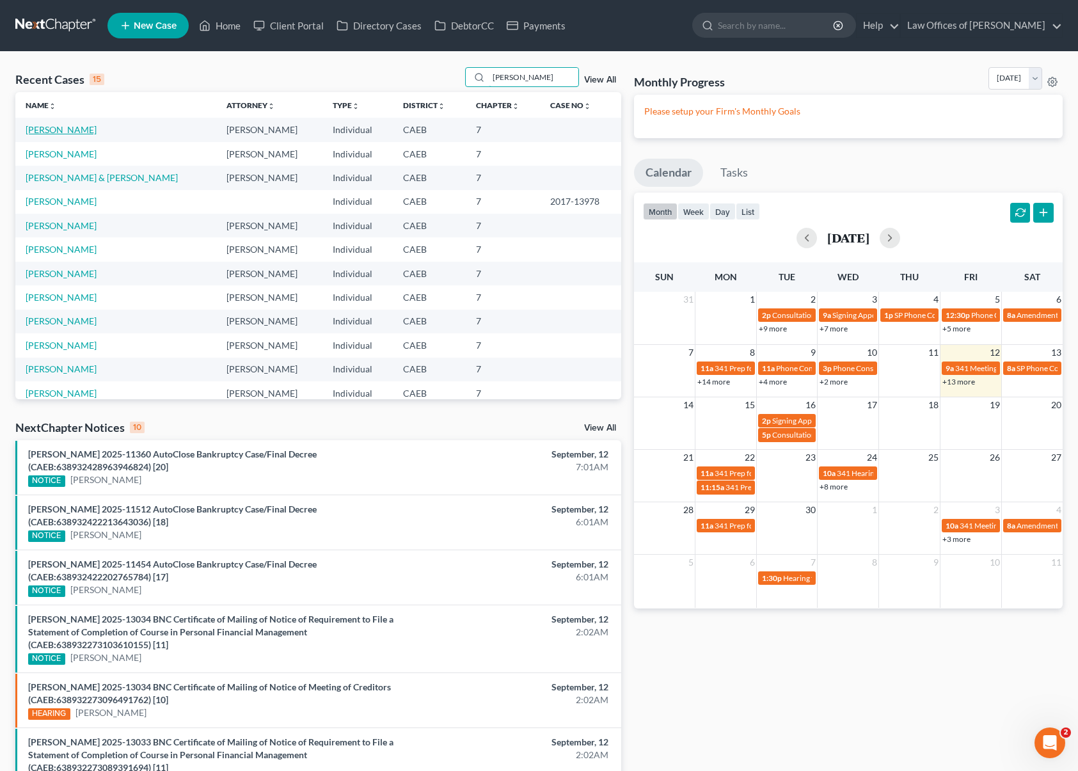
type input "[PERSON_NAME]"
click at [97, 132] on link "[PERSON_NAME]" at bounding box center [61, 129] width 71 height 11
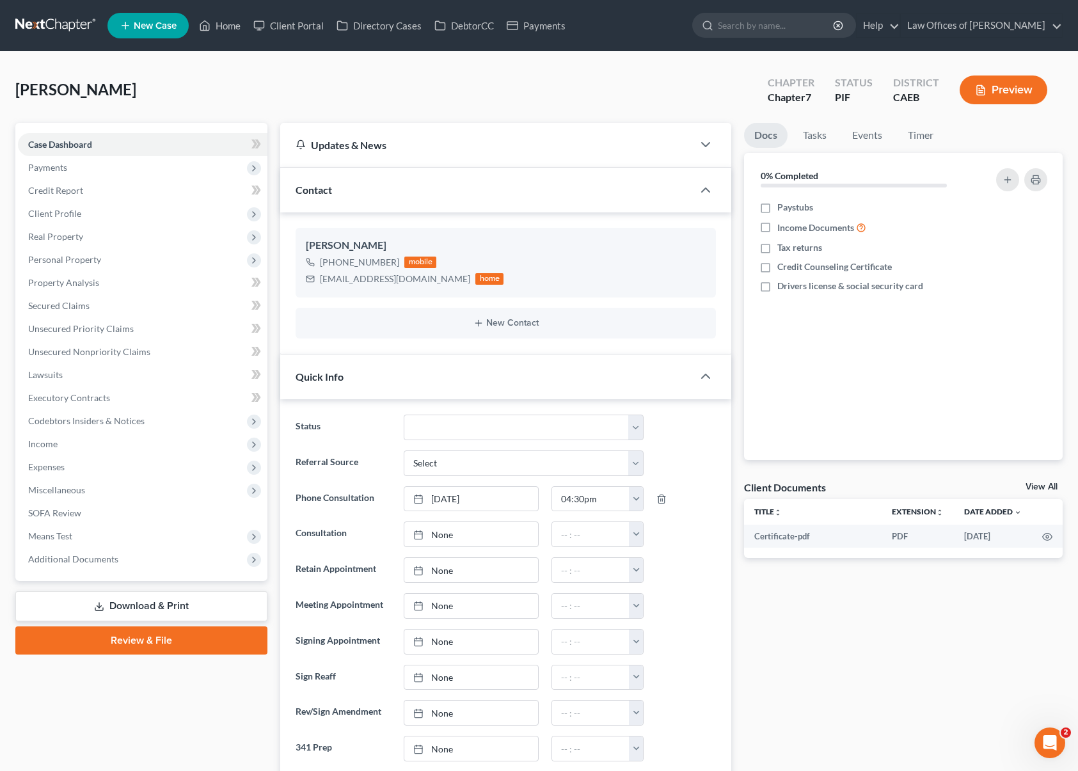
scroll to position [598, 0]
click at [157, 605] on link "Download & Print" at bounding box center [141, 606] width 252 height 30
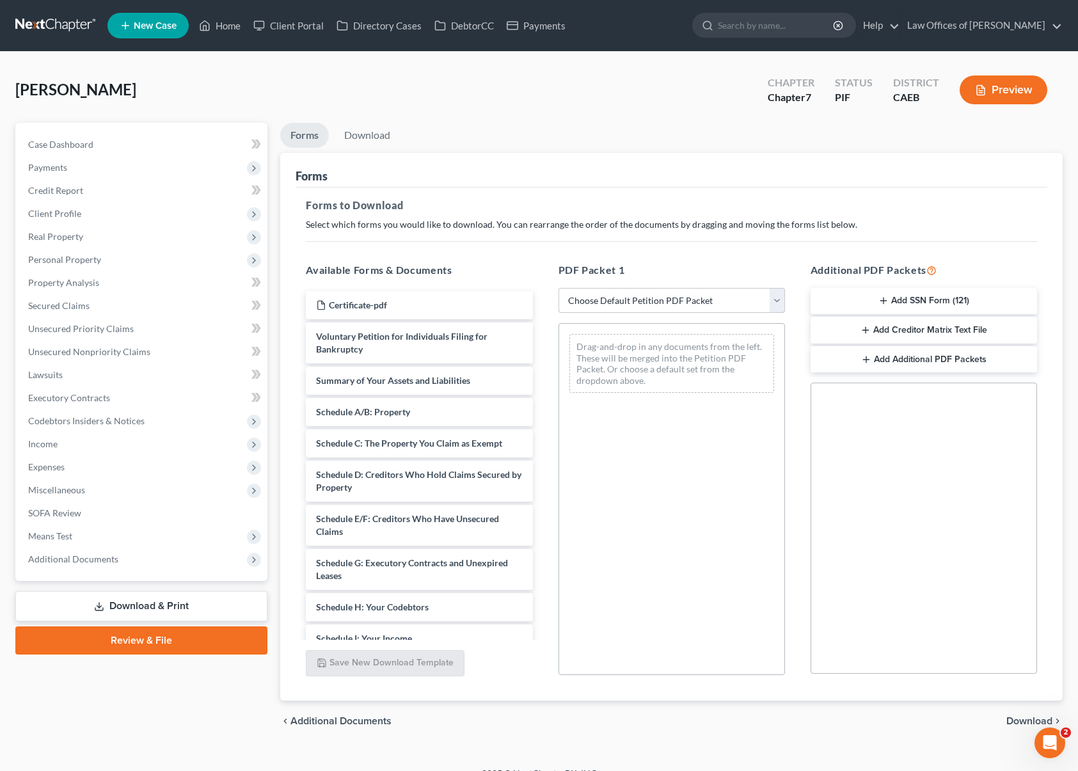
click at [776, 304] on select "Choose Default Petition PDF Packet Complete Bankruptcy Petition (all forms and …" at bounding box center [672, 301] width 227 height 26
select select "5"
click at [559, 288] on select "Choose Default Petition PDF Packet Complete Bankruptcy Petition (all forms and …" at bounding box center [672, 301] width 227 height 26
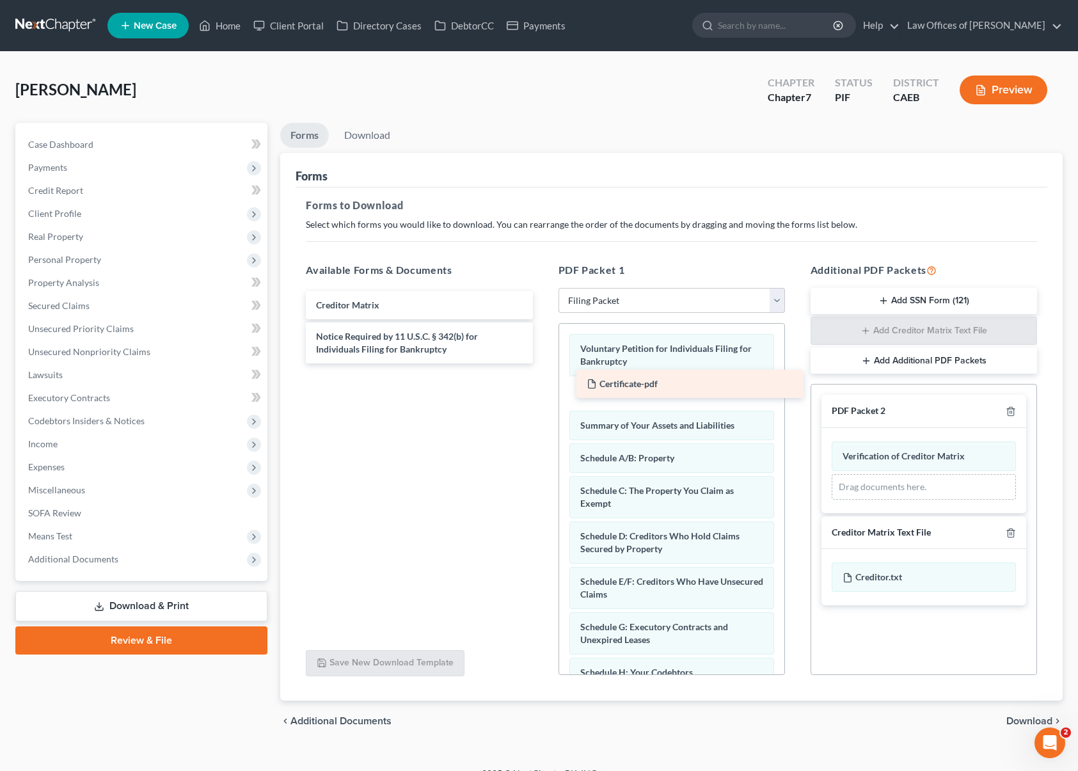
drag, startPoint x: 406, startPoint y: 305, endPoint x: 677, endPoint y: 384, distance: 282.1
click at [543, 364] on div "Certificate-pdf Certificate-pdf Creditor Matrix Notice Required by 11 U.S.C. § …" at bounding box center [419, 327] width 247 height 72
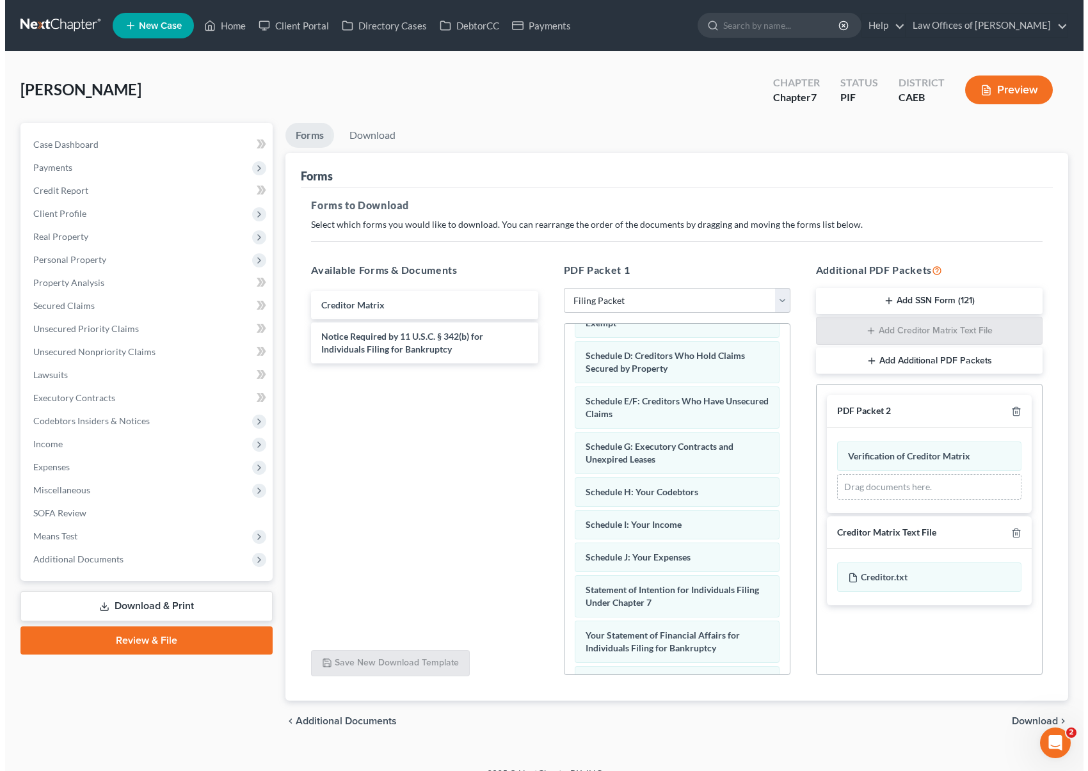
scroll to position [184, 0]
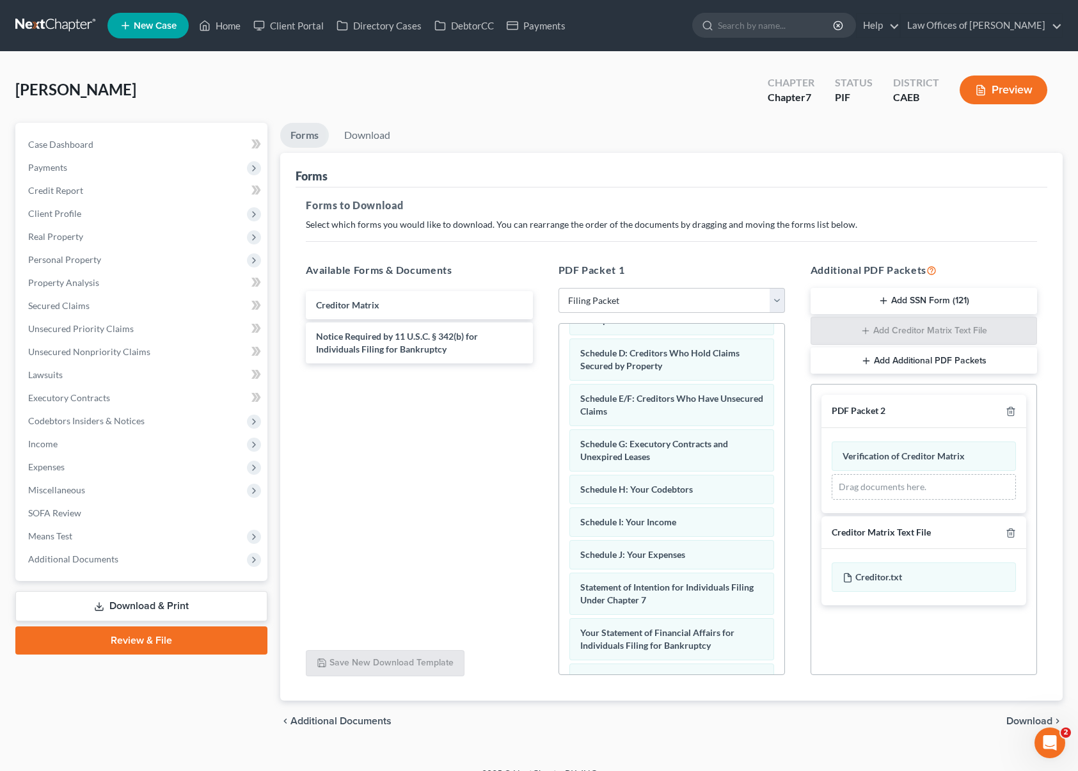
click at [886, 721] on span "Download" at bounding box center [1030, 721] width 46 height 10
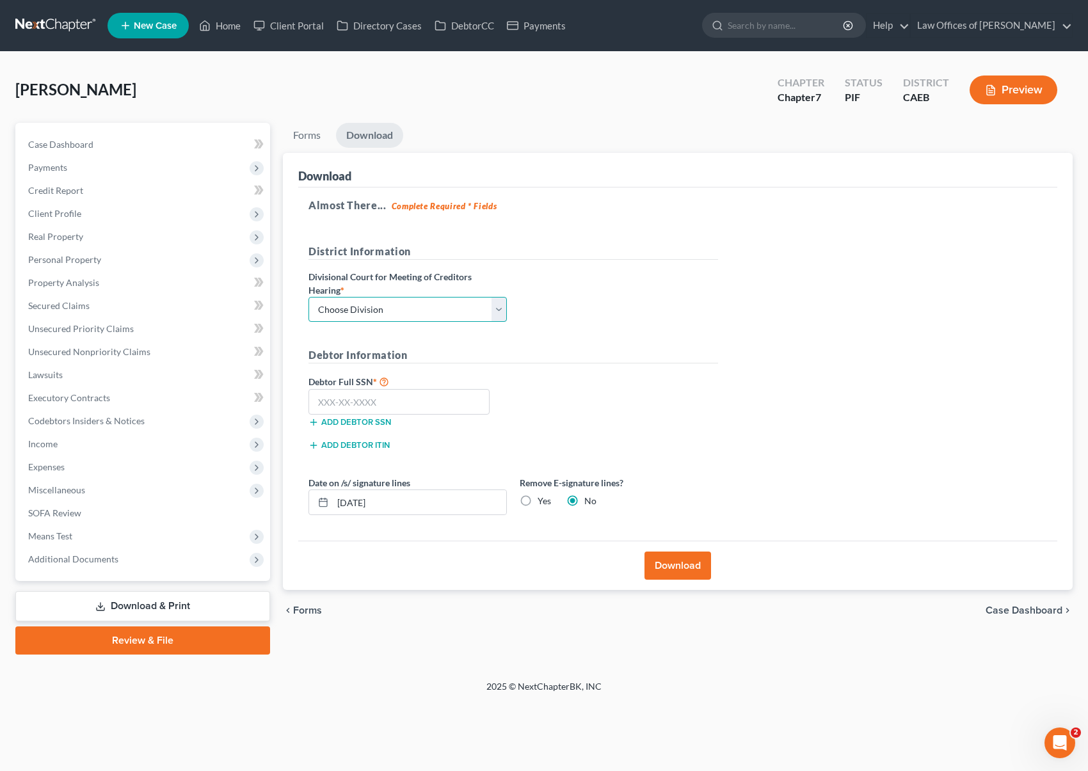
click at [496, 310] on select "Choose Division Fresno Modesto [GEOGRAPHIC_DATA]" at bounding box center [407, 310] width 198 height 26
select select "0"
click at [308, 297] on select "Choose Division Fresno Modesto [GEOGRAPHIC_DATA]" at bounding box center [407, 310] width 198 height 26
click at [417, 401] on input "text" at bounding box center [398, 402] width 181 height 26
type input "560-83-4897"
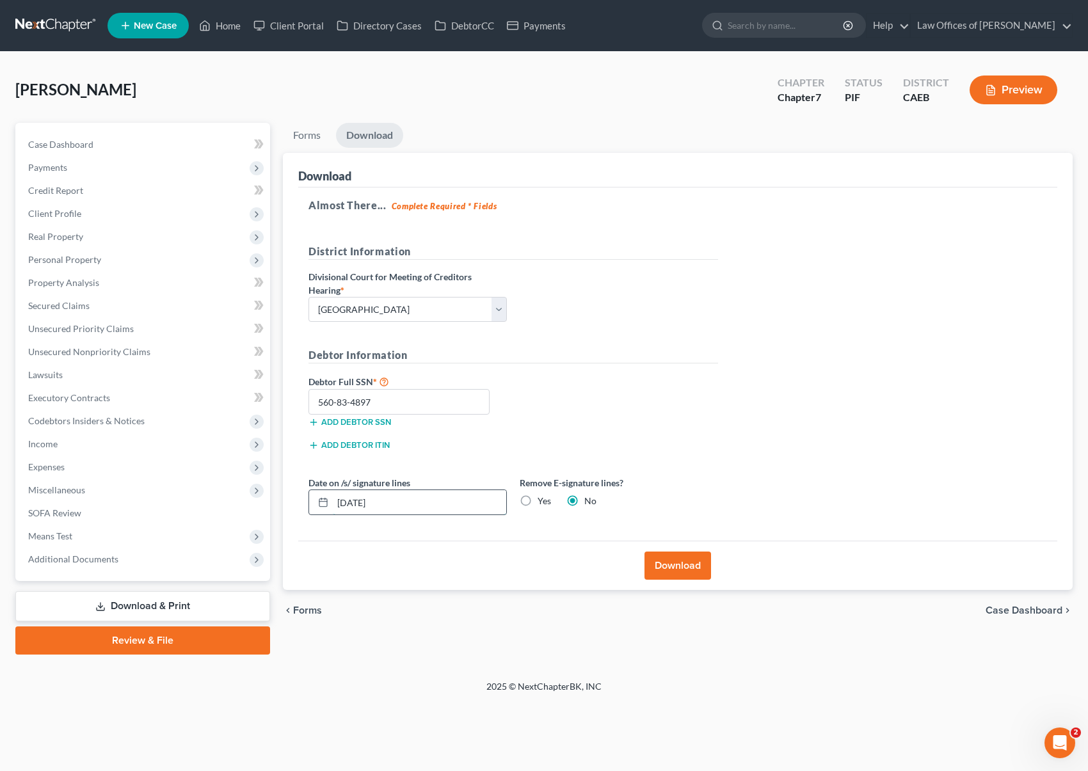
click at [415, 499] on input "[DATE]" at bounding box center [419, 502] width 173 height 24
type input "[DATE]"
click at [684, 564] on button "Download" at bounding box center [678, 566] width 67 height 28
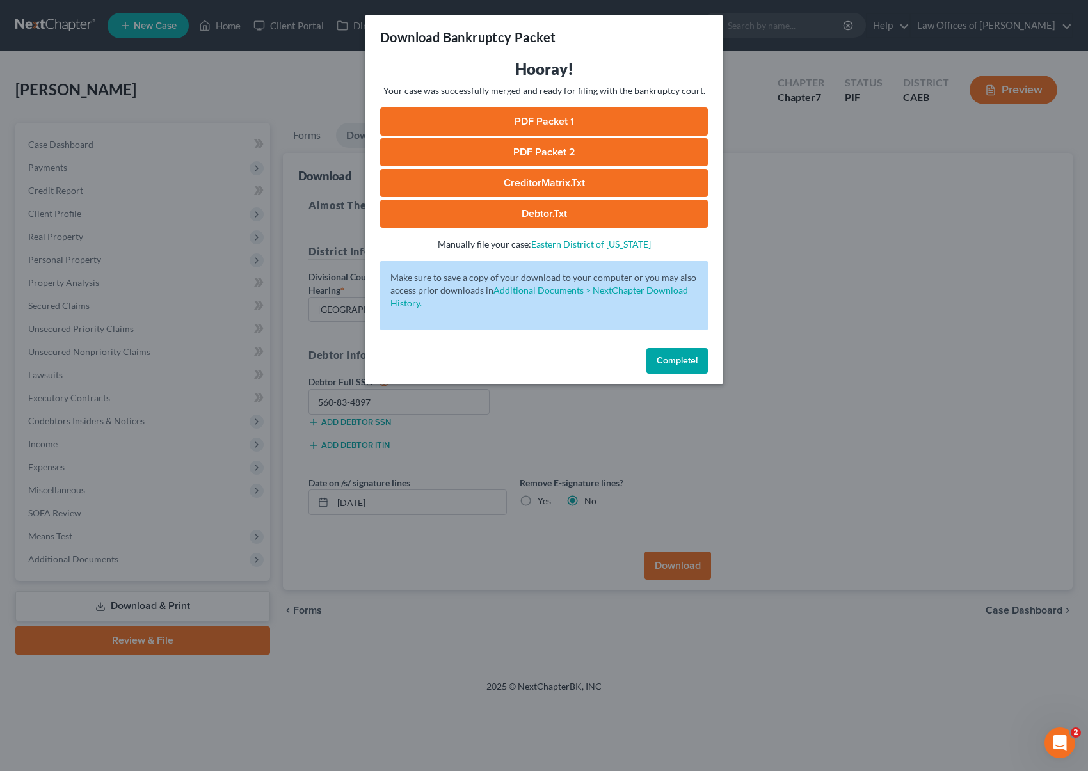
click at [490, 118] on link "PDF Packet 1" at bounding box center [544, 122] width 328 height 28
click at [584, 154] on link "PDF Packet 2" at bounding box center [544, 152] width 328 height 28
click at [600, 184] on link "CreditorMatrix.txt" at bounding box center [544, 183] width 328 height 28
click at [618, 220] on link "Debtor.txt" at bounding box center [544, 214] width 328 height 28
click at [676, 356] on span "Complete!" at bounding box center [677, 360] width 41 height 11
